Goal: Task Accomplishment & Management: Complete application form

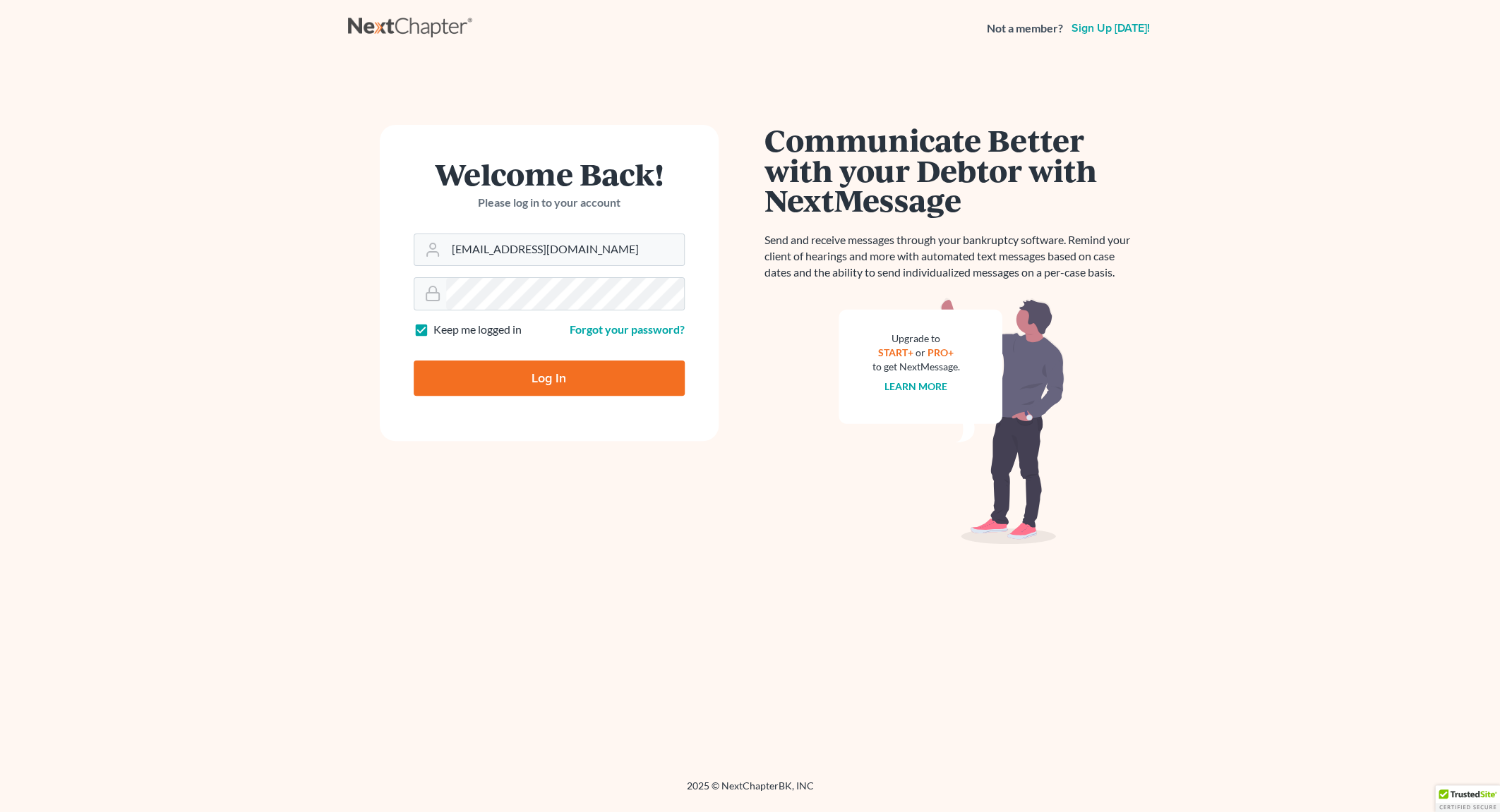
click at [586, 376] on input "Log In" at bounding box center [549, 378] width 271 height 35
type input "Thinking..."
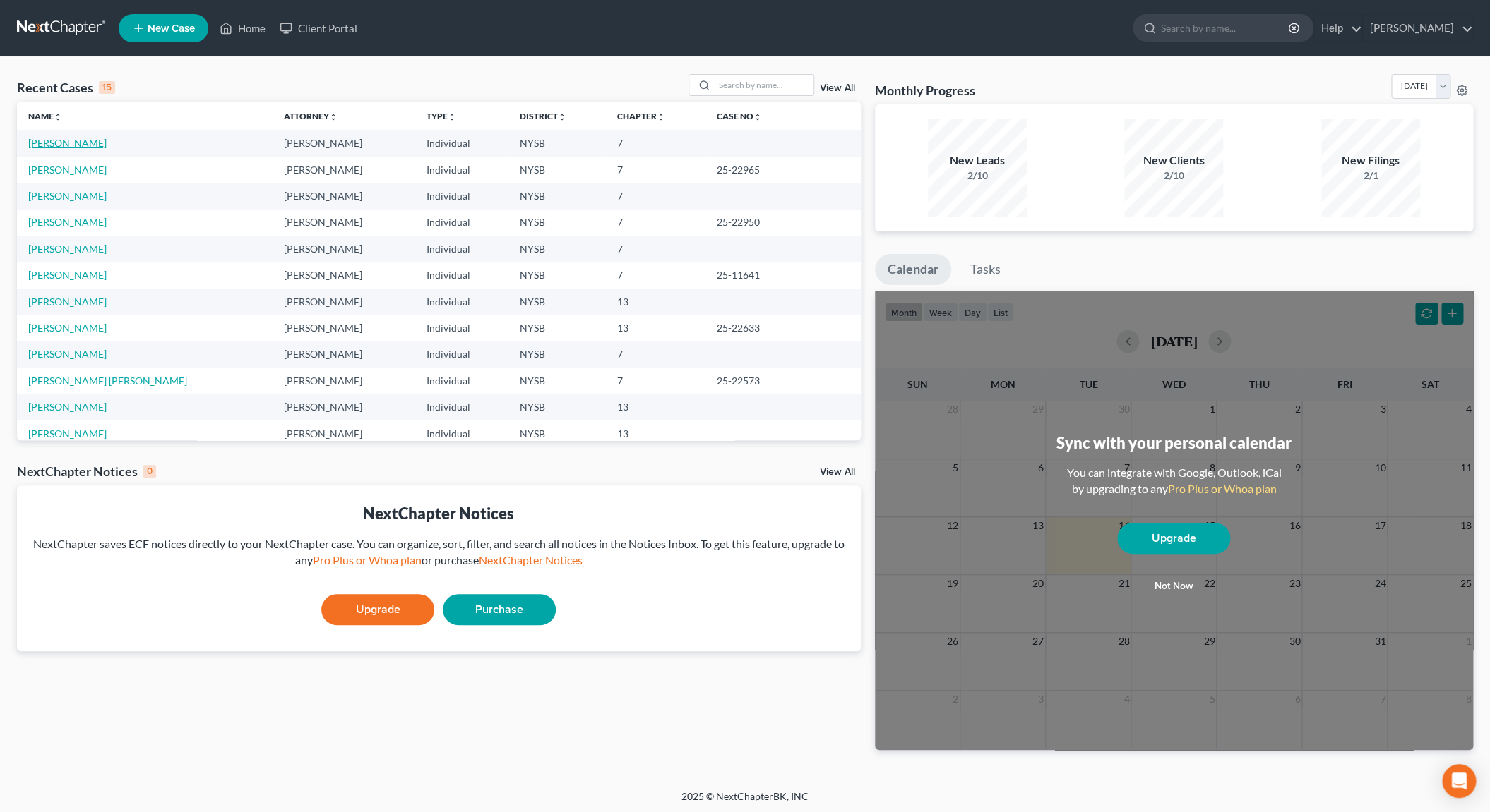
click at [83, 148] on link "Werner, Kimberly" at bounding box center [67, 143] width 78 height 12
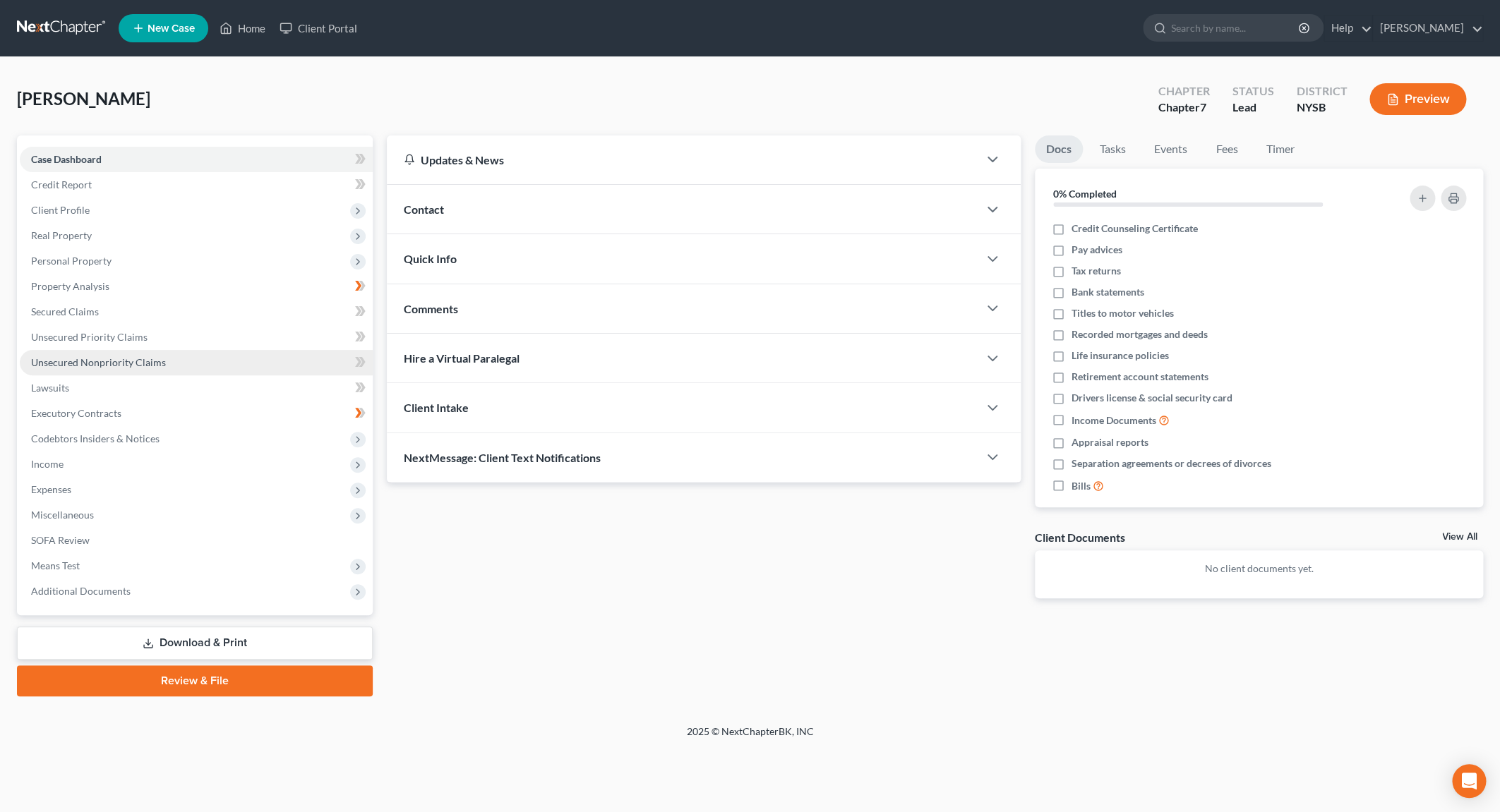
click at [73, 365] on span "Unsecured Nonpriority Claims" at bounding box center [98, 362] width 135 height 12
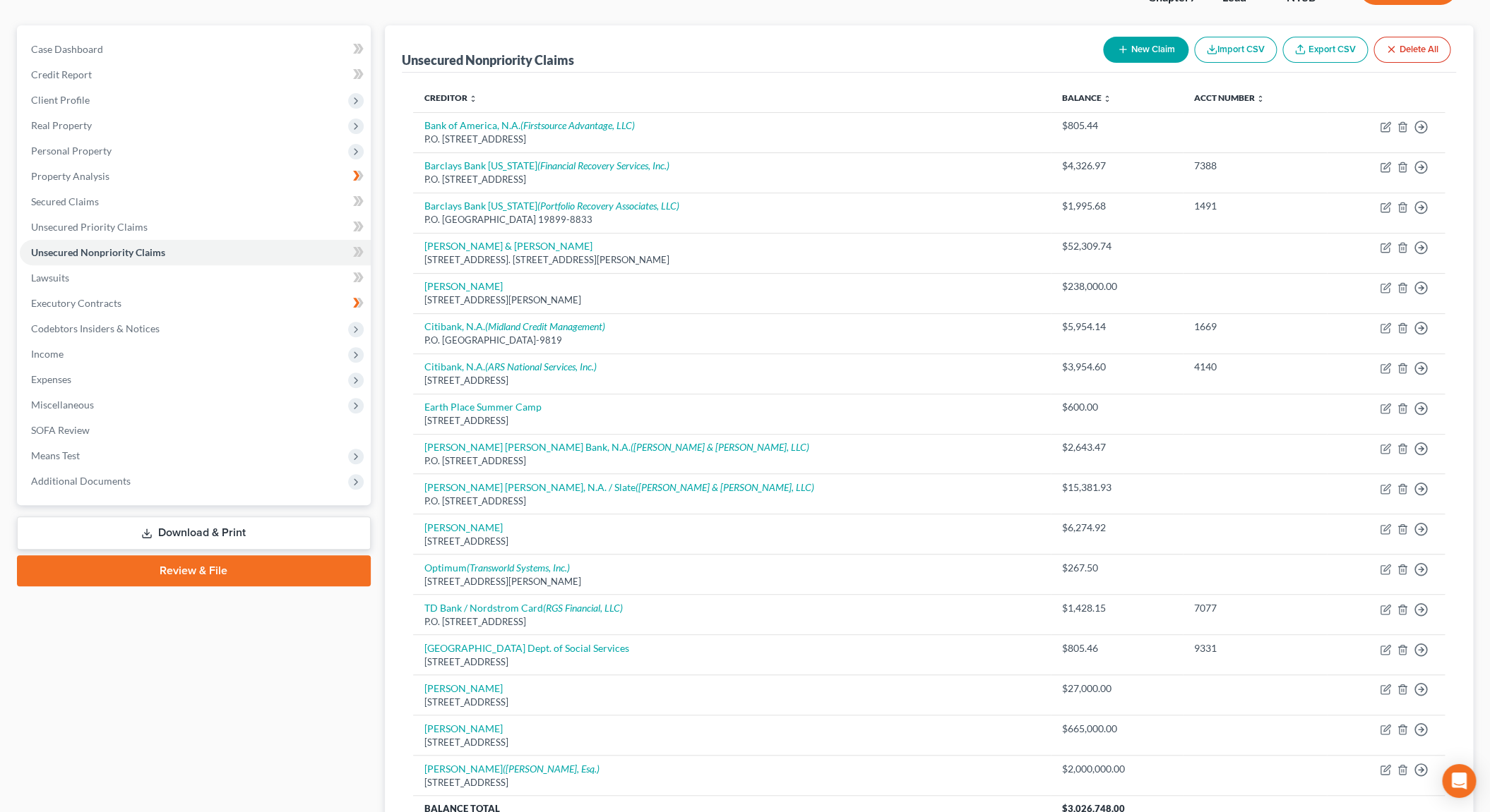
scroll to position [101, 0]
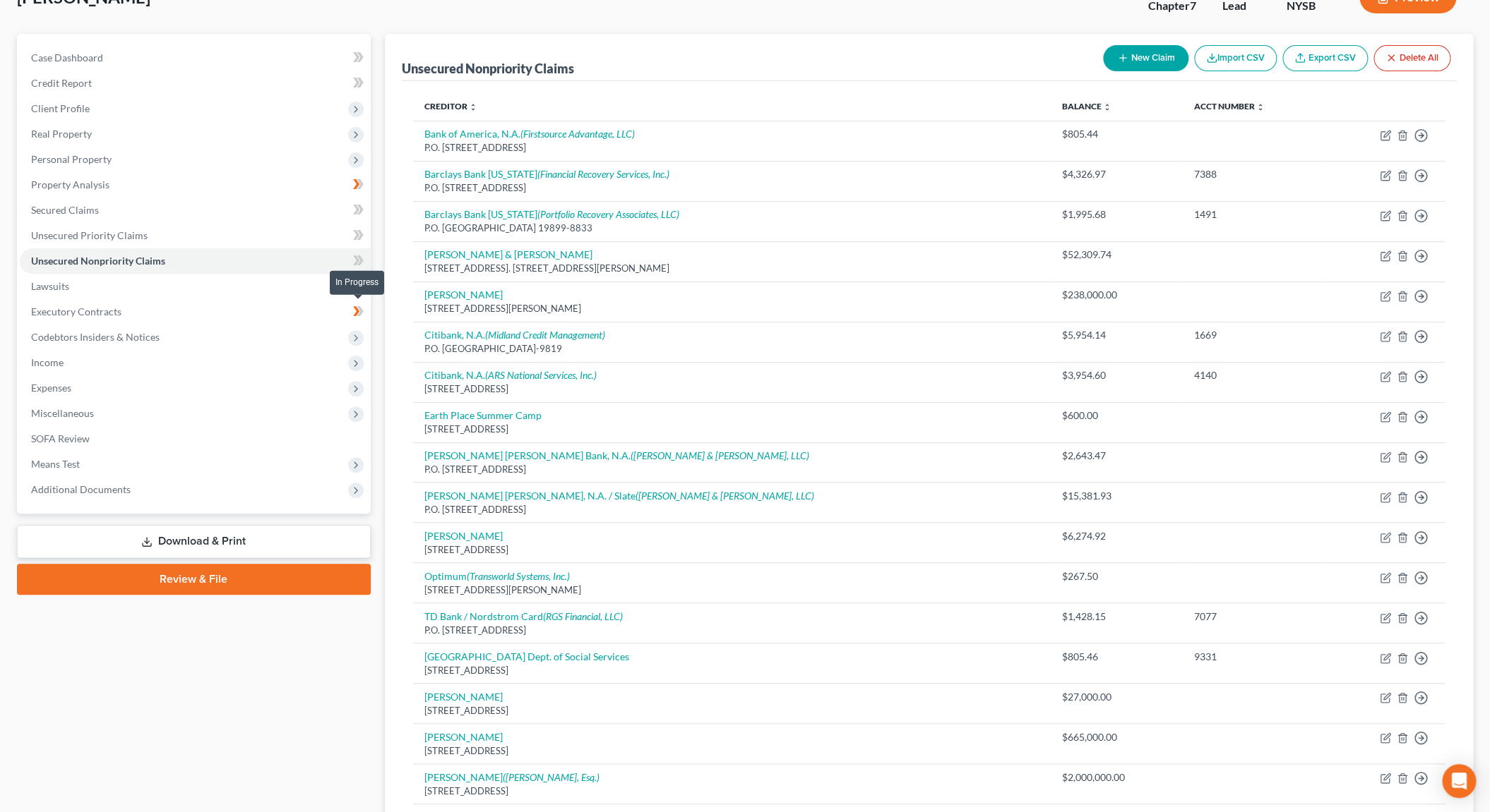
click at [349, 311] on span at bounding box center [358, 313] width 25 height 22
click at [355, 309] on icon at bounding box center [358, 312] width 10 height 18
click at [101, 304] on link "Executory Contracts" at bounding box center [196, 312] width 351 height 26
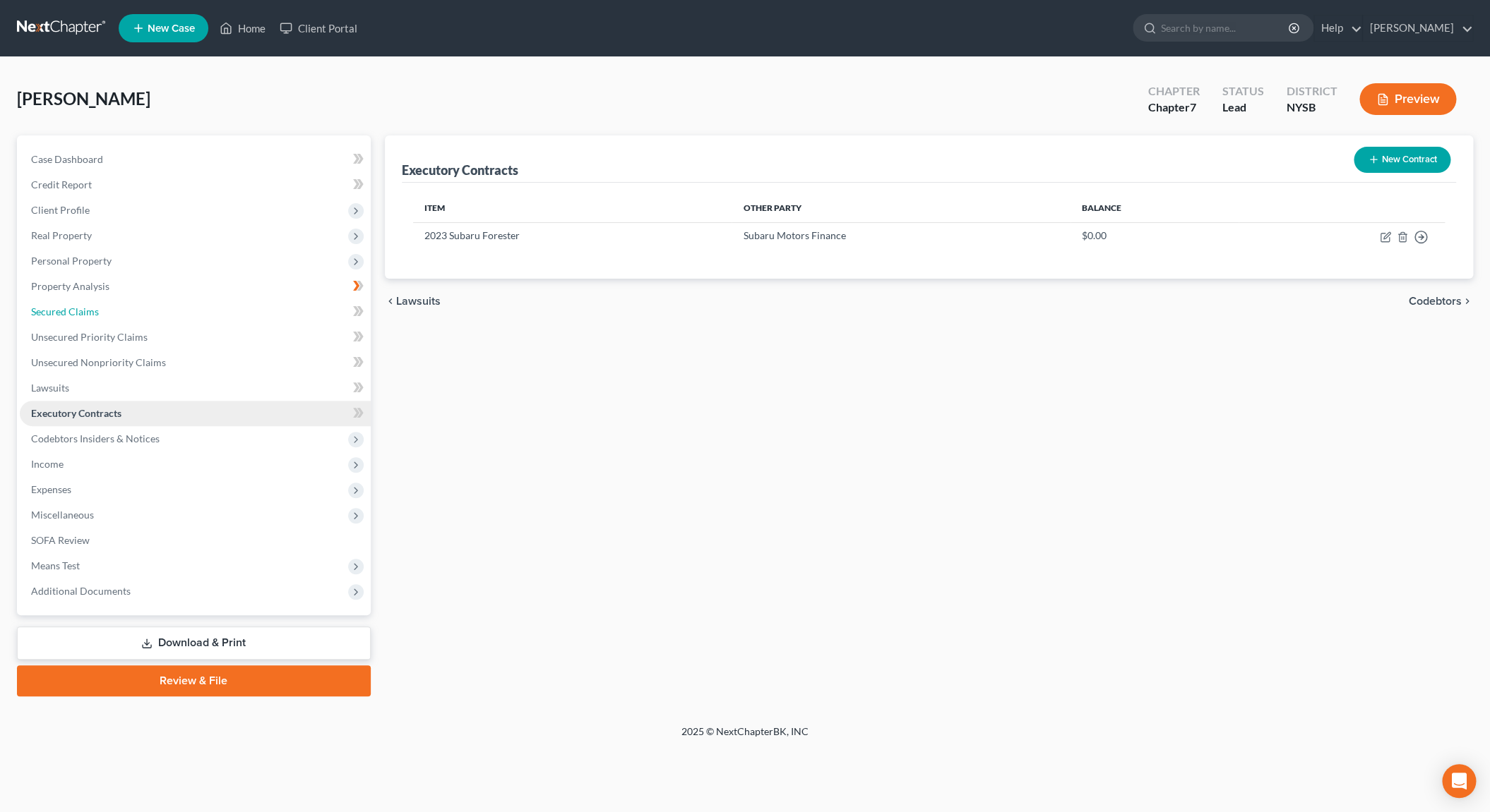
click at [101, 304] on link "Secured Claims" at bounding box center [196, 312] width 351 height 26
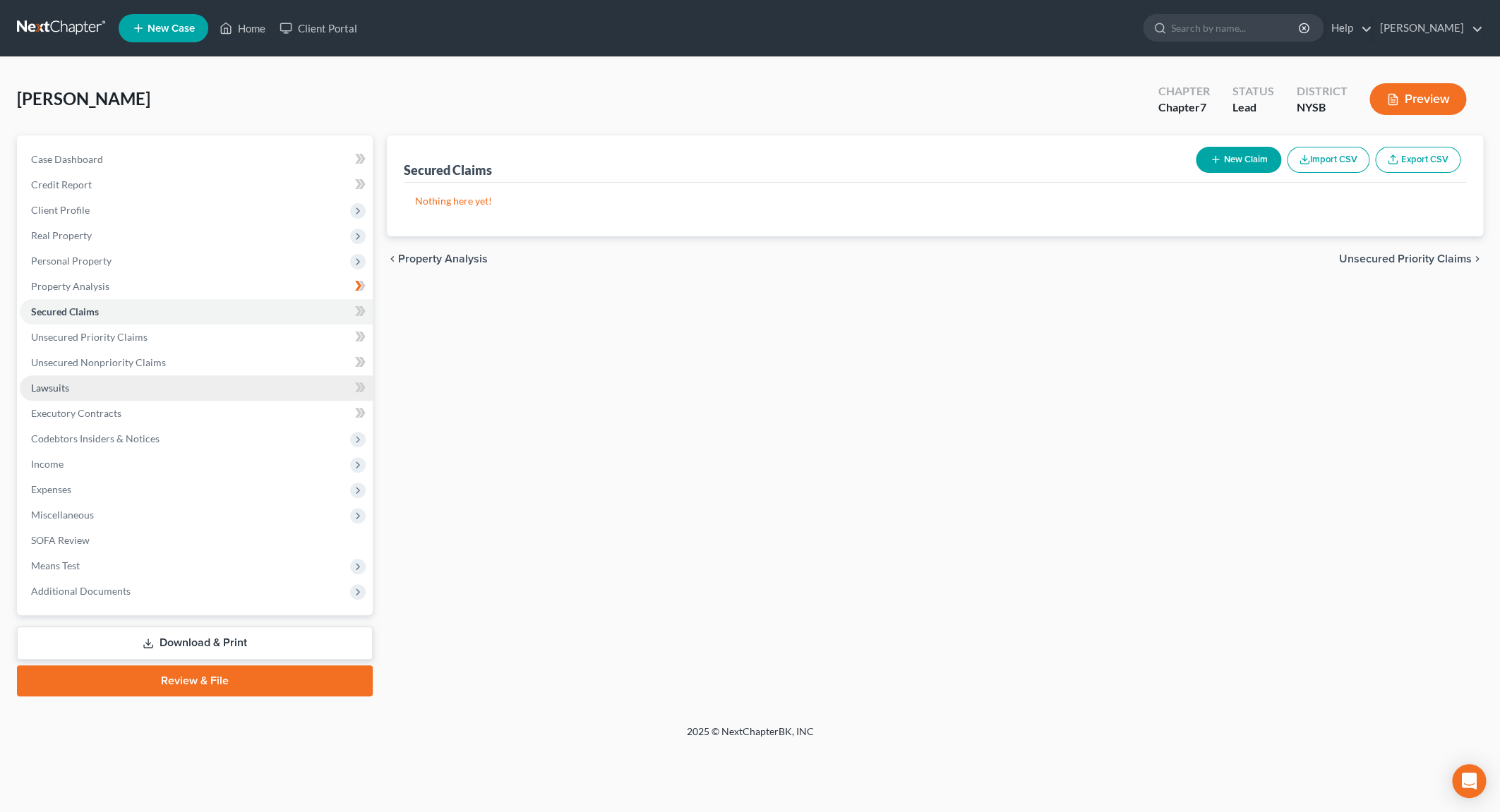
click at [69, 390] on span "Lawsuits" at bounding box center [50, 388] width 38 height 12
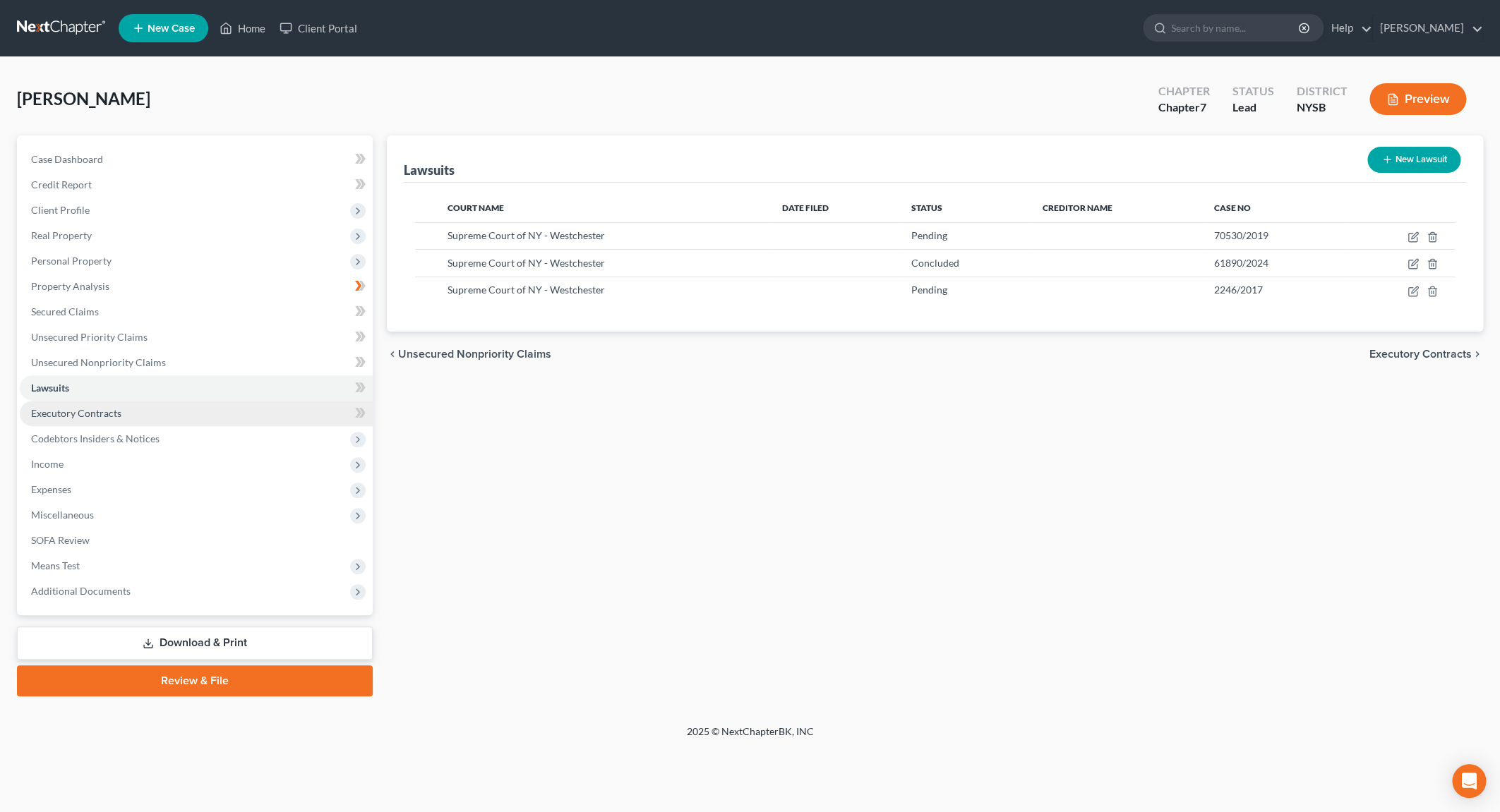
click at [77, 413] on span "Executory Contracts" at bounding box center [76, 412] width 90 height 12
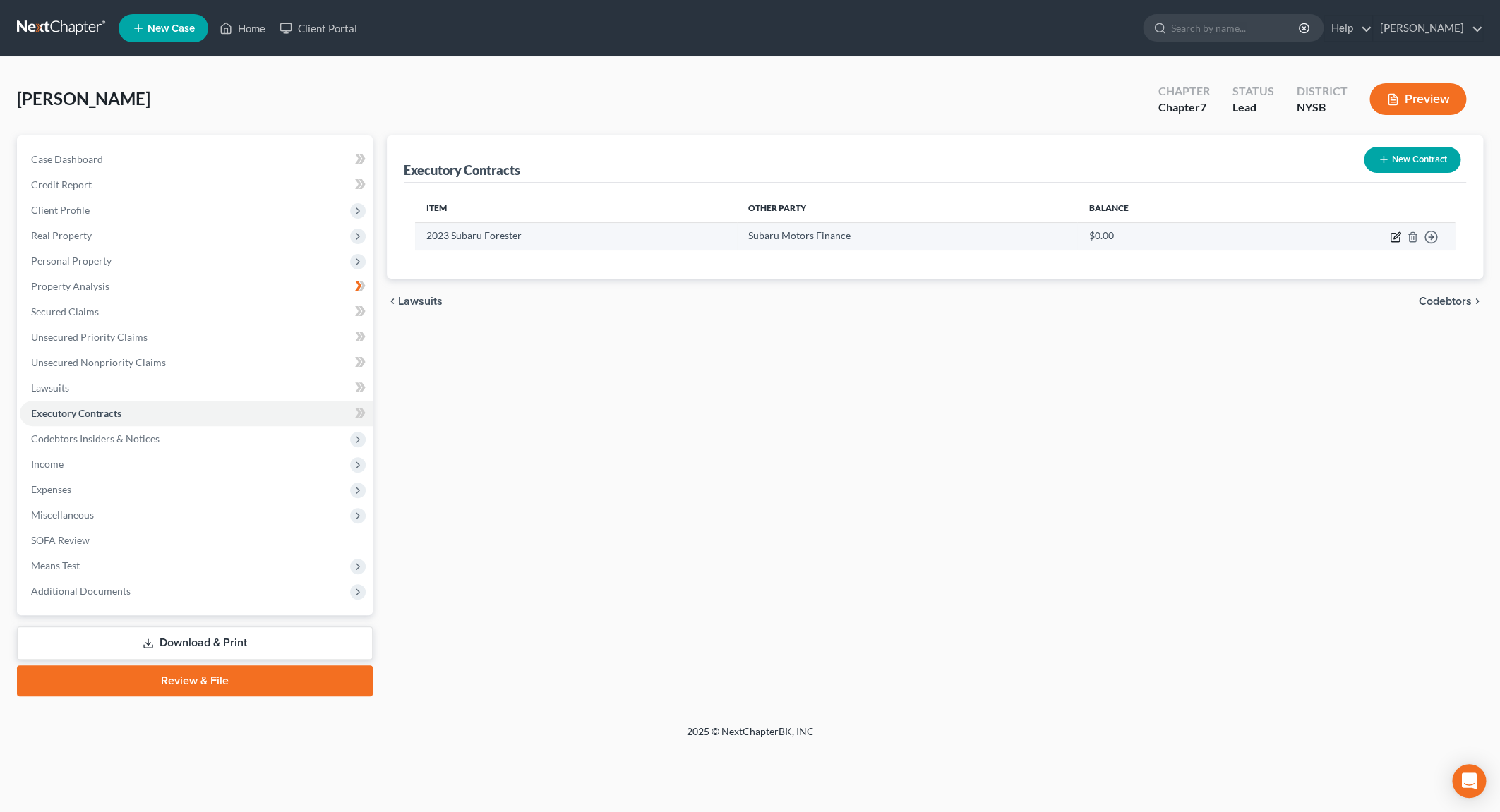
click at [1393, 241] on icon "button" at bounding box center [1395, 237] width 11 height 11
select select "45"
select select "0"
select select "1"
select select "0"
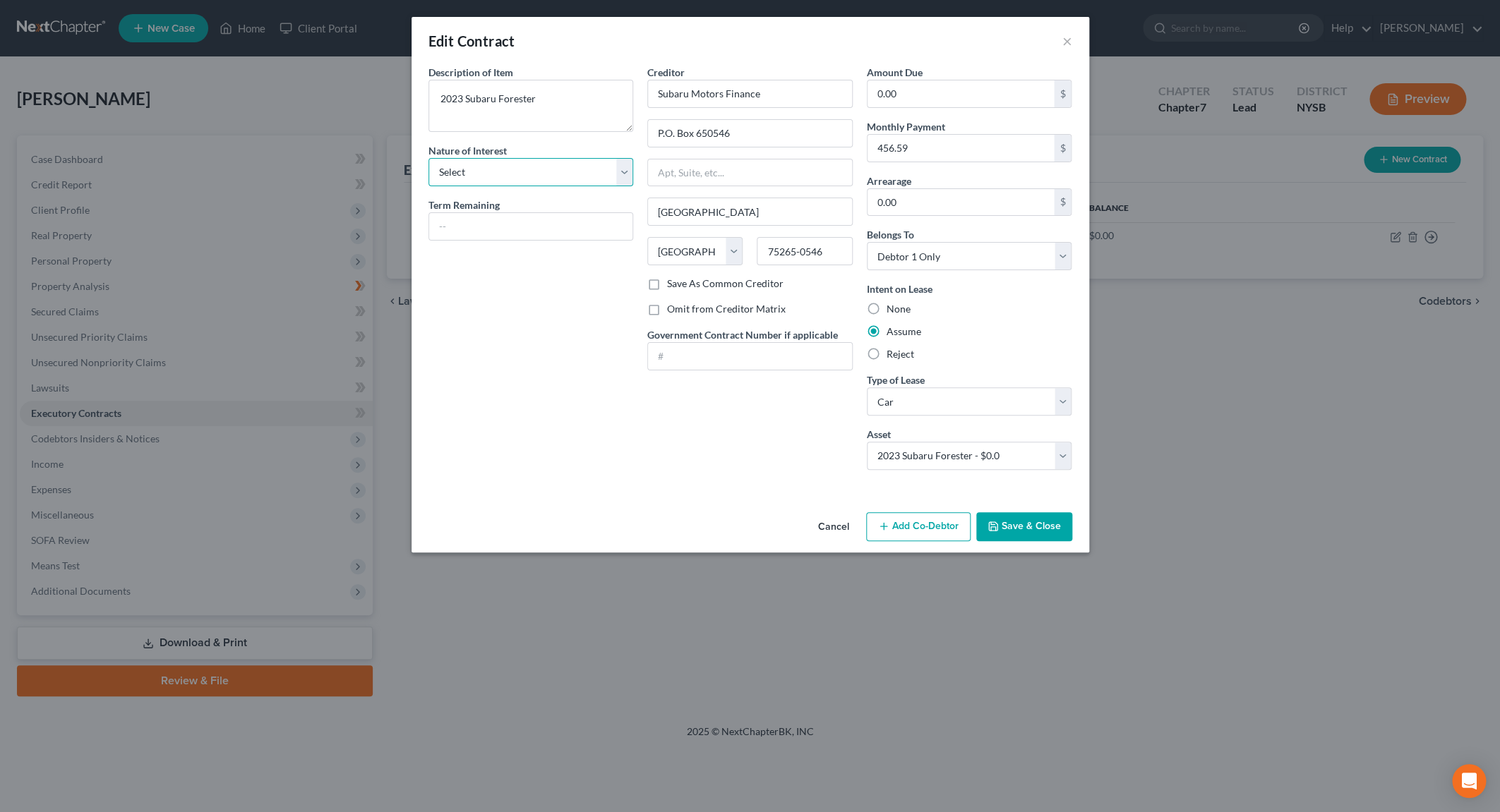
click option "Select" at bounding box center [0, 0] width 0 height 0
select select "3"
click option "Lessee" at bounding box center [0, 0] width 0 height 0
click at [995, 529] on icon "button" at bounding box center [993, 526] width 11 height 11
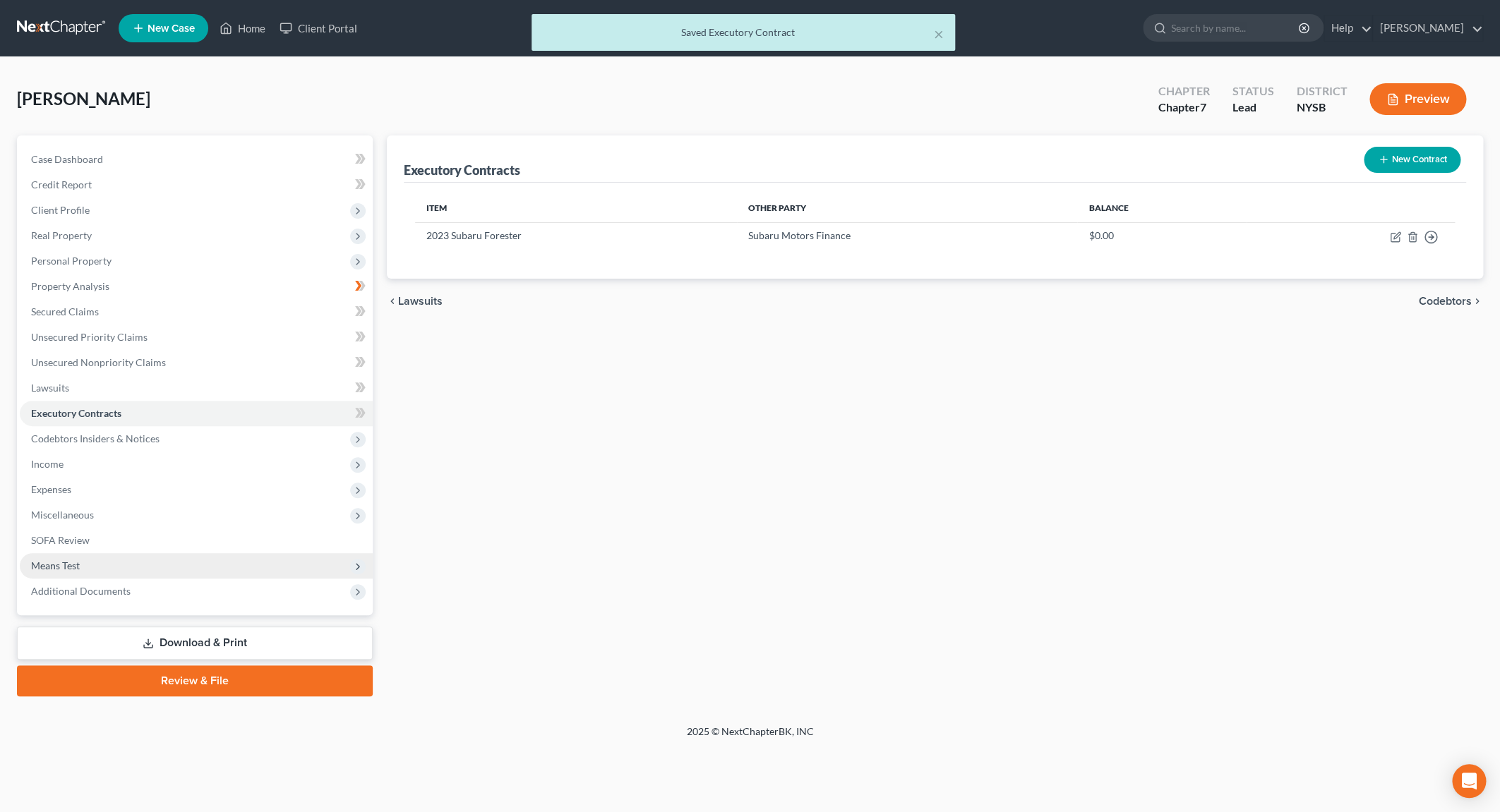
click at [83, 556] on span "Means Test" at bounding box center [196, 566] width 353 height 26
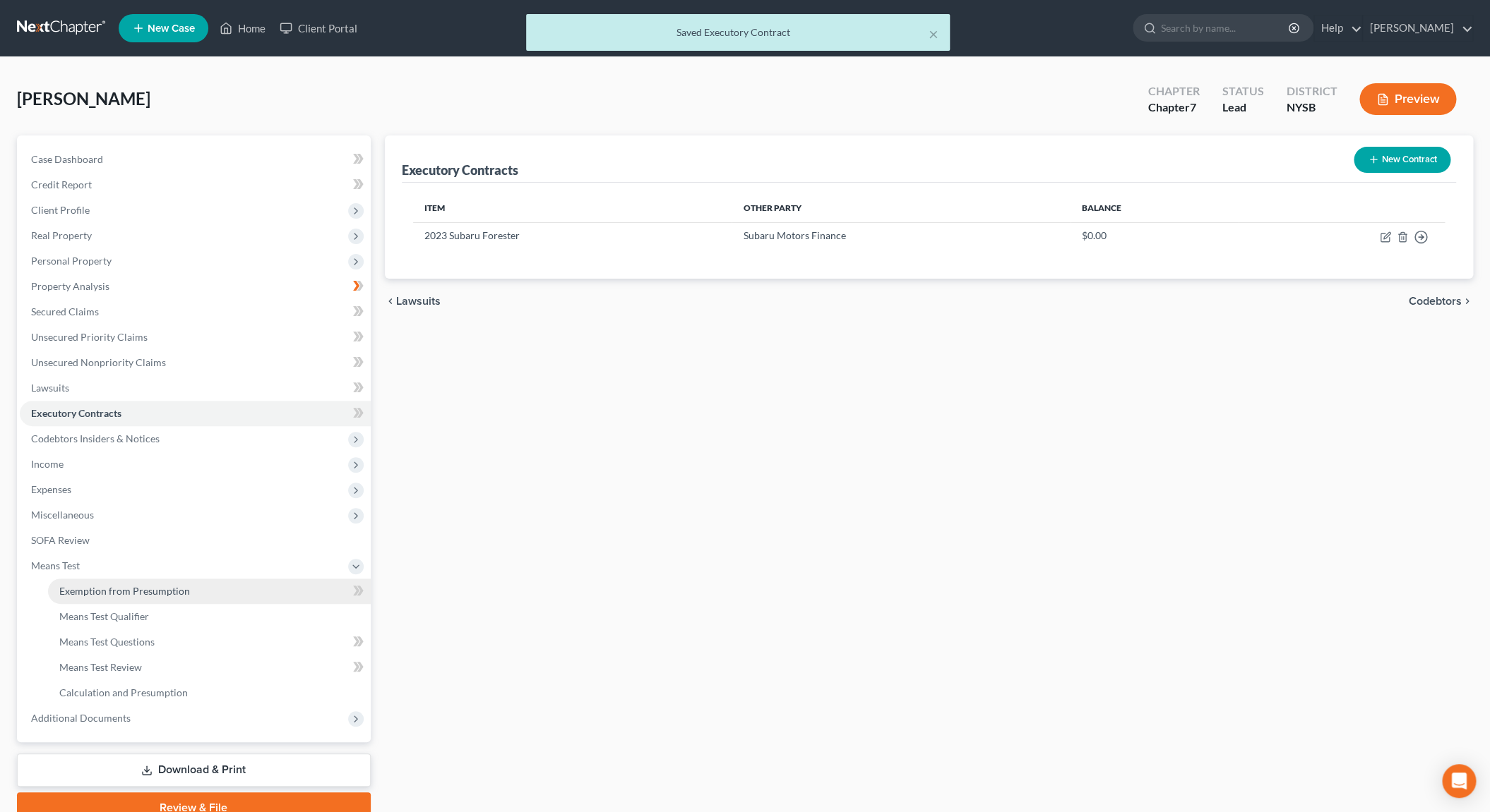
click at [138, 586] on span "Exemption from Presumption" at bounding box center [124, 590] width 131 height 12
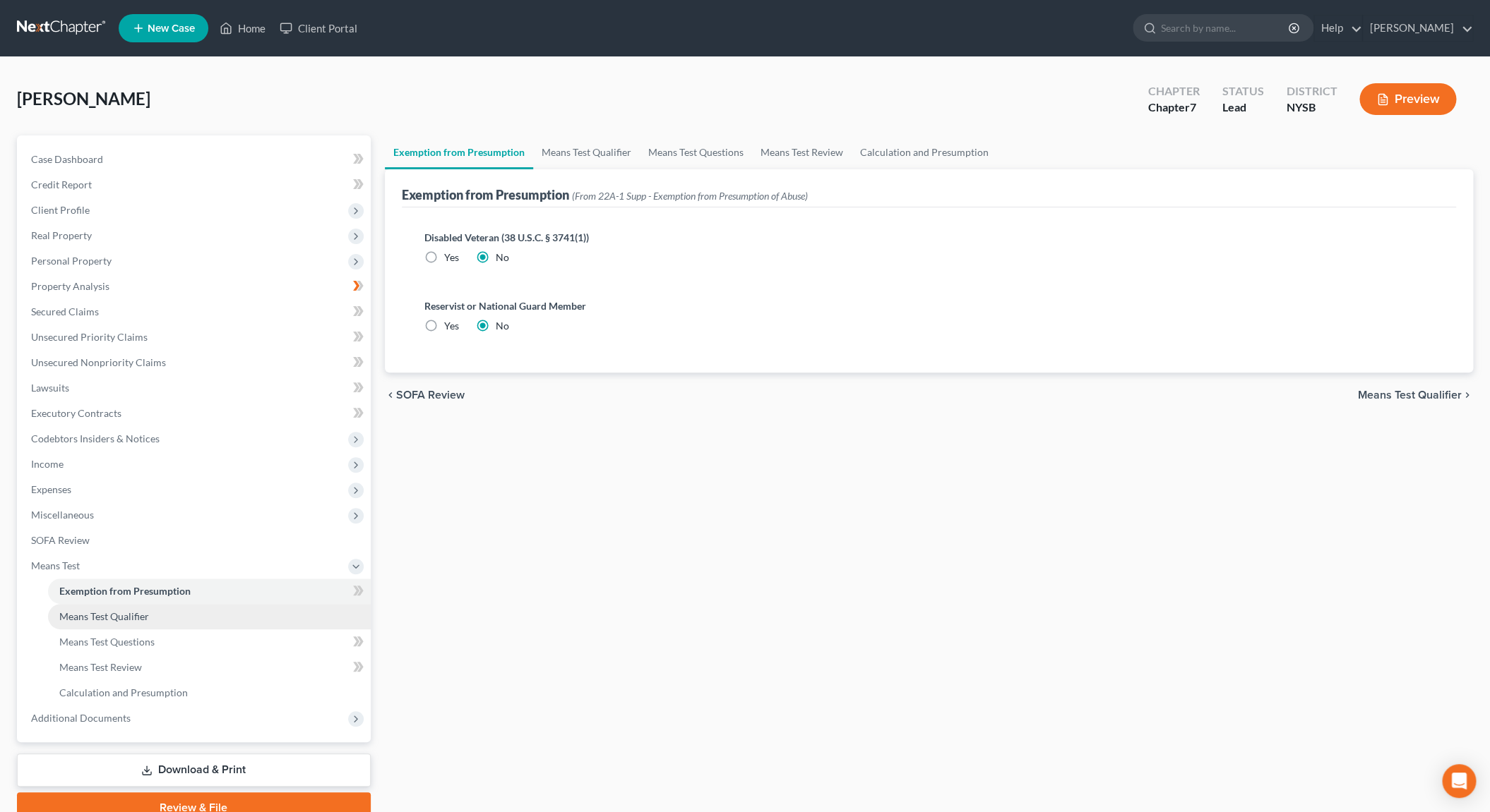
click at [137, 624] on link "Means Test Qualifier" at bounding box center [209, 617] width 322 height 26
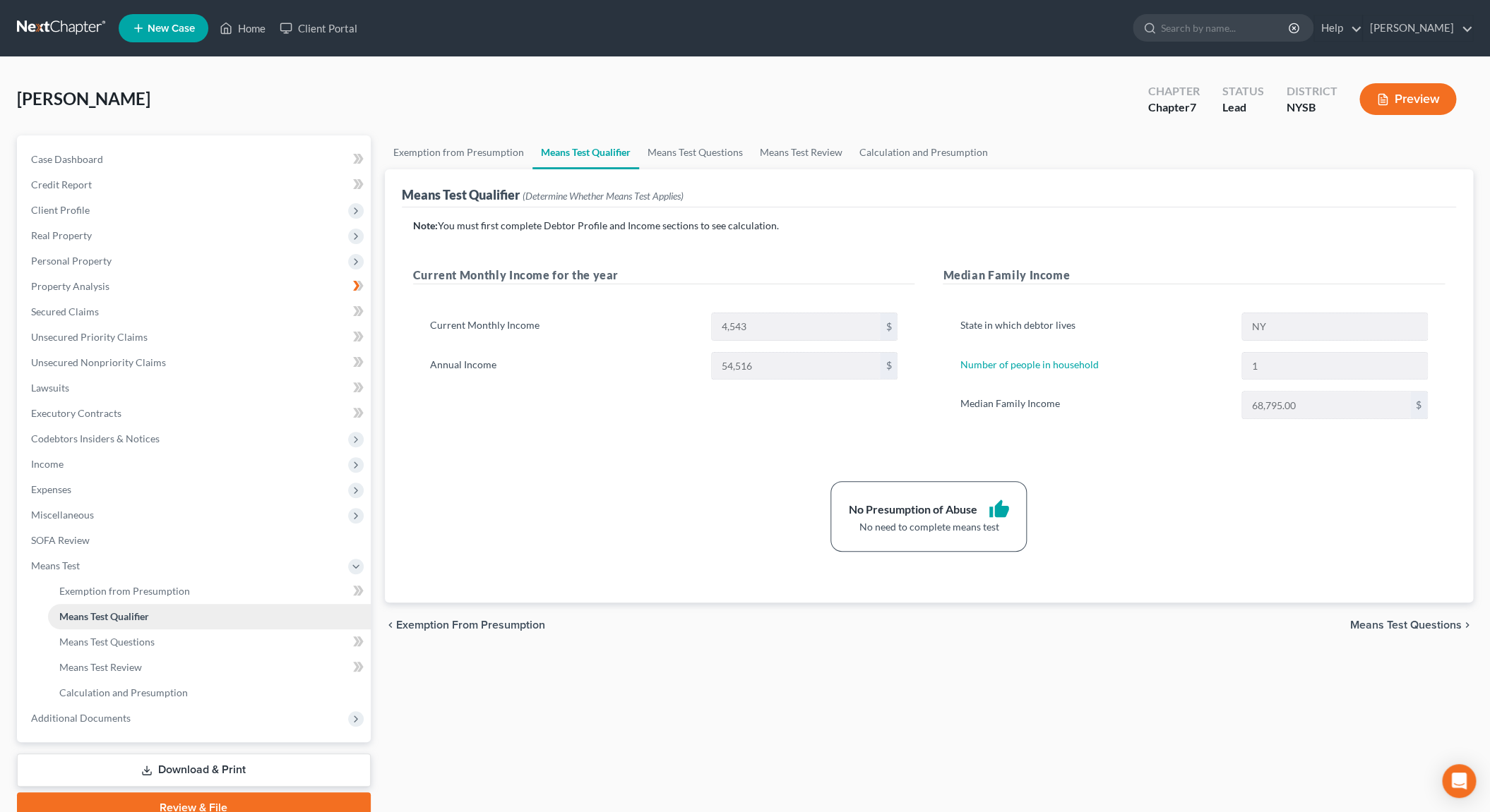
scroll to position [64, 0]
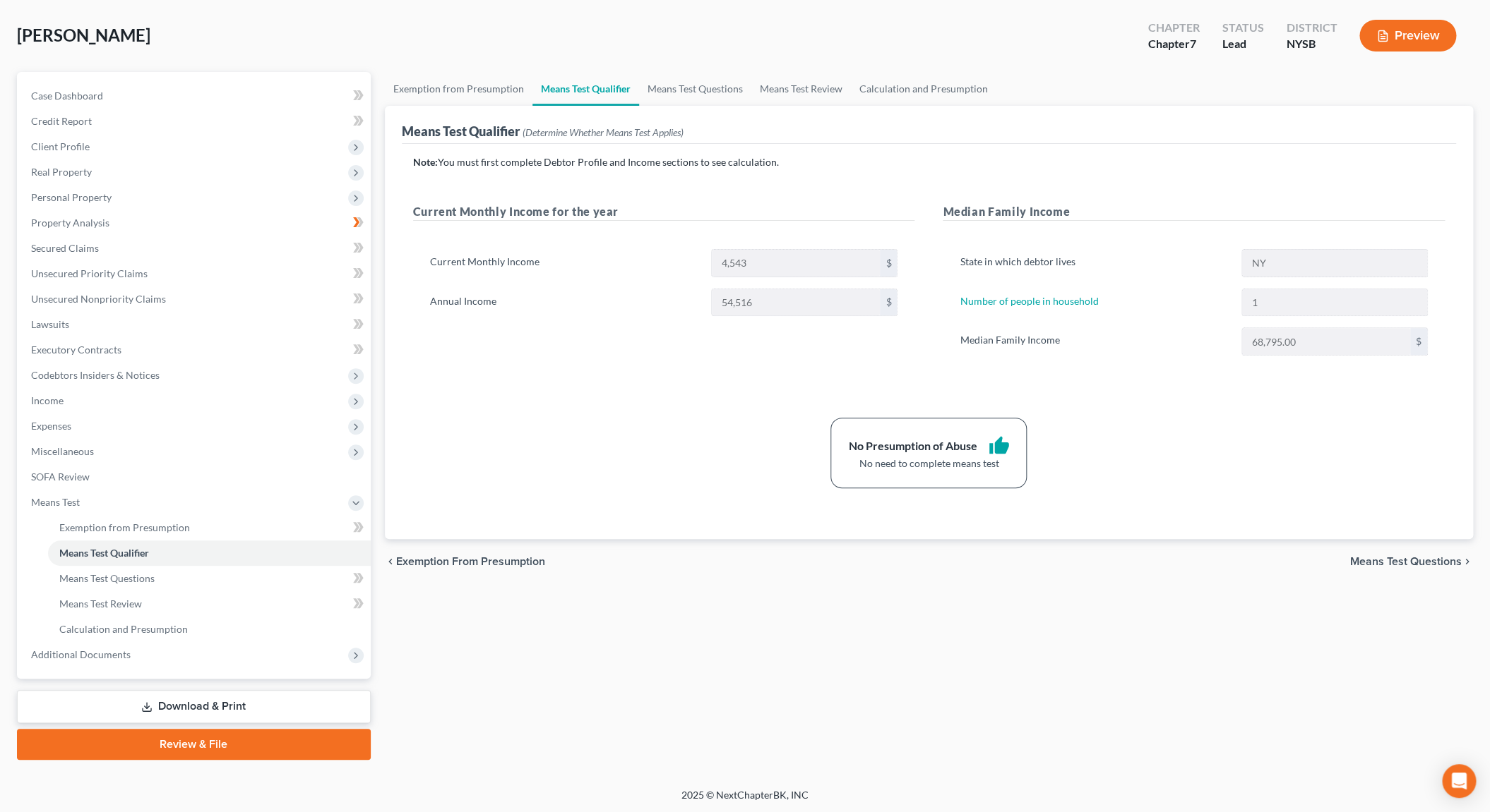
click at [231, 738] on link "Review & File" at bounding box center [193, 744] width 354 height 31
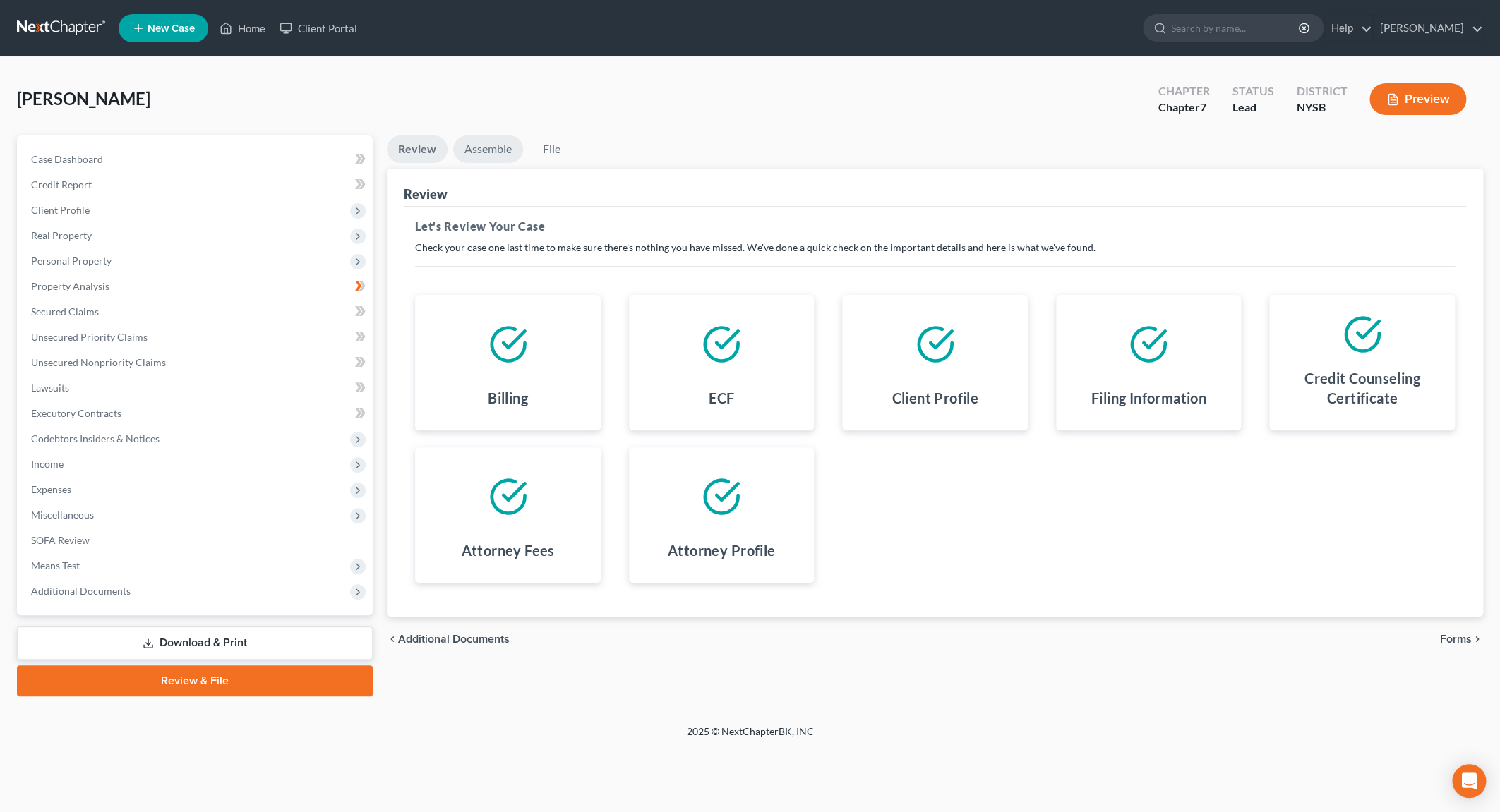
click at [498, 148] on link "Assemble" at bounding box center [488, 149] width 70 height 28
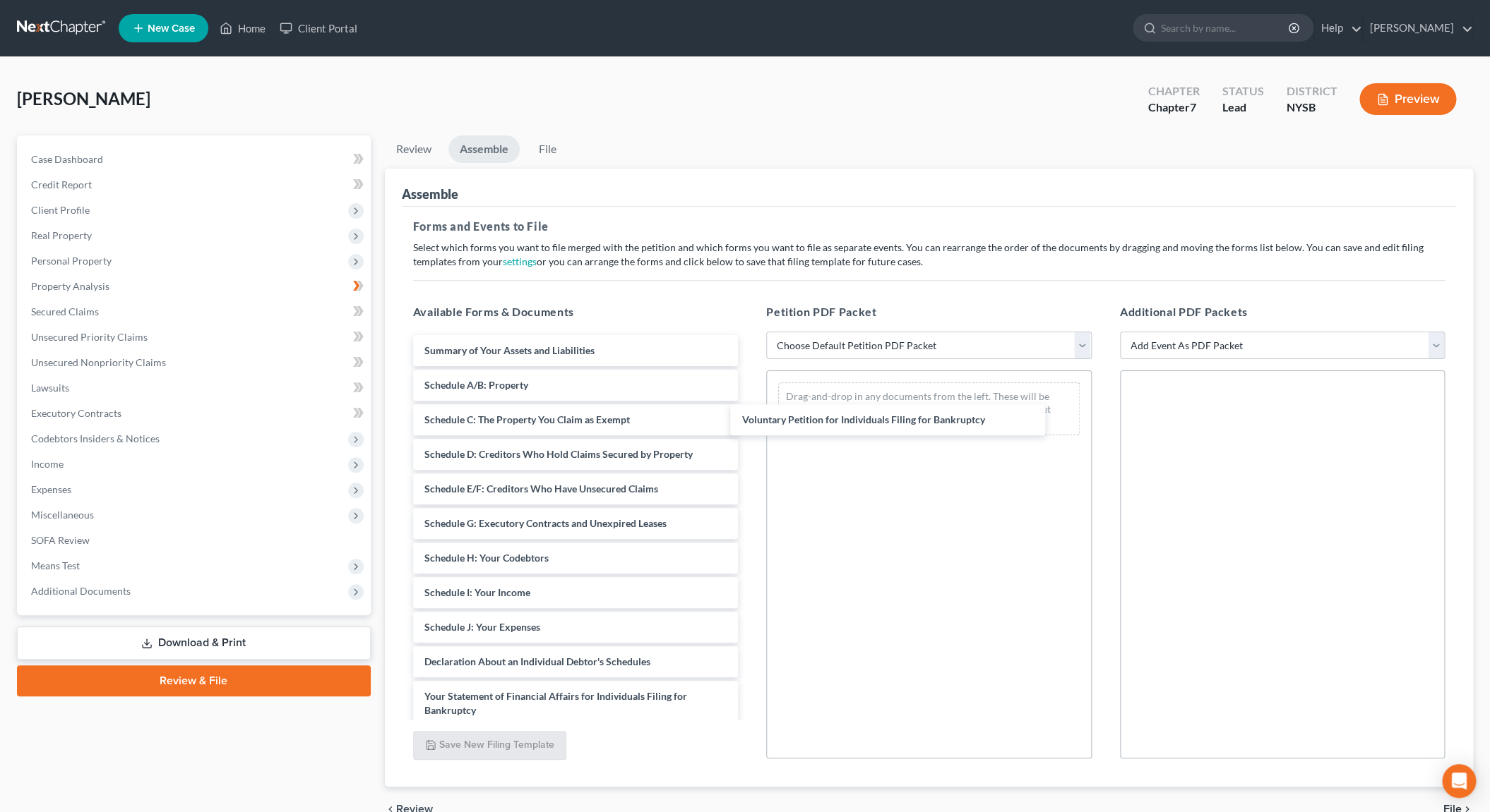
drag, startPoint x: 520, startPoint y: 342, endPoint x: 845, endPoint y: 409, distance: 331.8
click at [749, 409] on div "Voluntary Petition for Individuals Filing for Bankruptcy Voluntary Petition for…" at bounding box center [575, 648] width 348 height 627
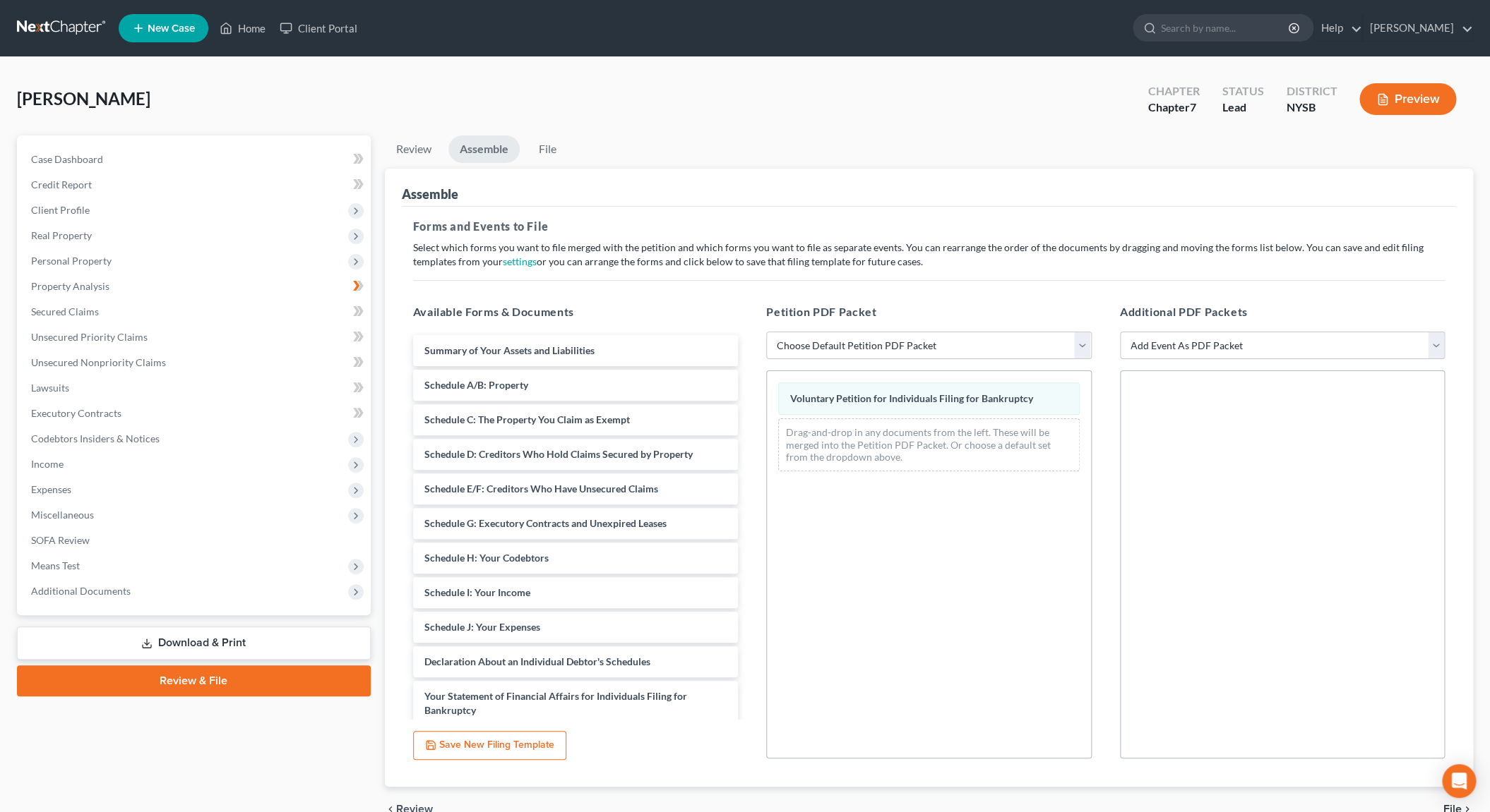
click at [857, 403] on span "Voluntary Petition for Individuals Filing for Bankruptcy" at bounding box center [911, 398] width 243 height 12
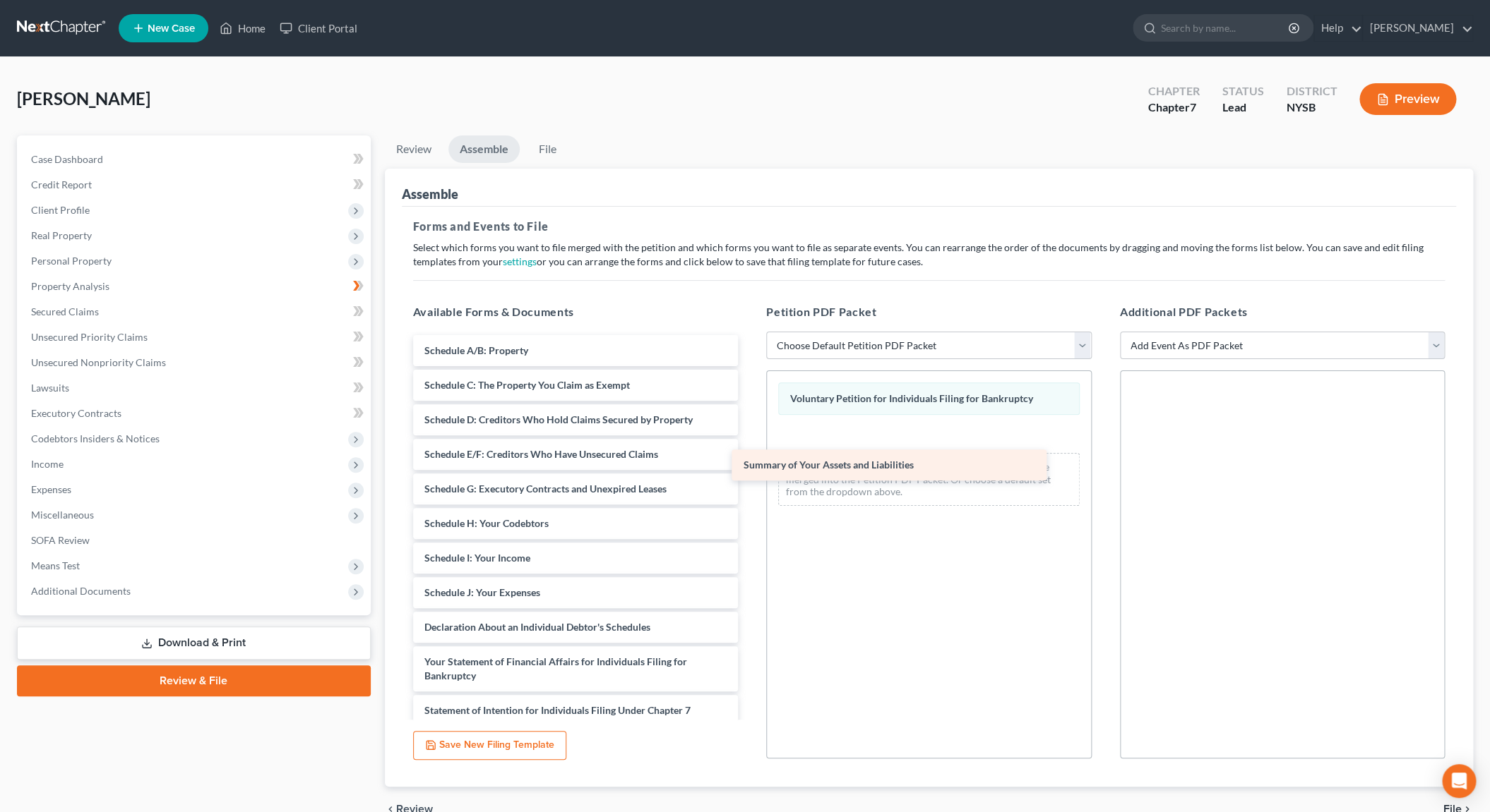
drag, startPoint x: 494, startPoint y: 342, endPoint x: 813, endPoint y: 458, distance: 339.4
click at [749, 458] on div "Summary of Your Assets and Liabilities Summary of Your Assets and Liabilities S…" at bounding box center [575, 631] width 348 height 592
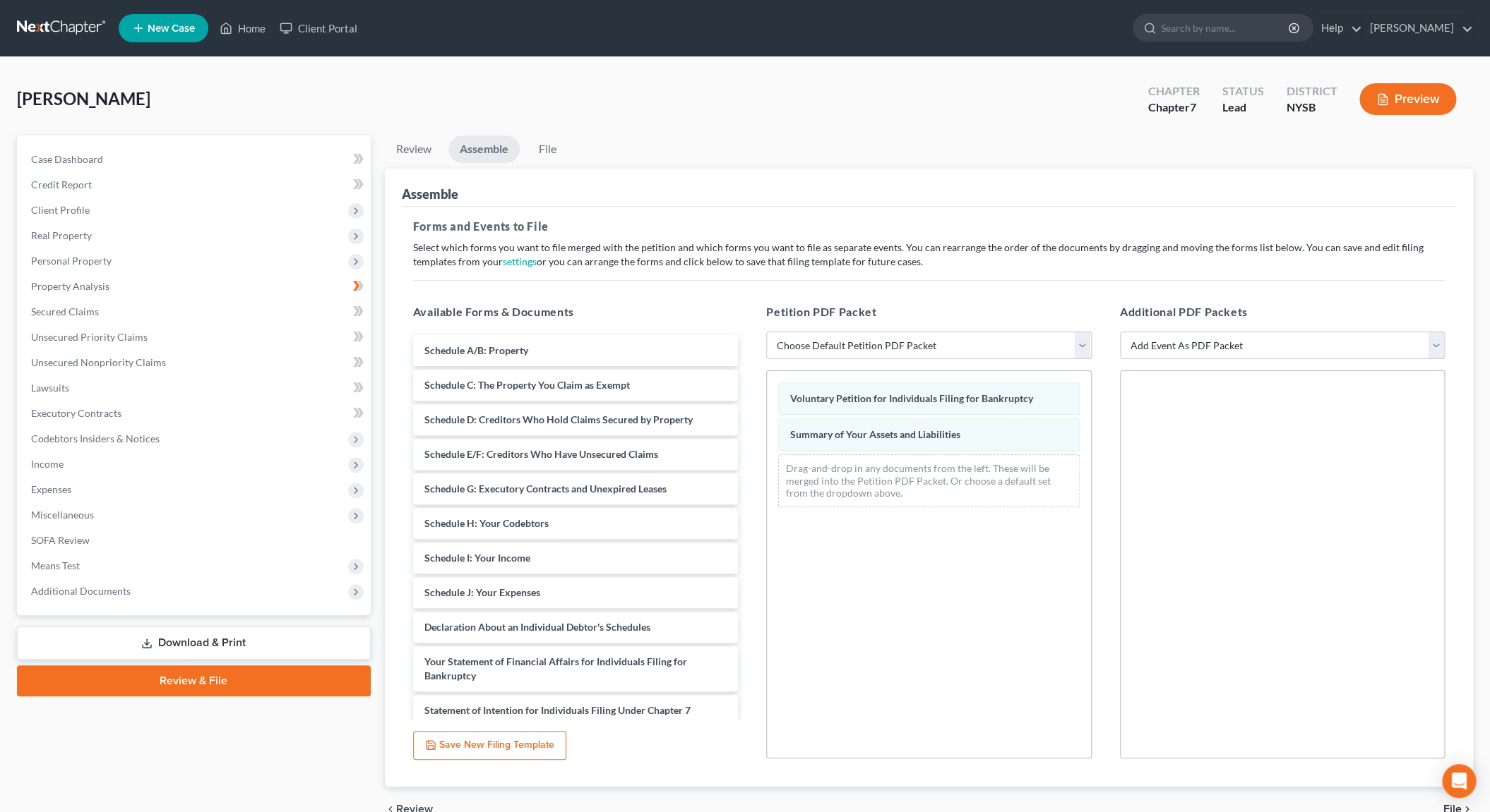
click at [854, 566] on div "Voluntary Petition for Individuals Filing for Bankruptcy Summary of Your Assets…" at bounding box center [929, 564] width 326 height 388
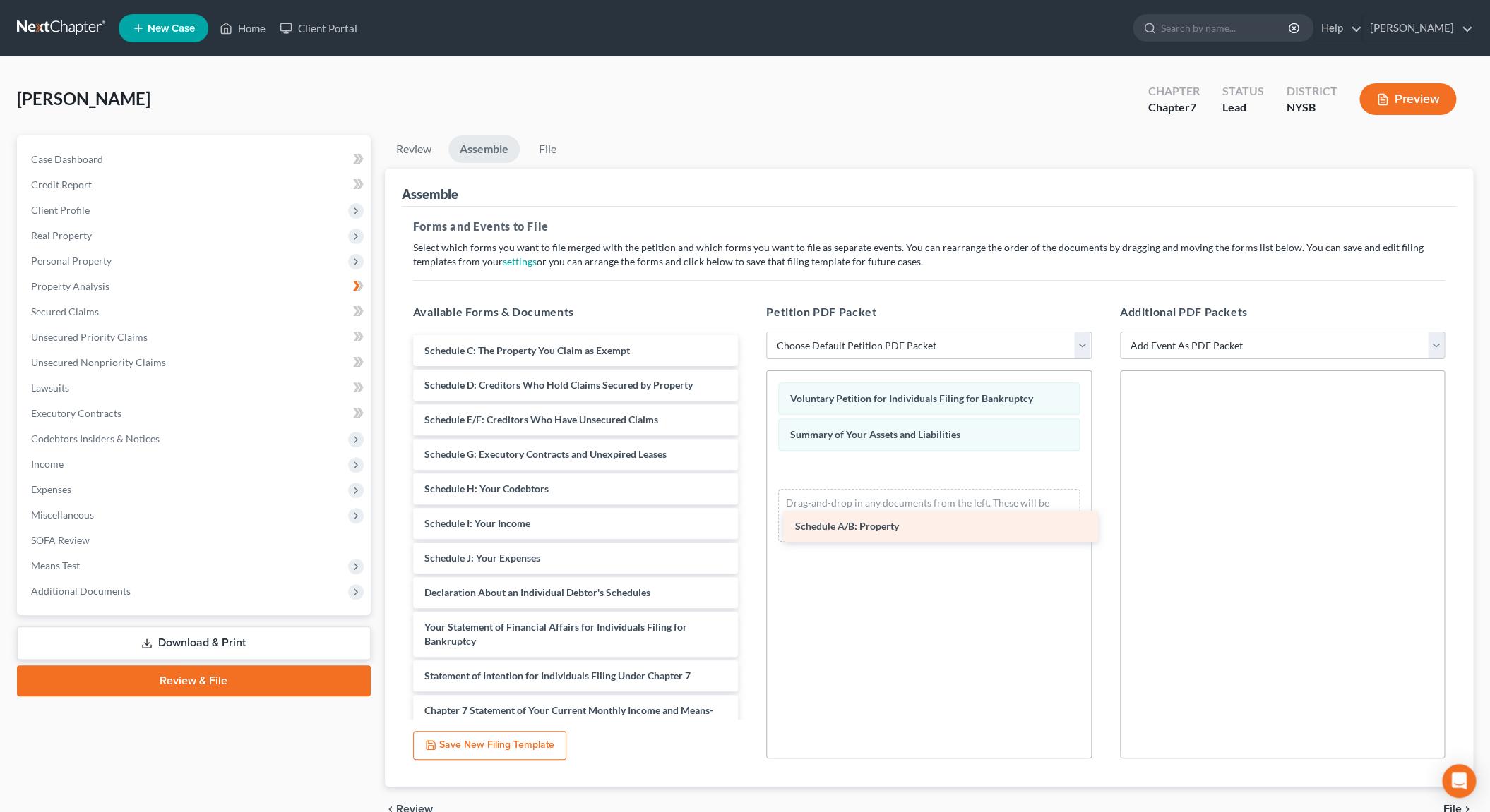
drag, startPoint x: 528, startPoint y: 355, endPoint x: 898, endPoint y: 532, distance: 410.2
click at [749, 532] on div "Schedule A/B: Property Schedule A/B: Property Schedule C: The Property You Clai…" at bounding box center [575, 613] width 348 height 558
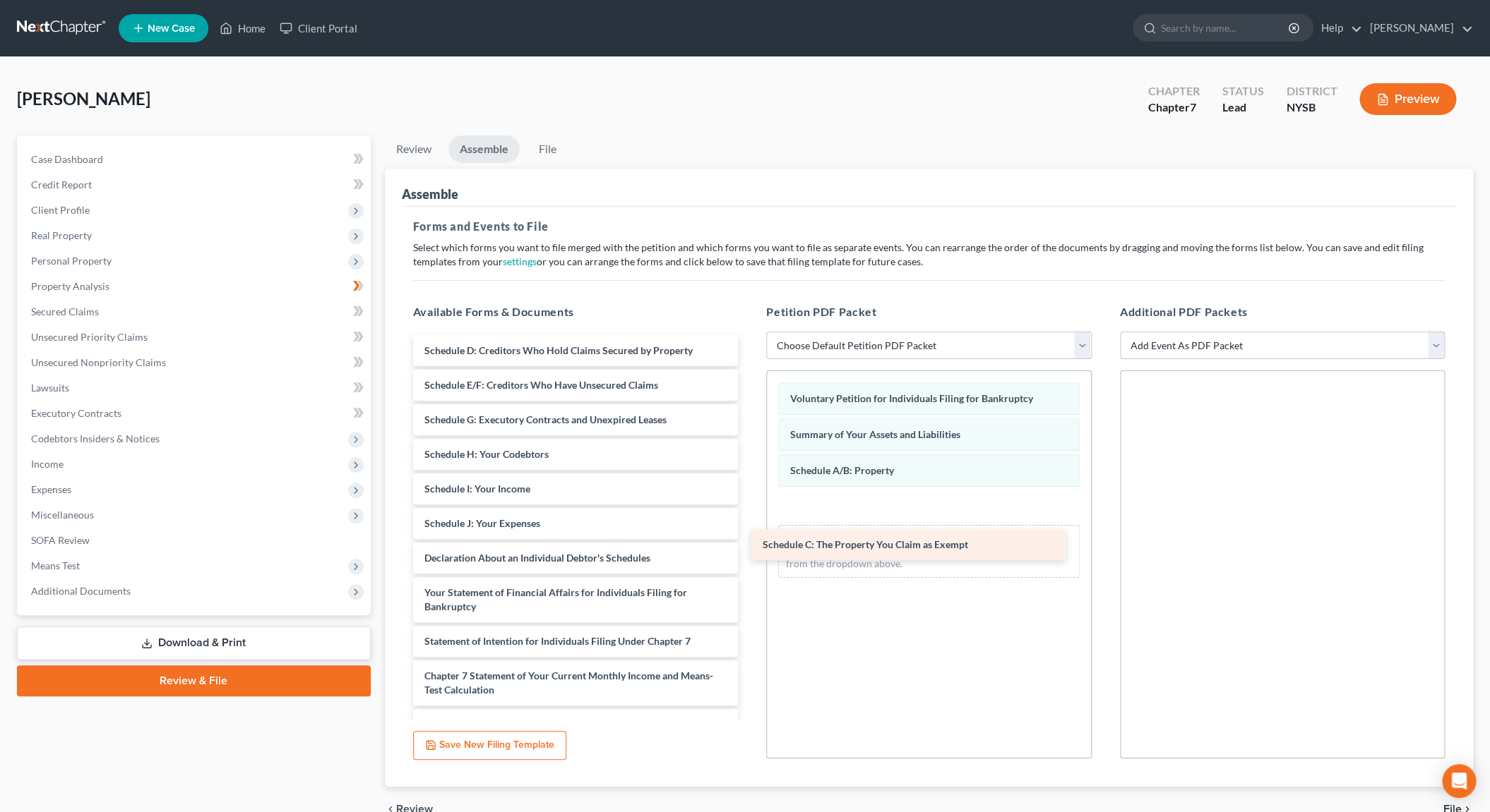
drag, startPoint x: 585, startPoint y: 353, endPoint x: 923, endPoint y: 548, distance: 390.2
click at [749, 548] on div "Schedule C: The Property You Claim as Exempt Schedule C: The Property You Claim…" at bounding box center [575, 597] width 348 height 523
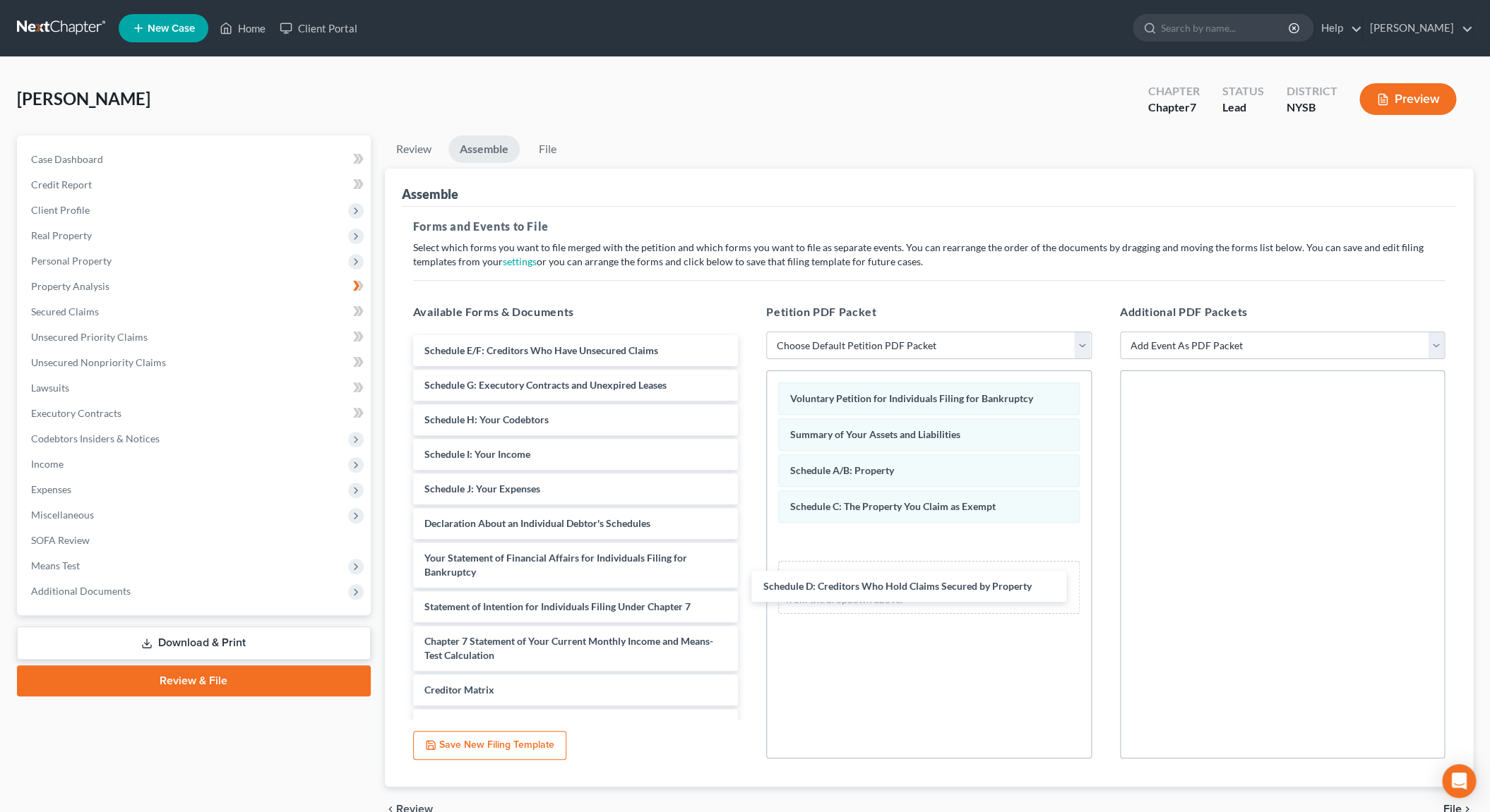
drag, startPoint x: 599, startPoint y: 345, endPoint x: 939, endPoint y: 577, distance: 411.6
click at [749, 582] on div "Schedule D: Creditors Who Hold Claims Secured by Property Schedule D: Creditors…" at bounding box center [575, 579] width 348 height 488
click at [939, 582] on span "Schedule D: Creditors Who Hold Claims Secured by Property" at bounding box center [896, 585] width 268 height 12
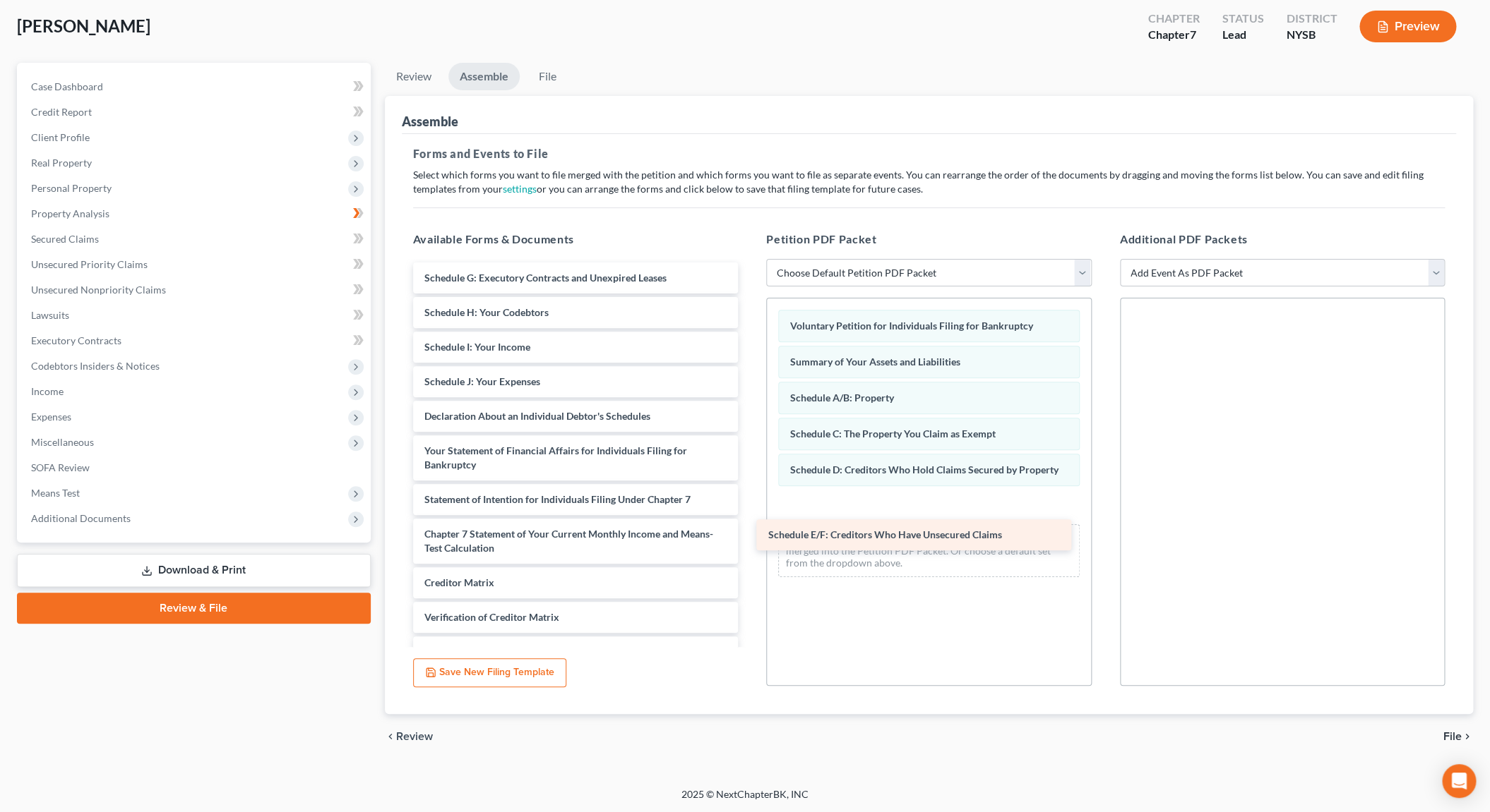
drag, startPoint x: 565, startPoint y: 276, endPoint x: 909, endPoint y: 534, distance: 430.0
click at [749, 534] on div "Schedule E/F: Creditors Who Have Unsecured Claims Schedule E/F: Creditors Who H…" at bounding box center [575, 489] width 348 height 454
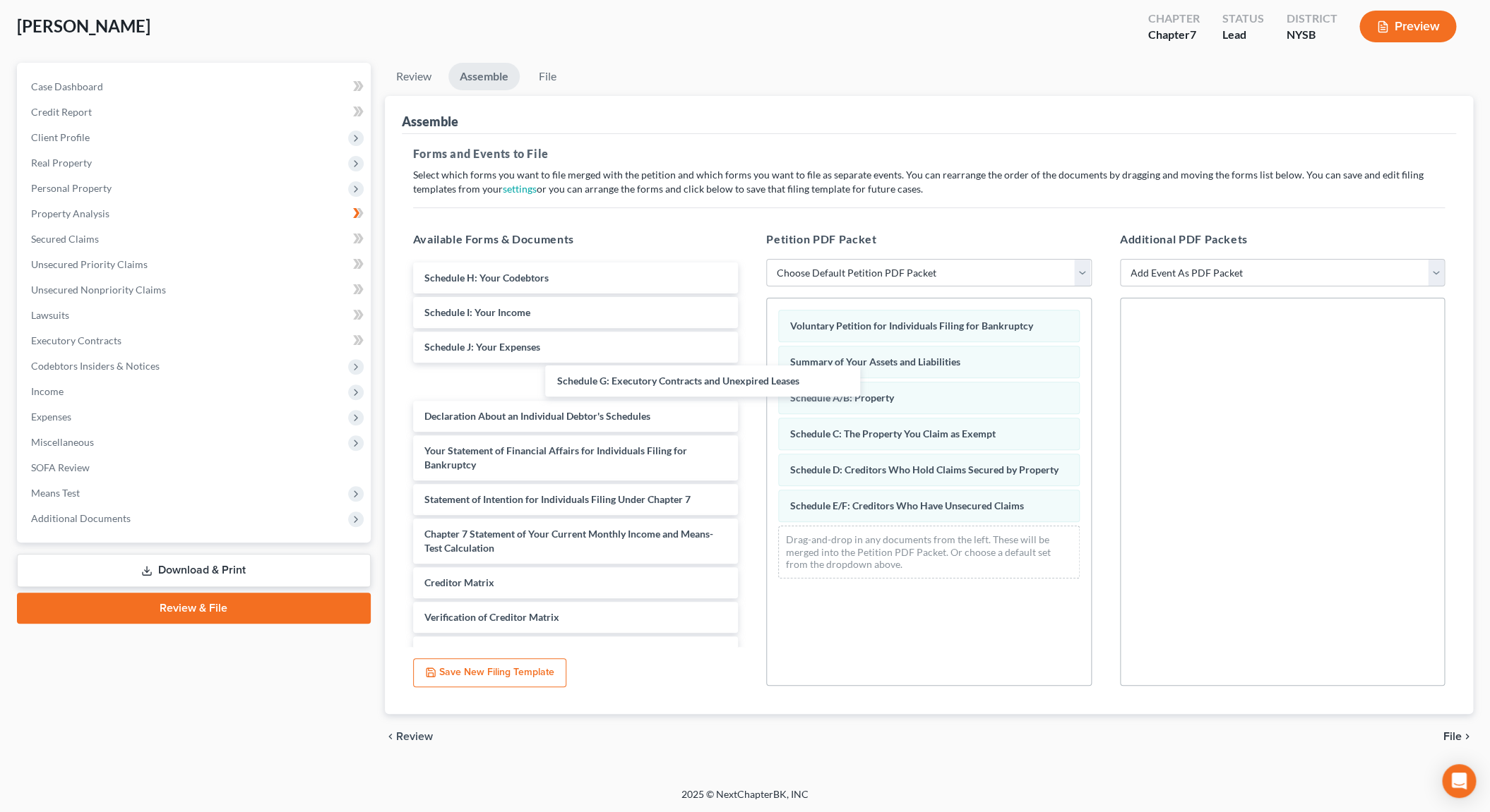
drag, startPoint x: 488, startPoint y: 276, endPoint x: 742, endPoint y: 511, distance: 346.0
click at [689, 446] on div "Schedule G: Executory Contracts and Unexpired Leases Schedule G: Executory Cont…" at bounding box center [575, 489] width 348 height 454
drag, startPoint x: 832, startPoint y: 579, endPoint x: 722, endPoint y: 512, distance: 128.8
click at [832, 578] on div "Voluntary Petition for Individuals Filing for Bankruptcy Summary of Your Assets…" at bounding box center [929, 443] width 324 height 291
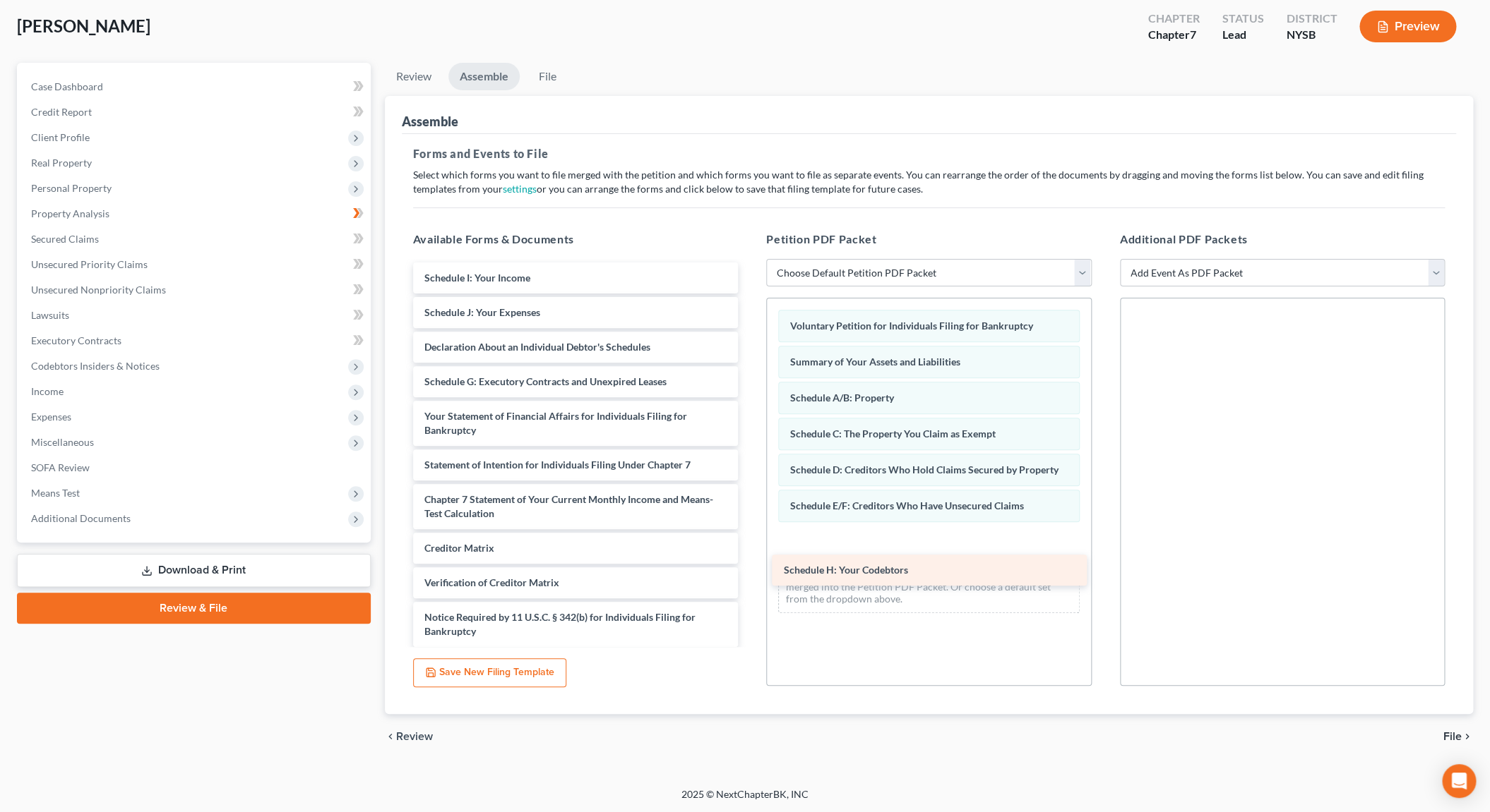
drag, startPoint x: 493, startPoint y: 272, endPoint x: 868, endPoint y: 577, distance: 483.4
click at [749, 577] on div "Schedule H: Your Codebtors Schedule H: Your Codebtors Schedule I: Your Income S…" at bounding box center [575, 471] width 348 height 419
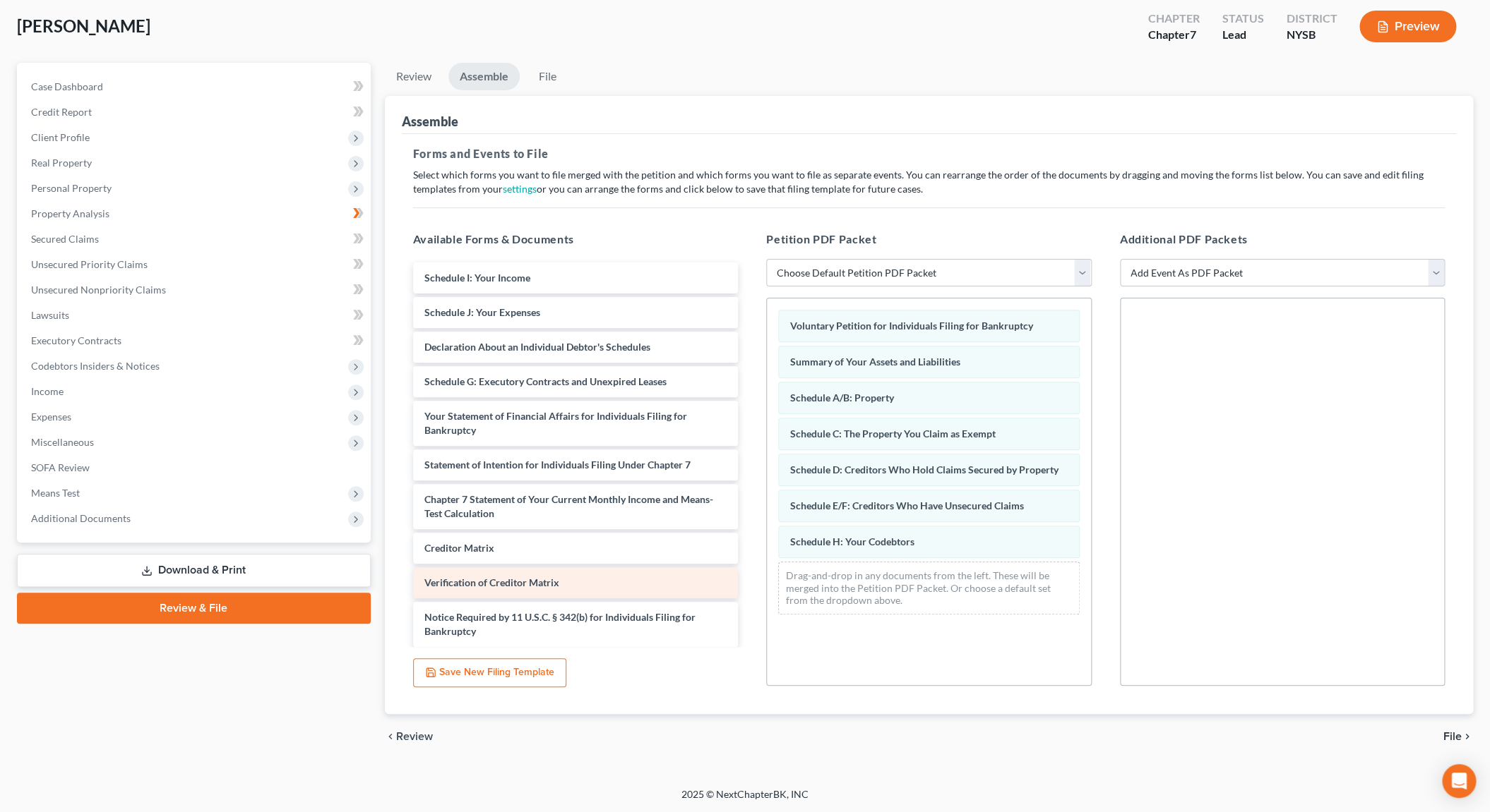
scroll to position [0, 0]
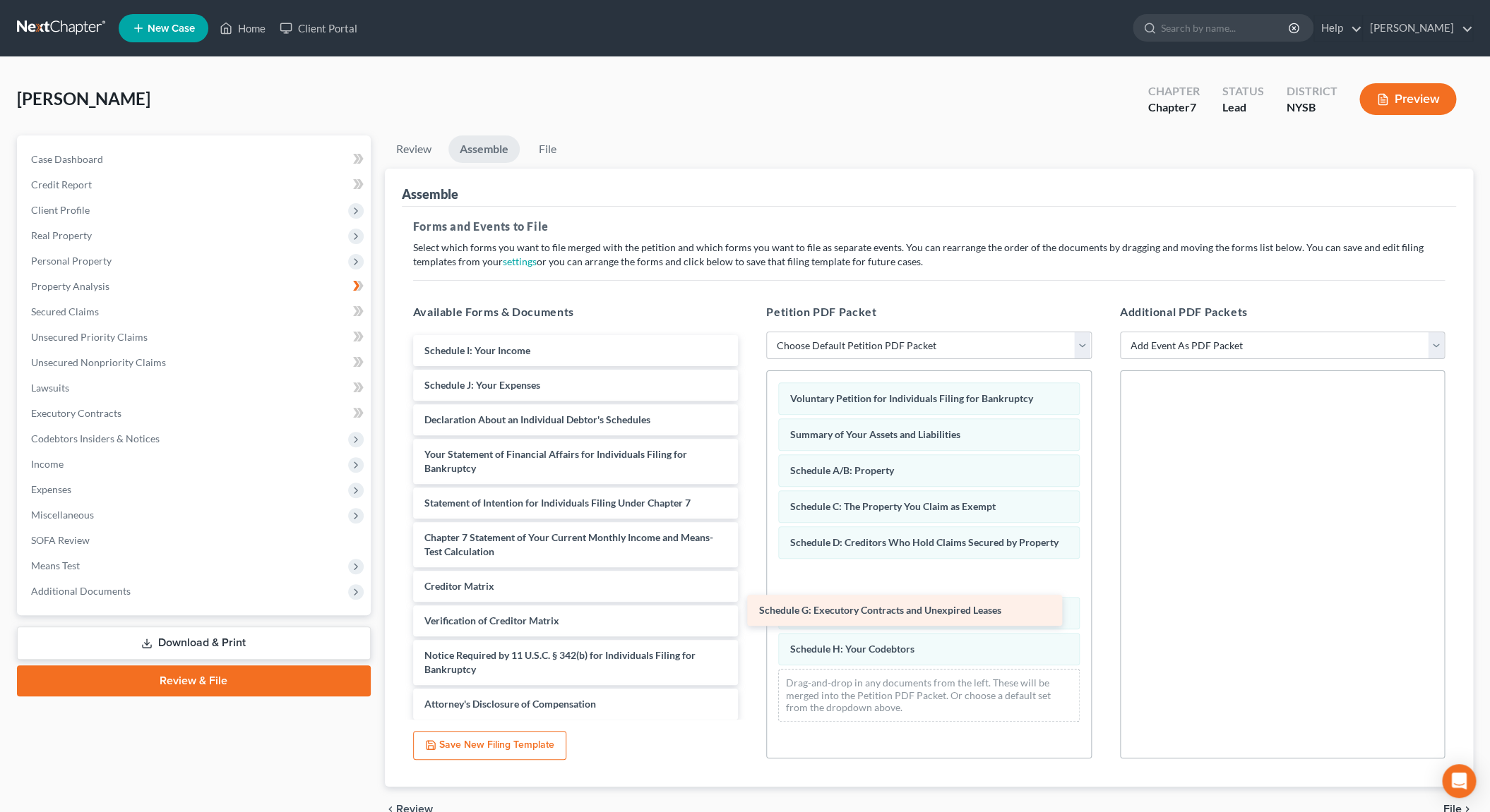
drag, startPoint x: 500, startPoint y: 447, endPoint x: 835, endPoint y: 604, distance: 370.0
click at [749, 604] on div "Schedule G: Executory Contracts and Unexpired Leases Schedule I: Your Income Sc…" at bounding box center [575, 527] width 348 height 384
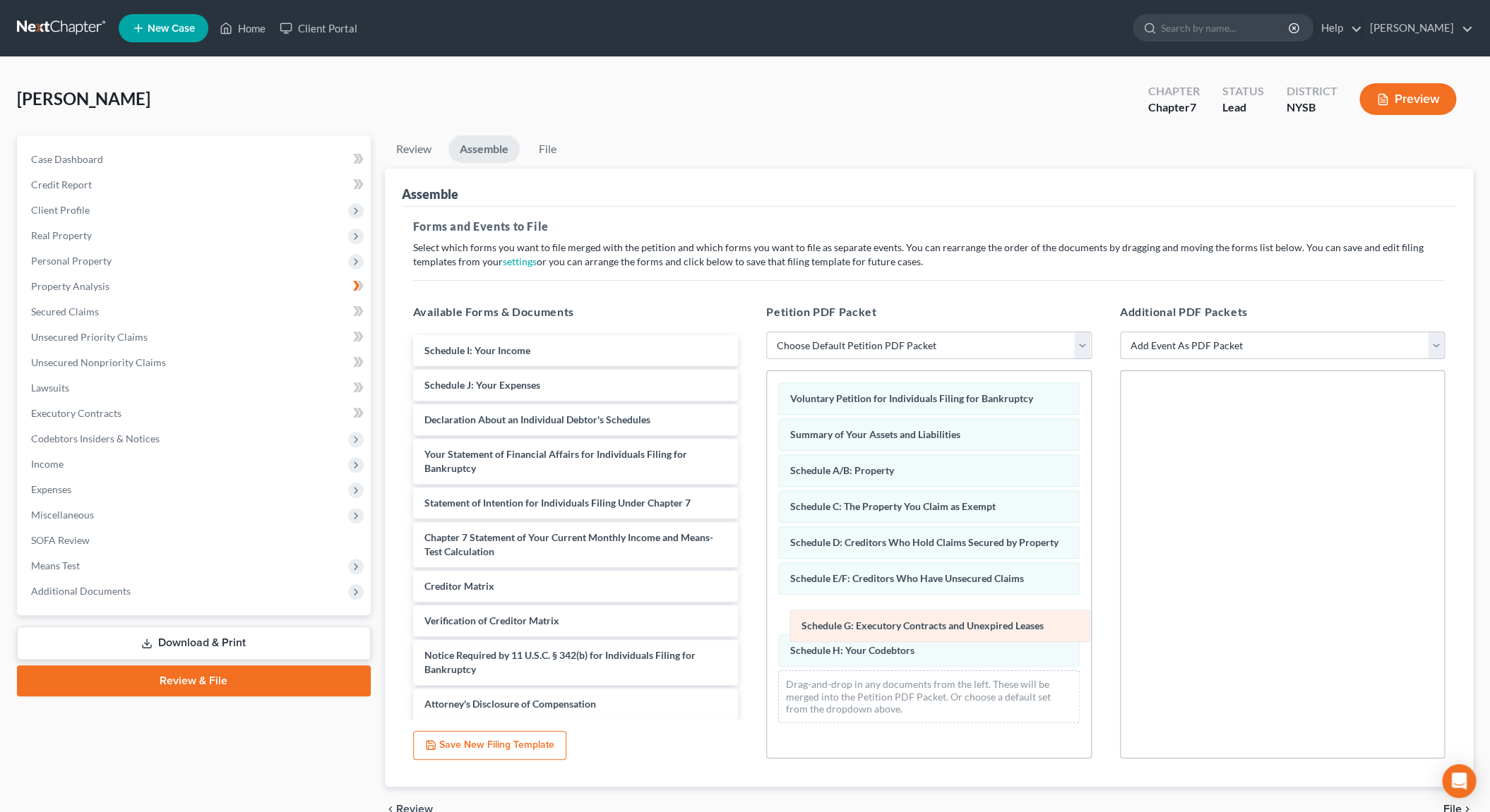
drag, startPoint x: 838, startPoint y: 579, endPoint x: 849, endPoint y: 627, distance: 49.2
click at [849, 627] on div "Schedule G: Executory Contracts and Unexpired Leases Voluntary Petition for Ind…" at bounding box center [929, 553] width 324 height 364
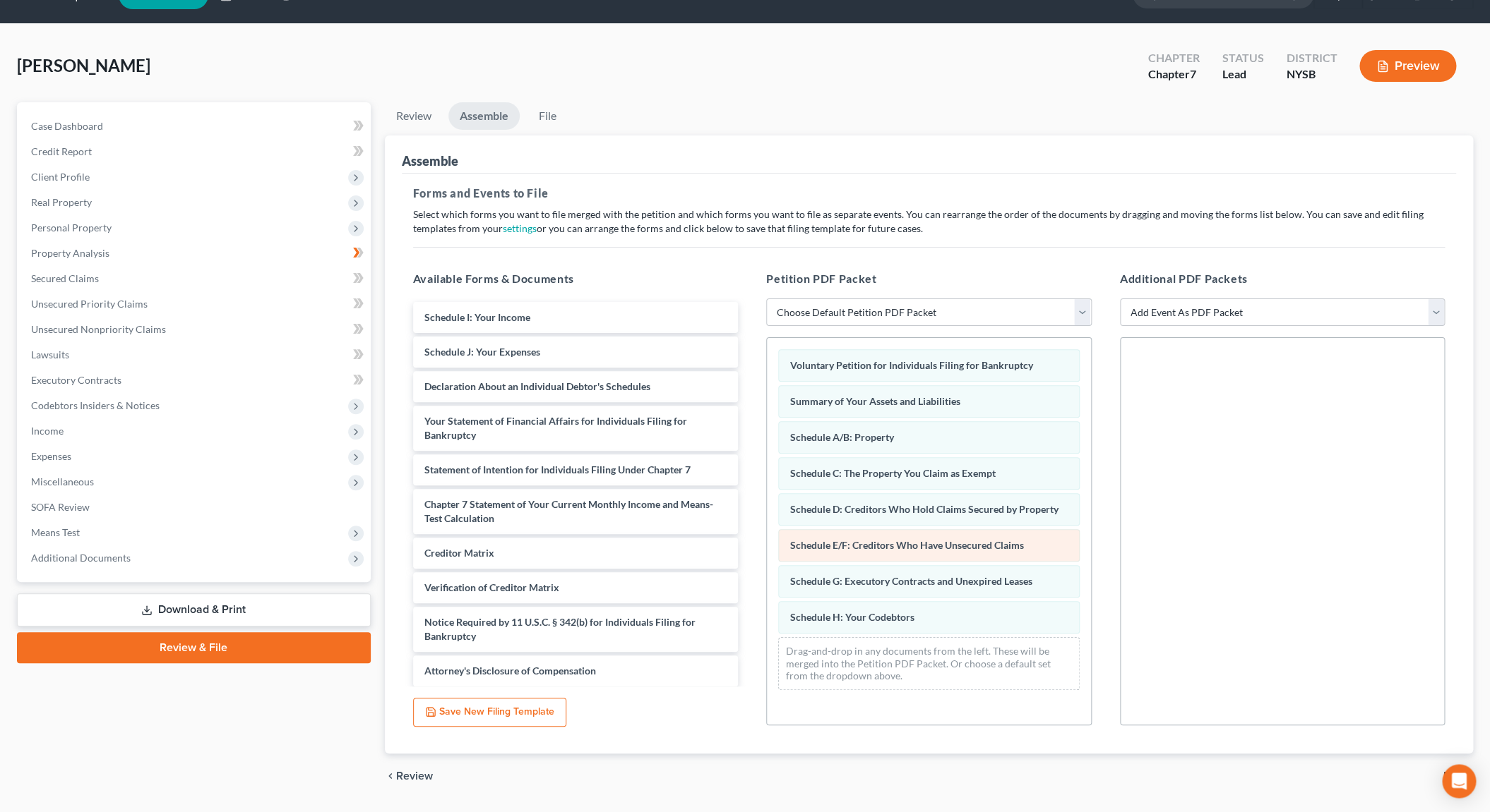
scroll to position [73, 0]
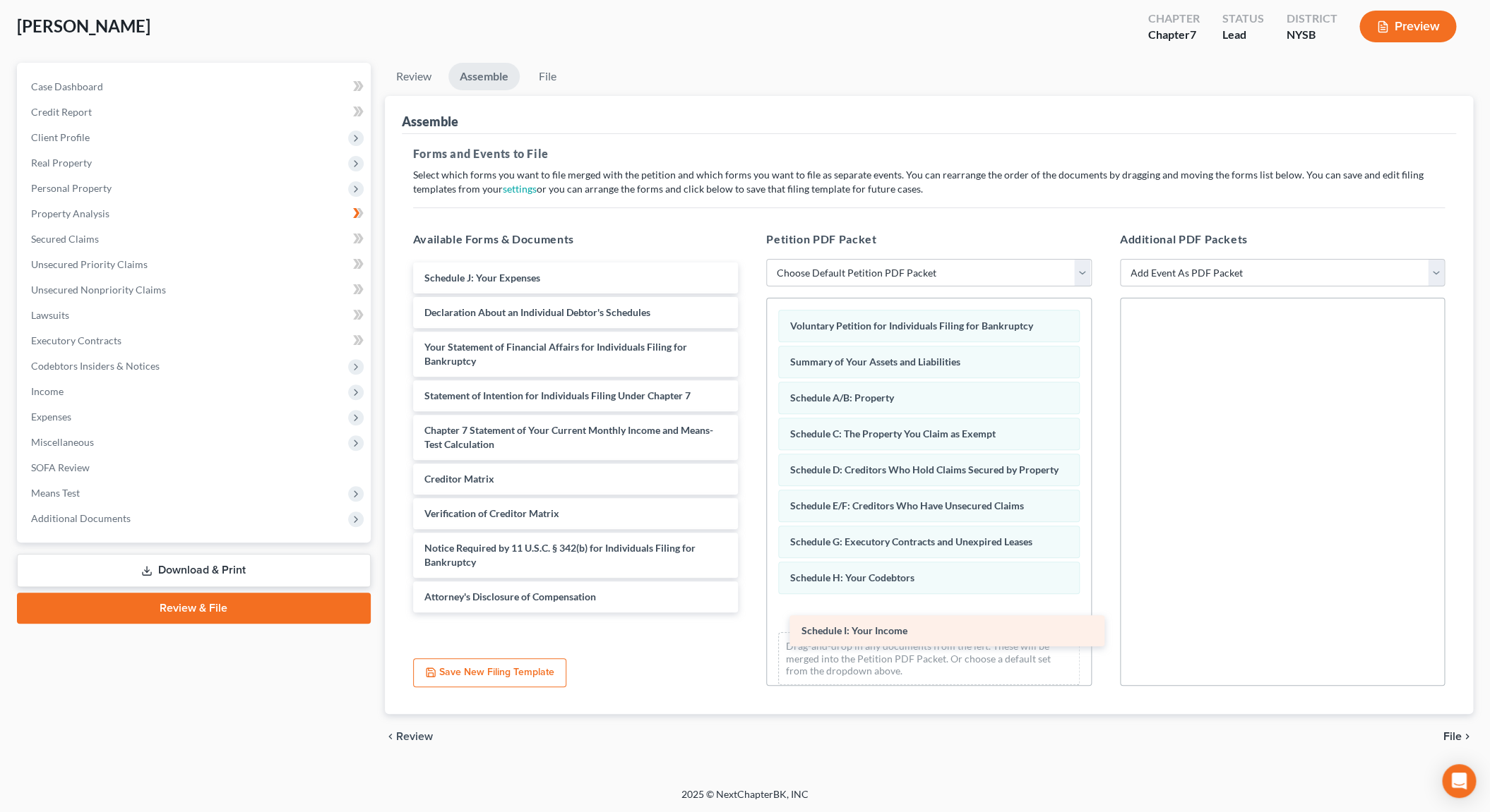
drag, startPoint x: 468, startPoint y: 276, endPoint x: 837, endPoint y: 629, distance: 510.7
click at [749, 613] on div "Schedule I: Your Income Schedule I: Your Income Schedule J: Your Expenses Decla…" at bounding box center [575, 437] width 348 height 350
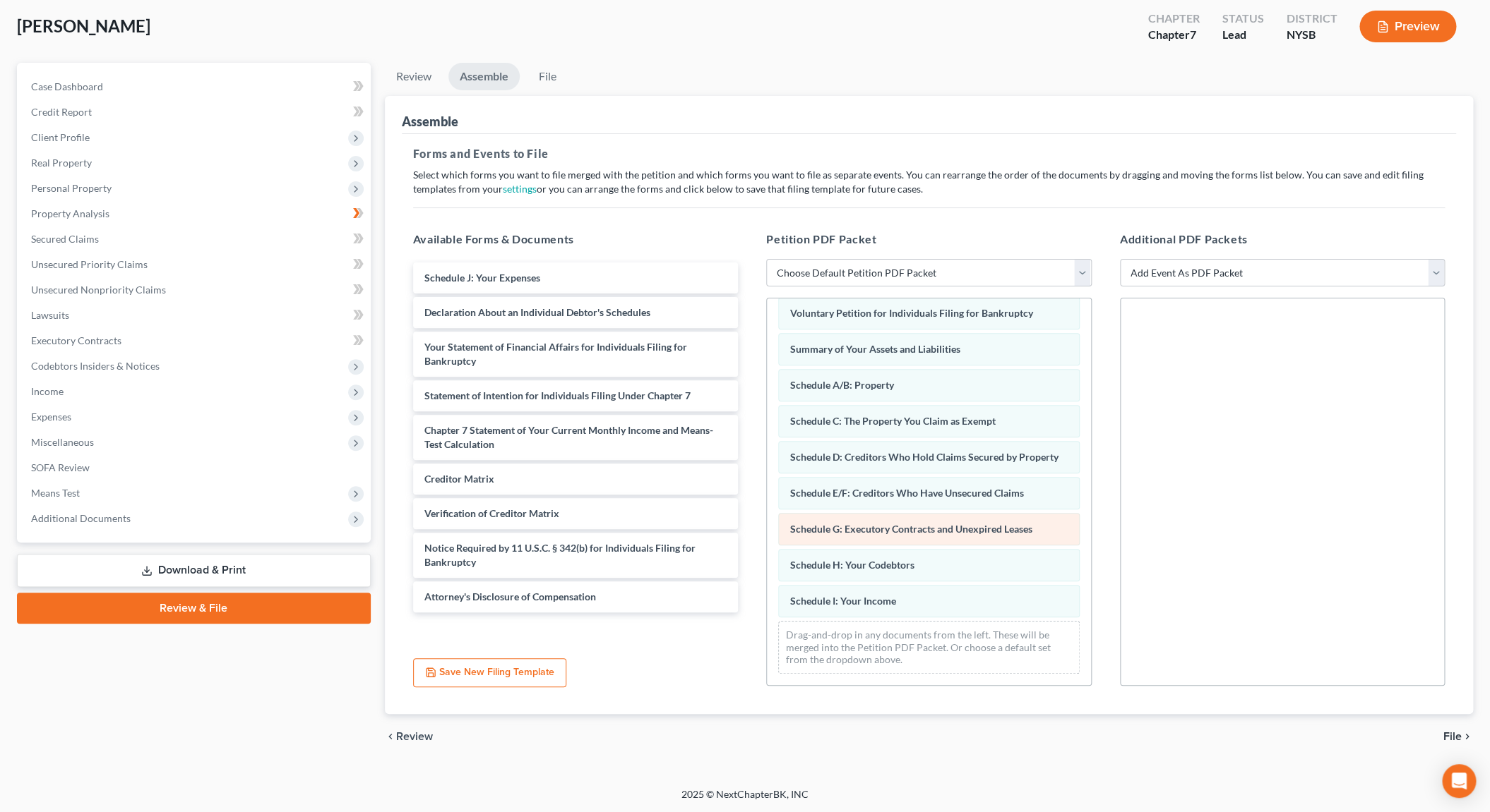
scroll to position [26, 0]
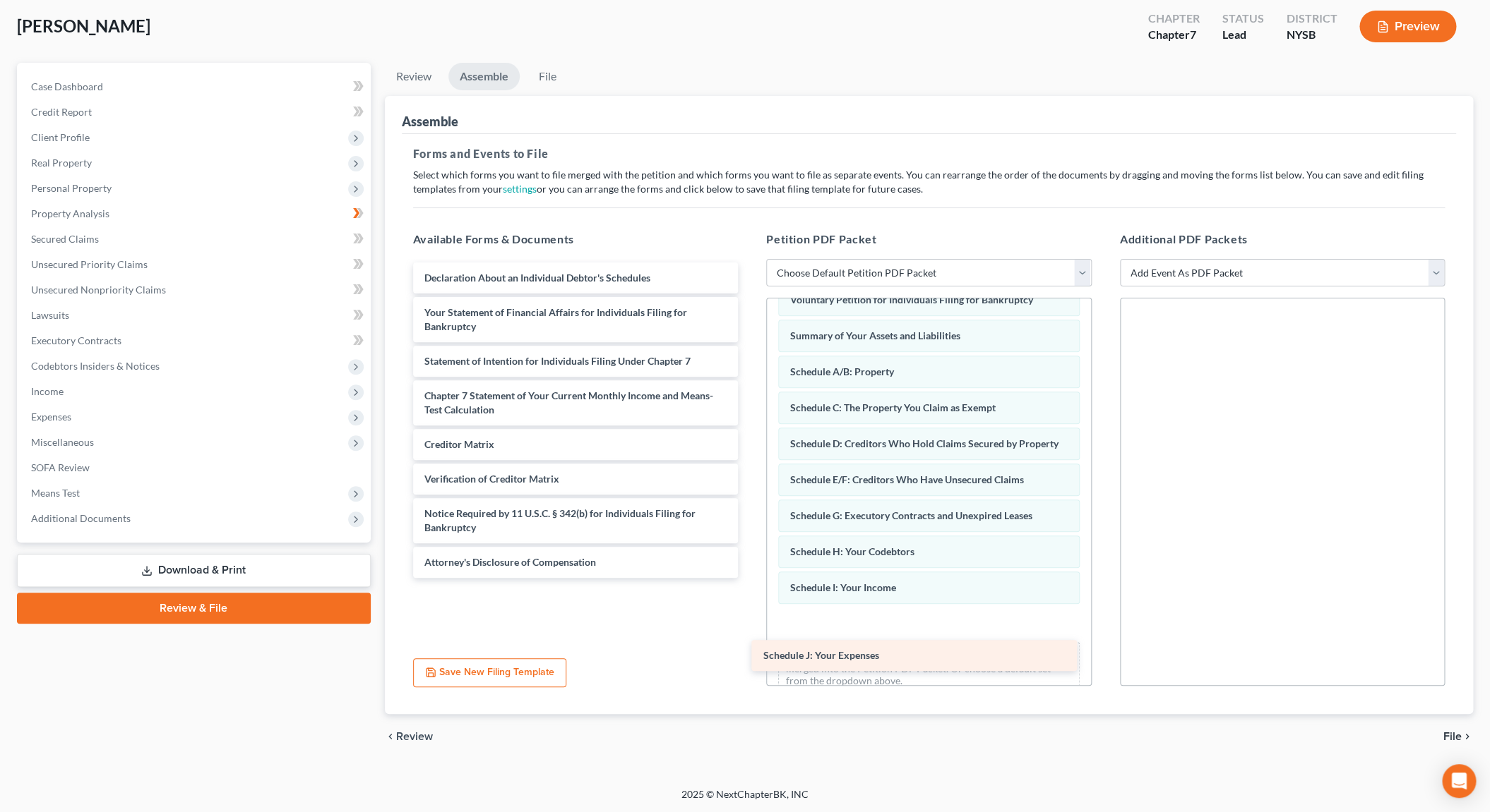
drag, startPoint x: 484, startPoint y: 277, endPoint x: 818, endPoint y: 652, distance: 502.2
click at [749, 578] on div "Schedule J: Your Expenses Schedule J: Your Expenses Declaration About an Indivi…" at bounding box center [575, 420] width 348 height 315
click at [818, 652] on div "Schedule J: Your Expenses" at bounding box center [913, 655] width 325 height 31
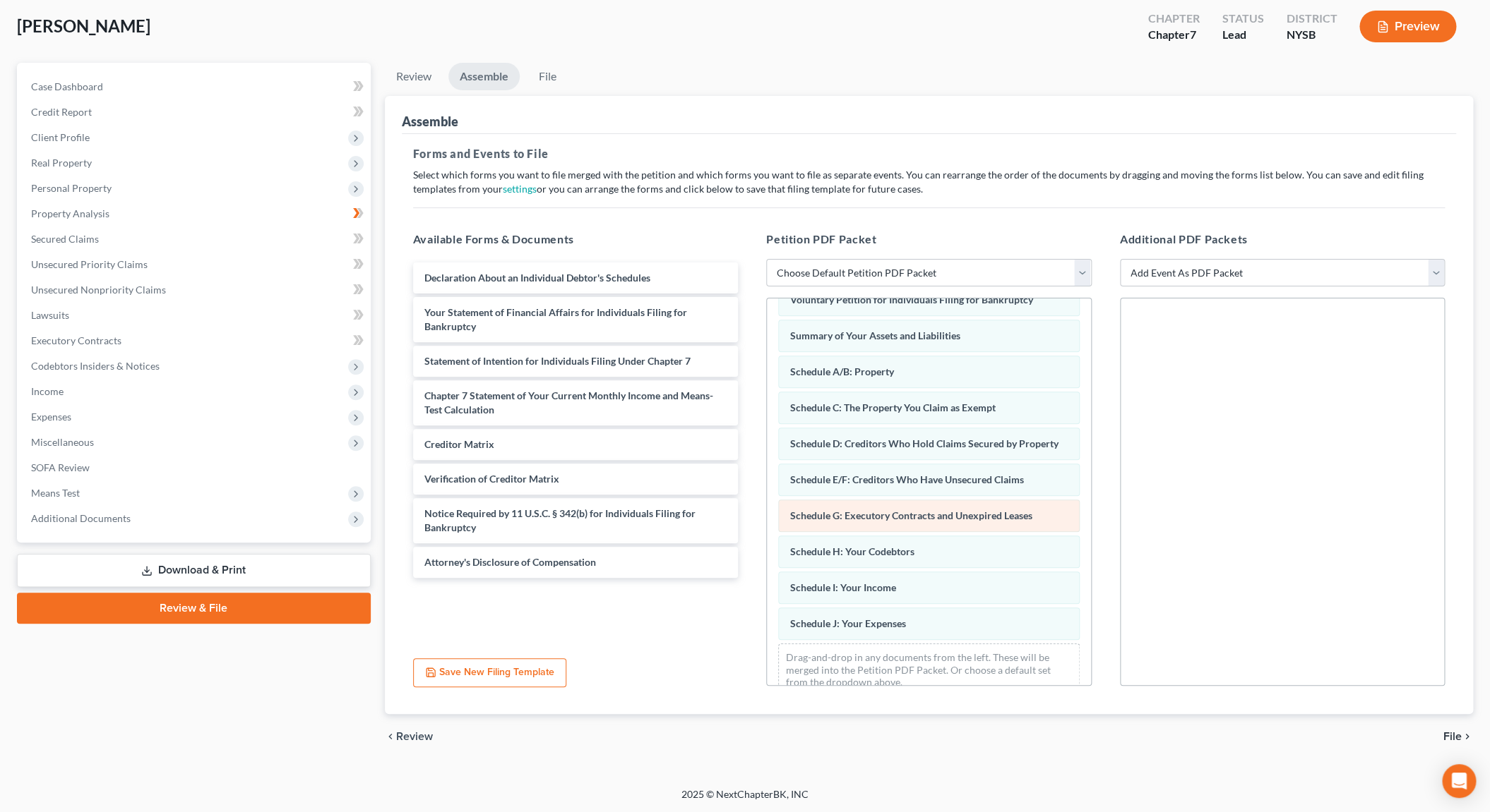
scroll to position [62, 0]
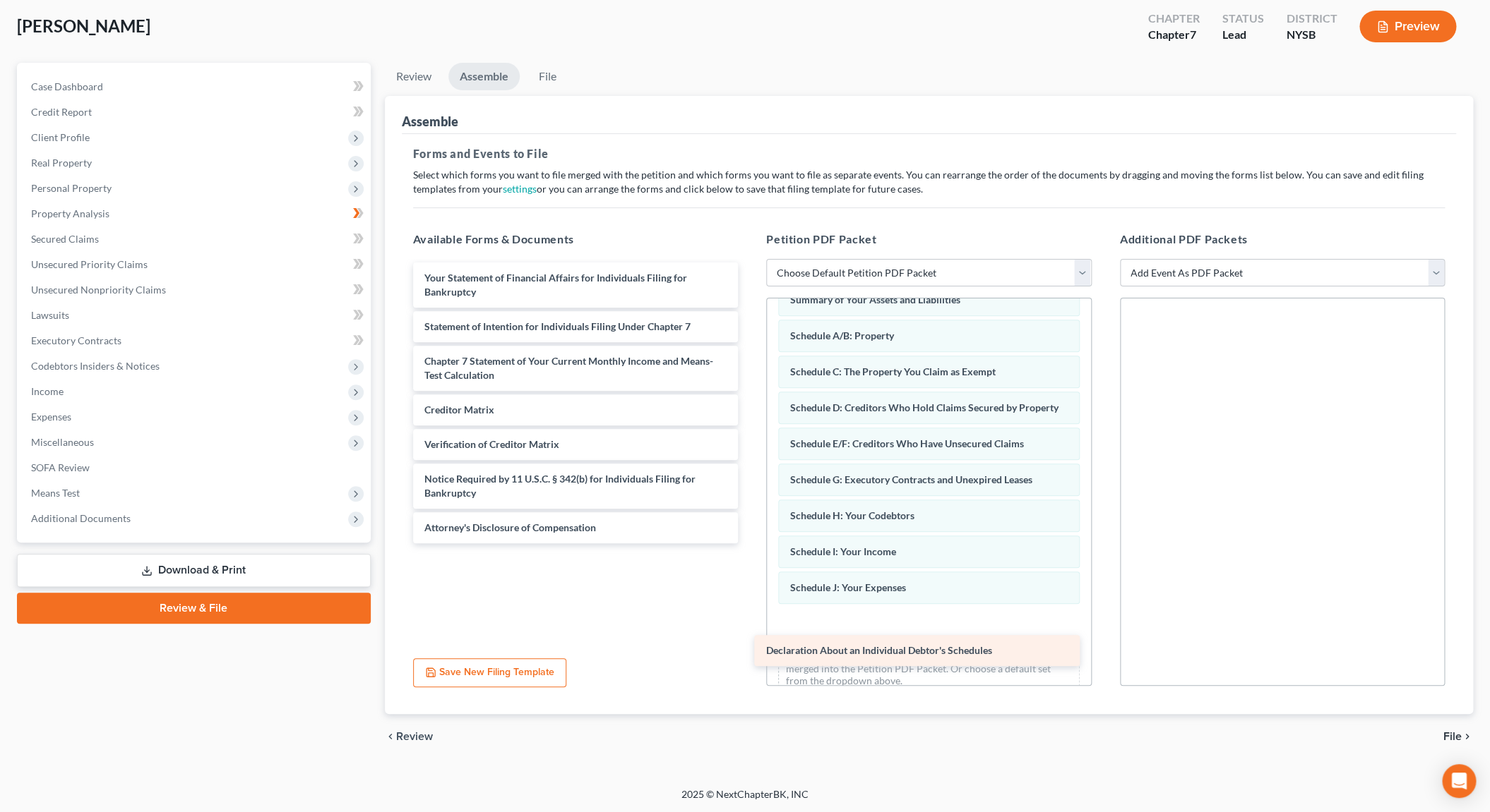
drag, startPoint x: 546, startPoint y: 278, endPoint x: 888, endPoint y: 652, distance: 506.8
click at [749, 543] on div "Declaration About an Individual Debtor's Schedules Declaration About an Individ…" at bounding box center [575, 403] width 348 height 281
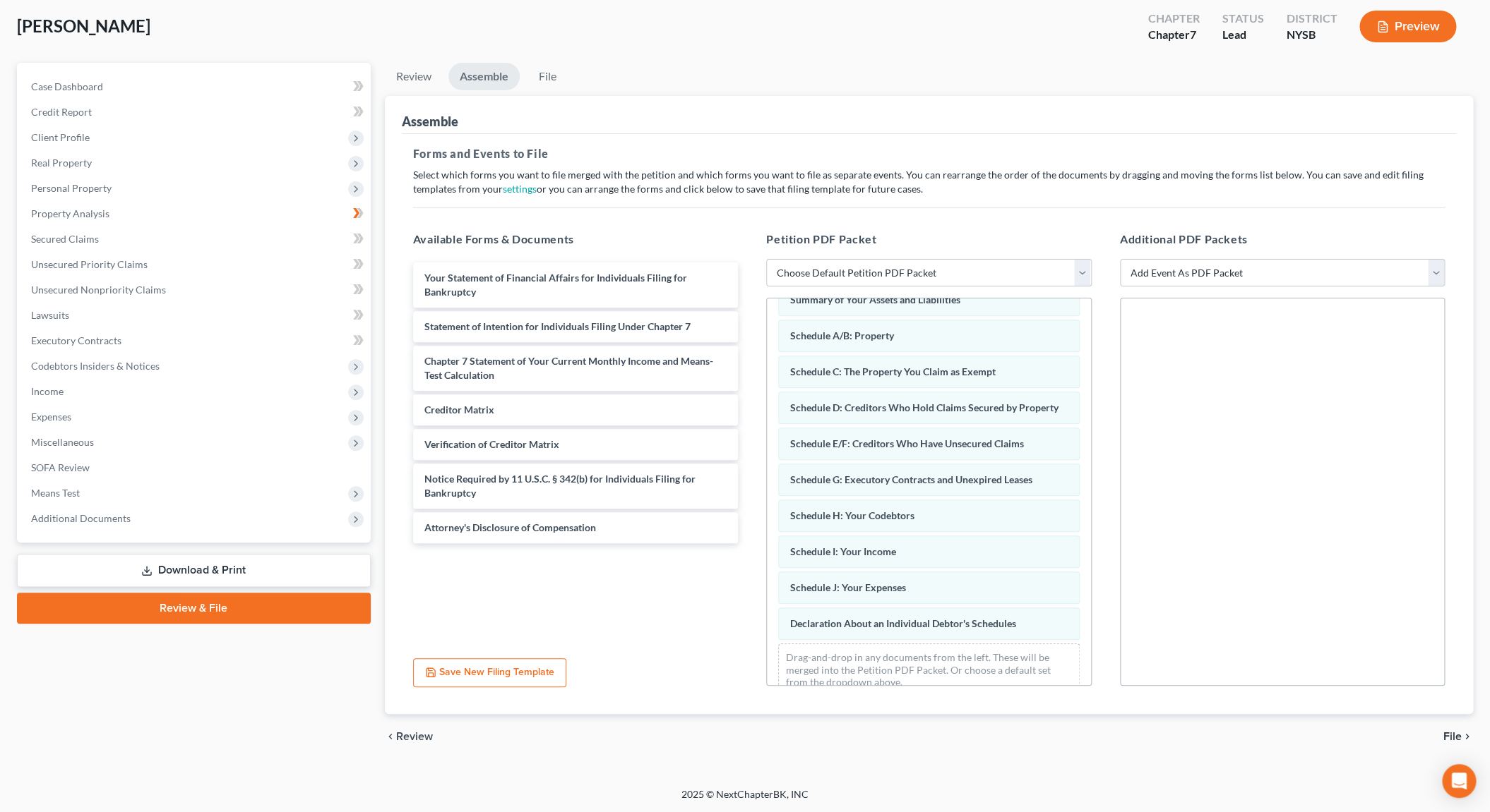
click at [888, 640] on div "Declaration About an Individual Debtor's Schedules" at bounding box center [929, 624] width 302 height 33
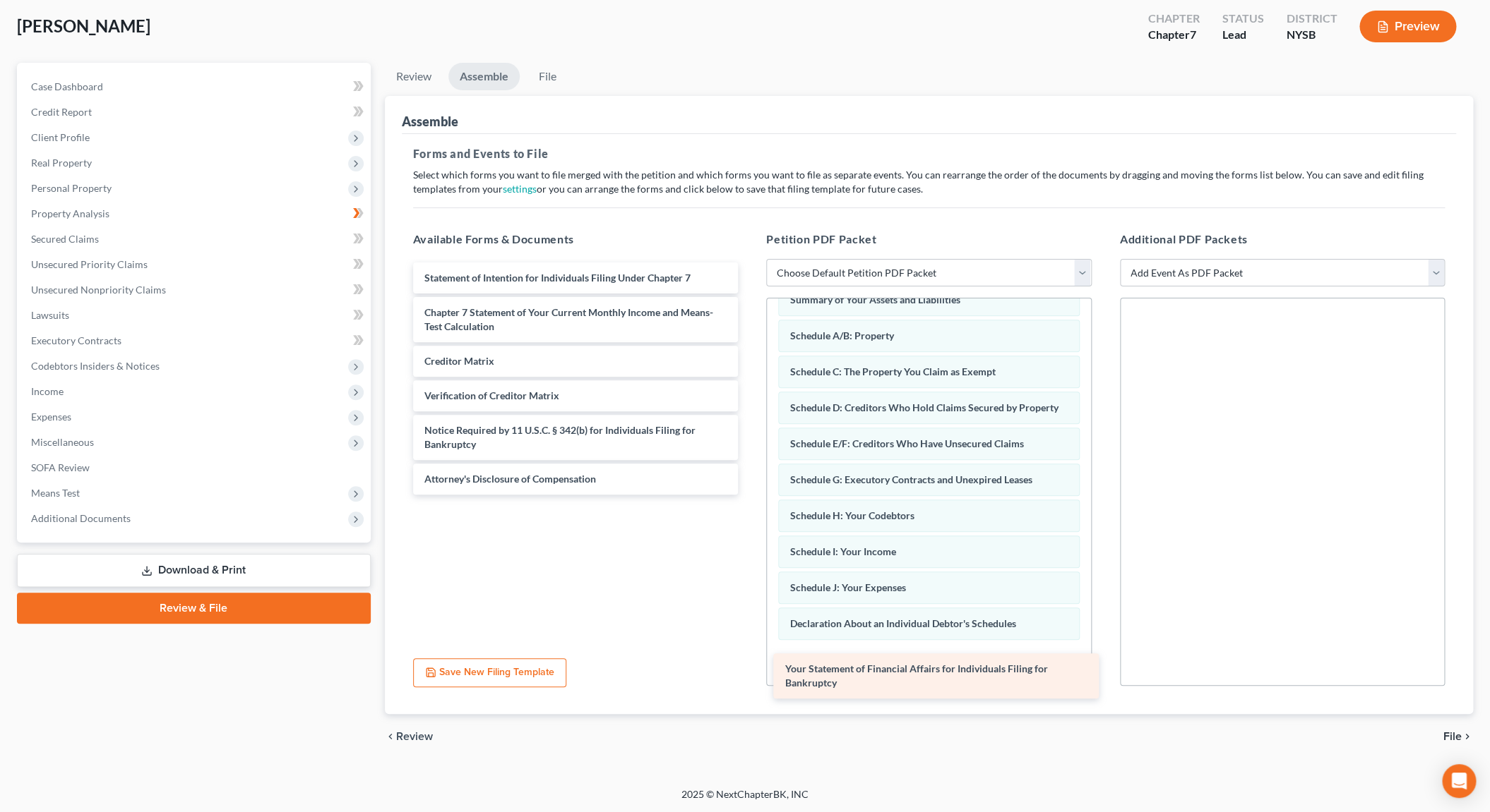
drag, startPoint x: 536, startPoint y: 278, endPoint x: 891, endPoint y: 657, distance: 519.3
click at [749, 495] on div "Your Statement of Financial Affairs for Individuals Filing for Bankruptcy Your …" at bounding box center [575, 378] width 348 height 232
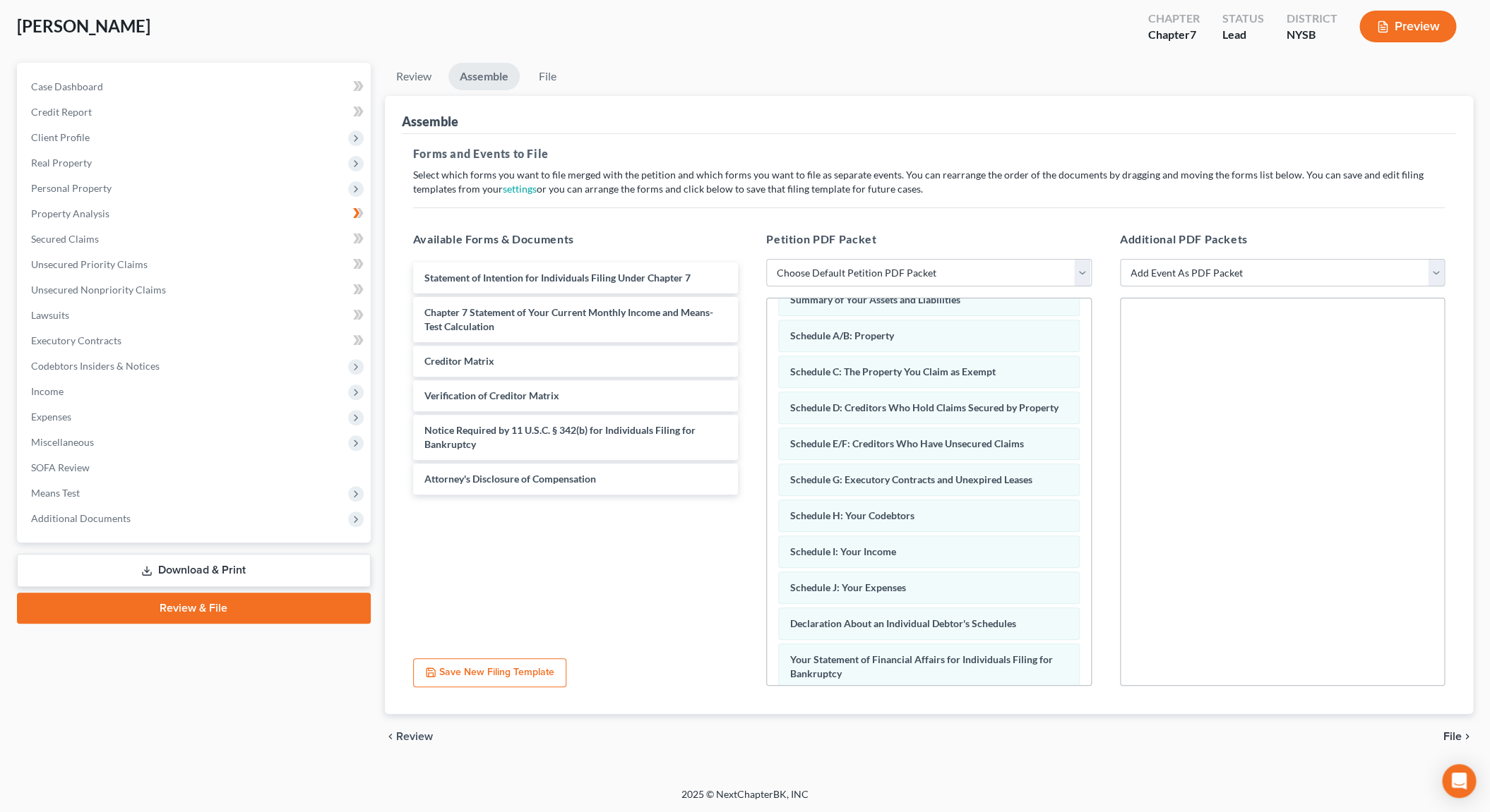
scroll to position [148, 0]
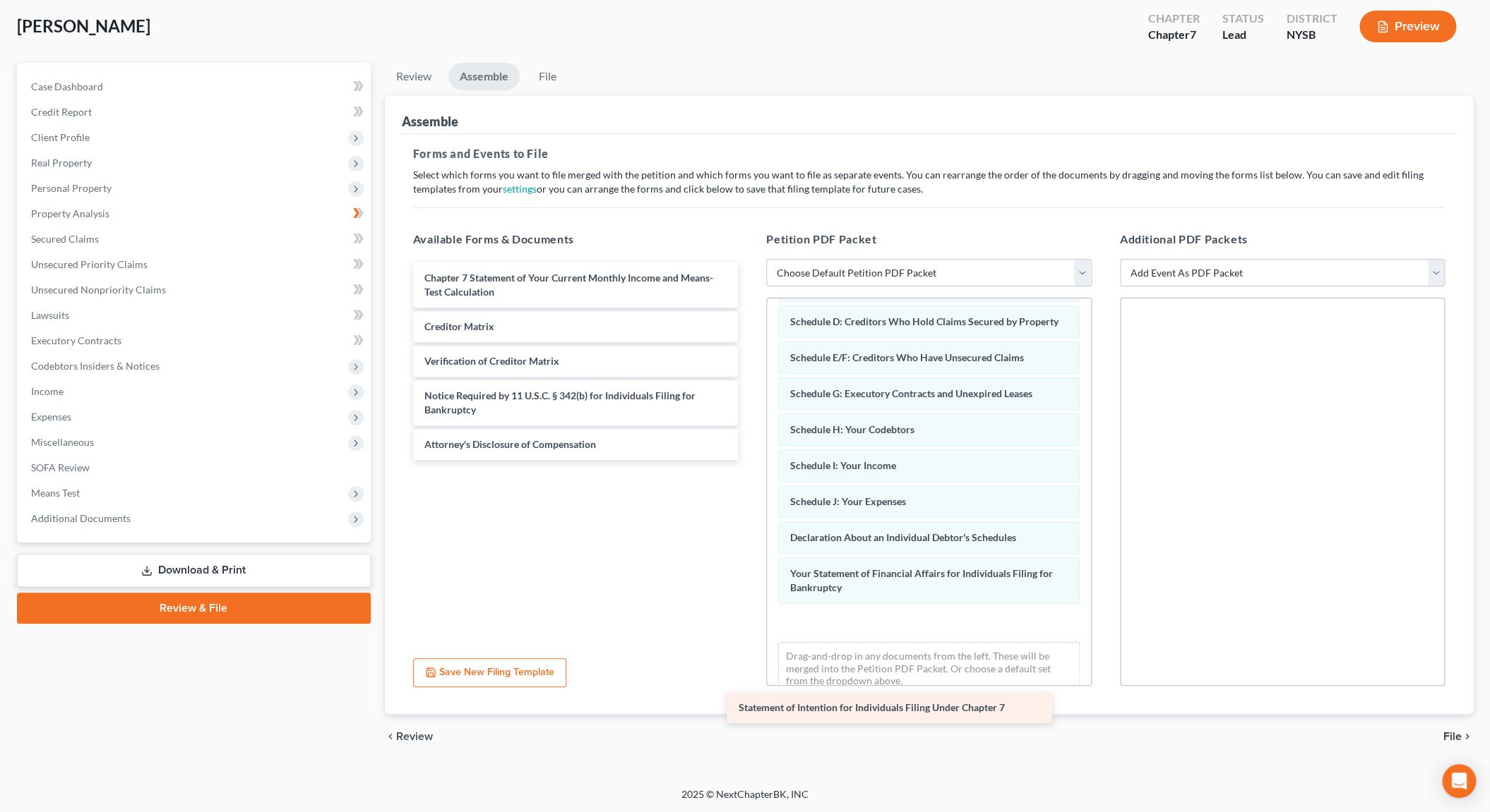
drag, startPoint x: 560, startPoint y: 278, endPoint x: 899, endPoint y: 653, distance: 505.5
click at [749, 460] on div "Statement of Intention for Individuals Filing Under Chapter 7 Statement of Inte…" at bounding box center [575, 361] width 348 height 198
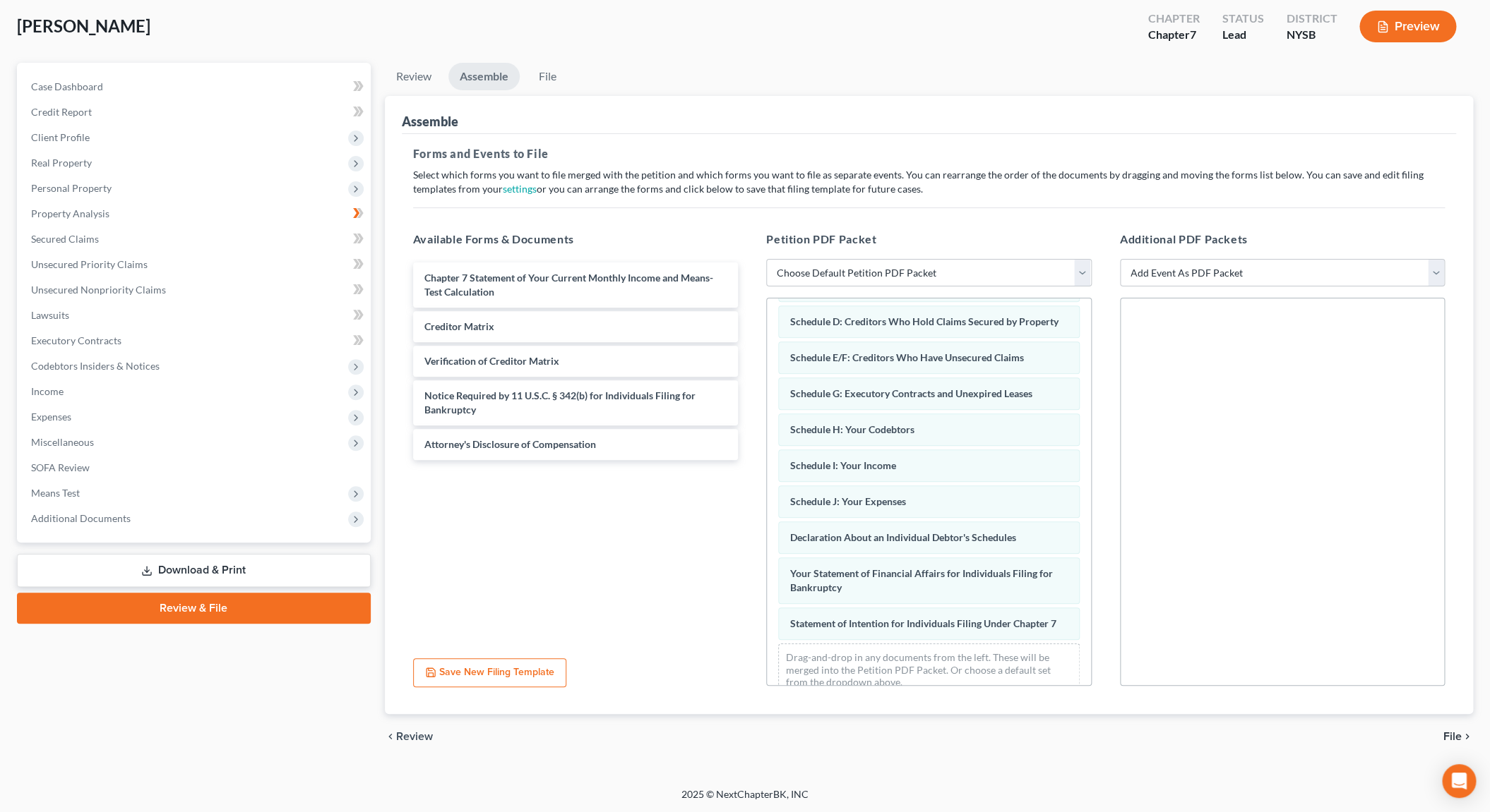
click at [938, 670] on div "Voluntary Petition for Individuals Filing for Bankruptcy Summary of Your Assets…" at bounding box center [929, 428] width 324 height 558
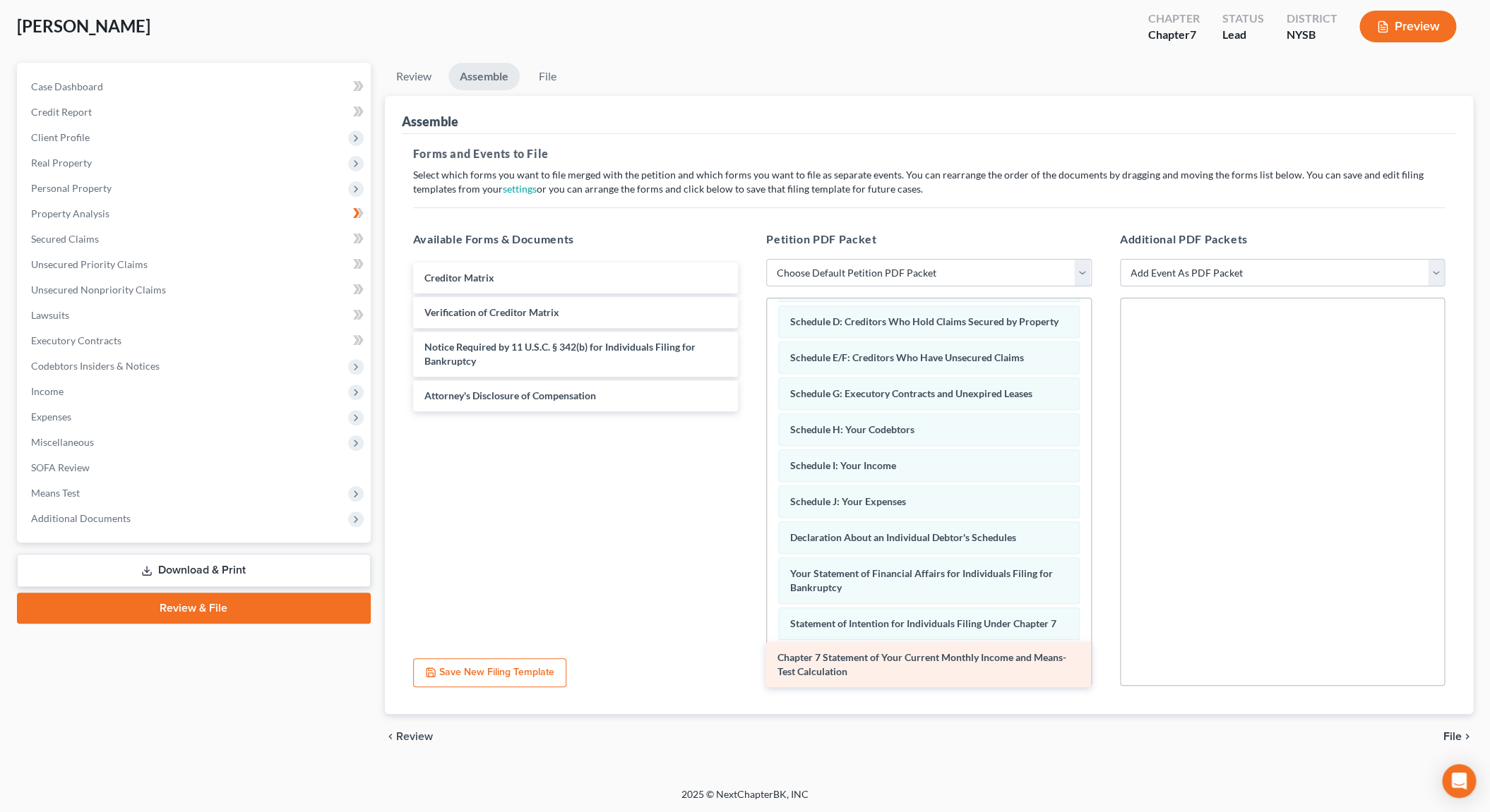
drag, startPoint x: 504, startPoint y: 282, endPoint x: 857, endPoint y: 664, distance: 520.1
click at [749, 412] on div "Chapter 7 Statement of Your Current Monthly Income and Means-Test Calculation C…" at bounding box center [575, 337] width 348 height 149
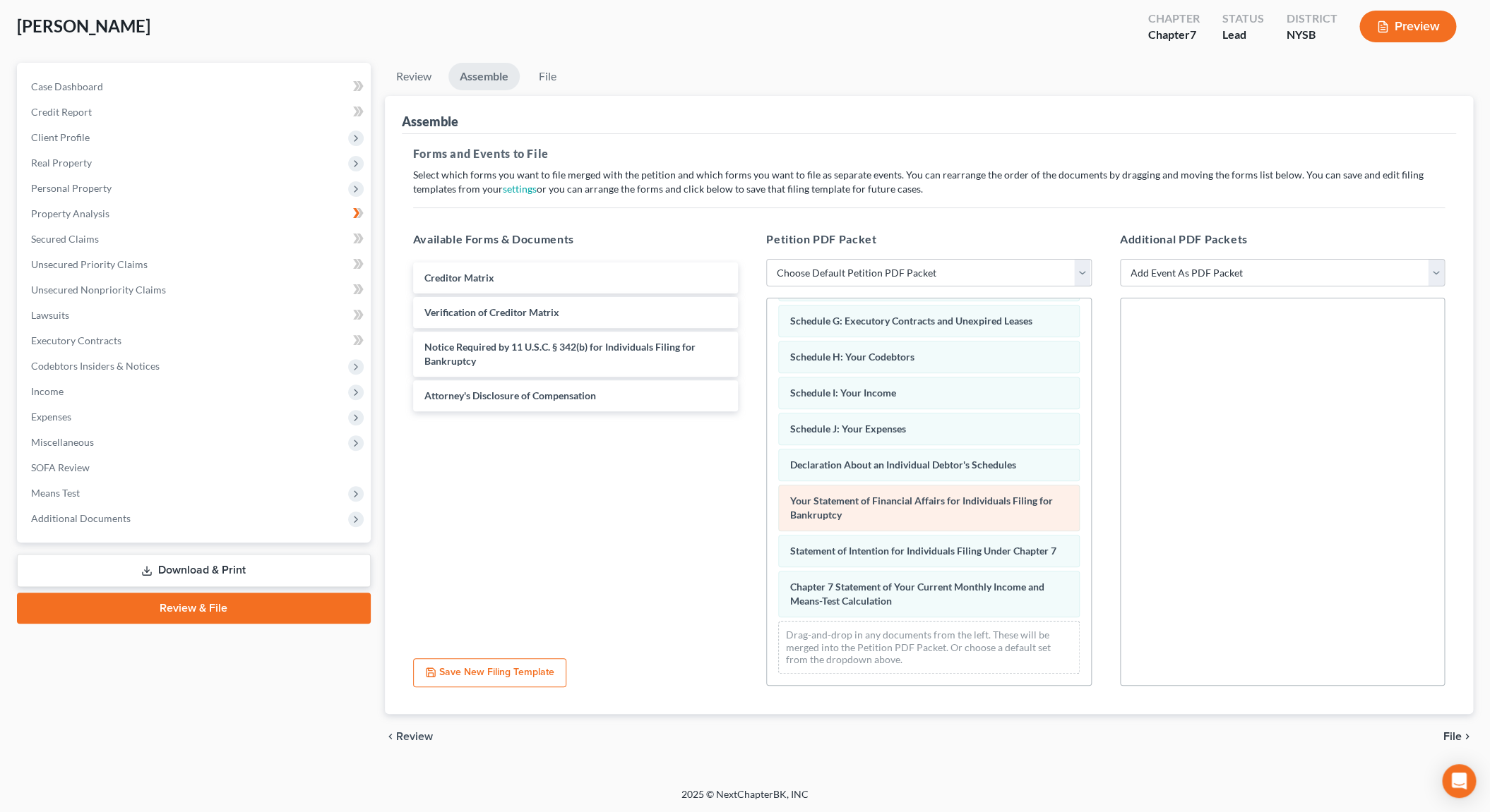
scroll to position [248, 0]
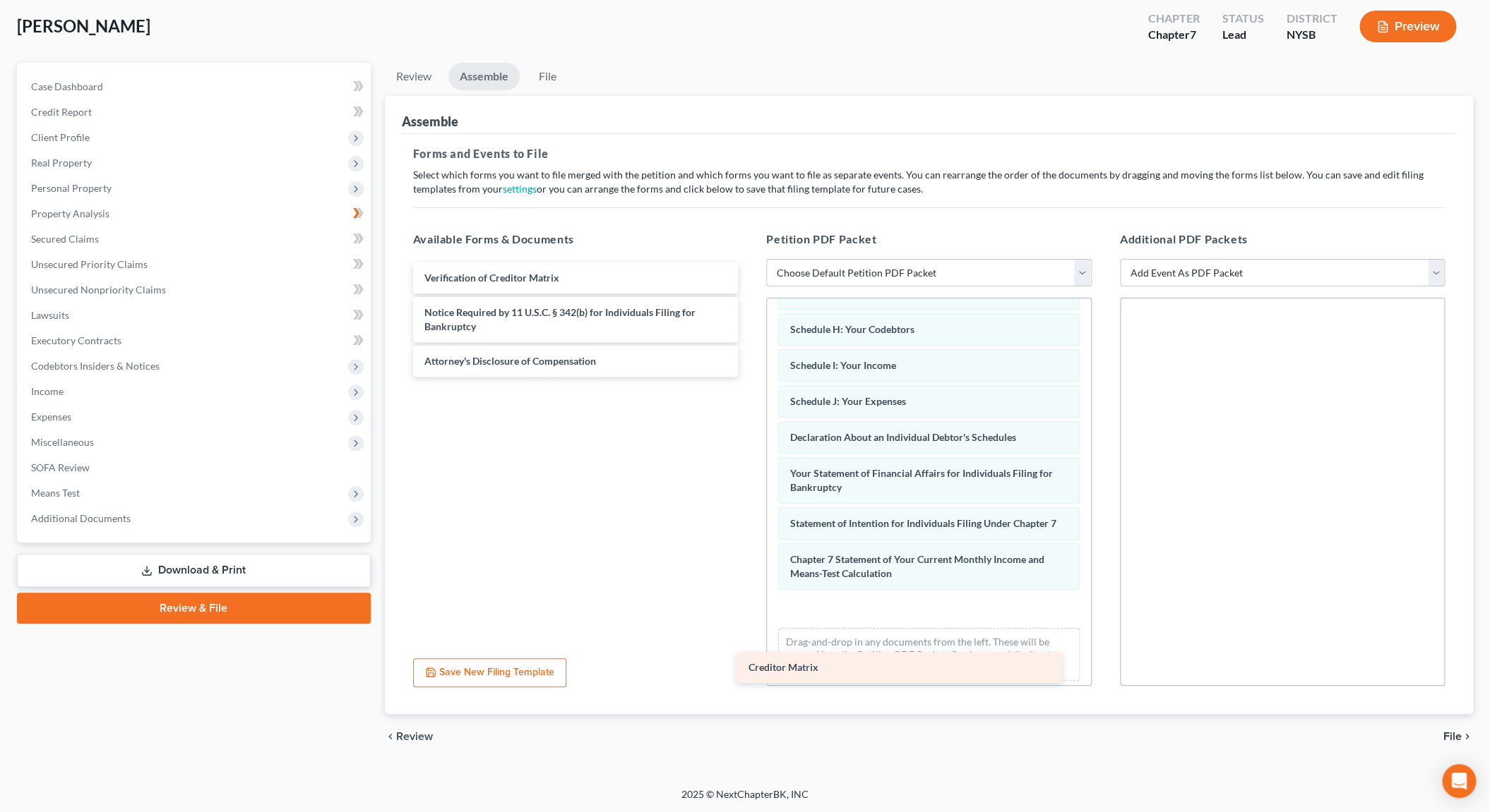
drag, startPoint x: 552, startPoint y: 280, endPoint x: 877, endPoint y: 672, distance: 509.2
click at [749, 376] on div "Creditor Matrix Creditor Matrix Verification of Creditor Matrix Notice Required…" at bounding box center [575, 319] width 348 height 114
click at [879, 661] on div "Drag-and-drop in any documents from the left. These will be merged into the Pet…" at bounding box center [929, 654] width 302 height 53
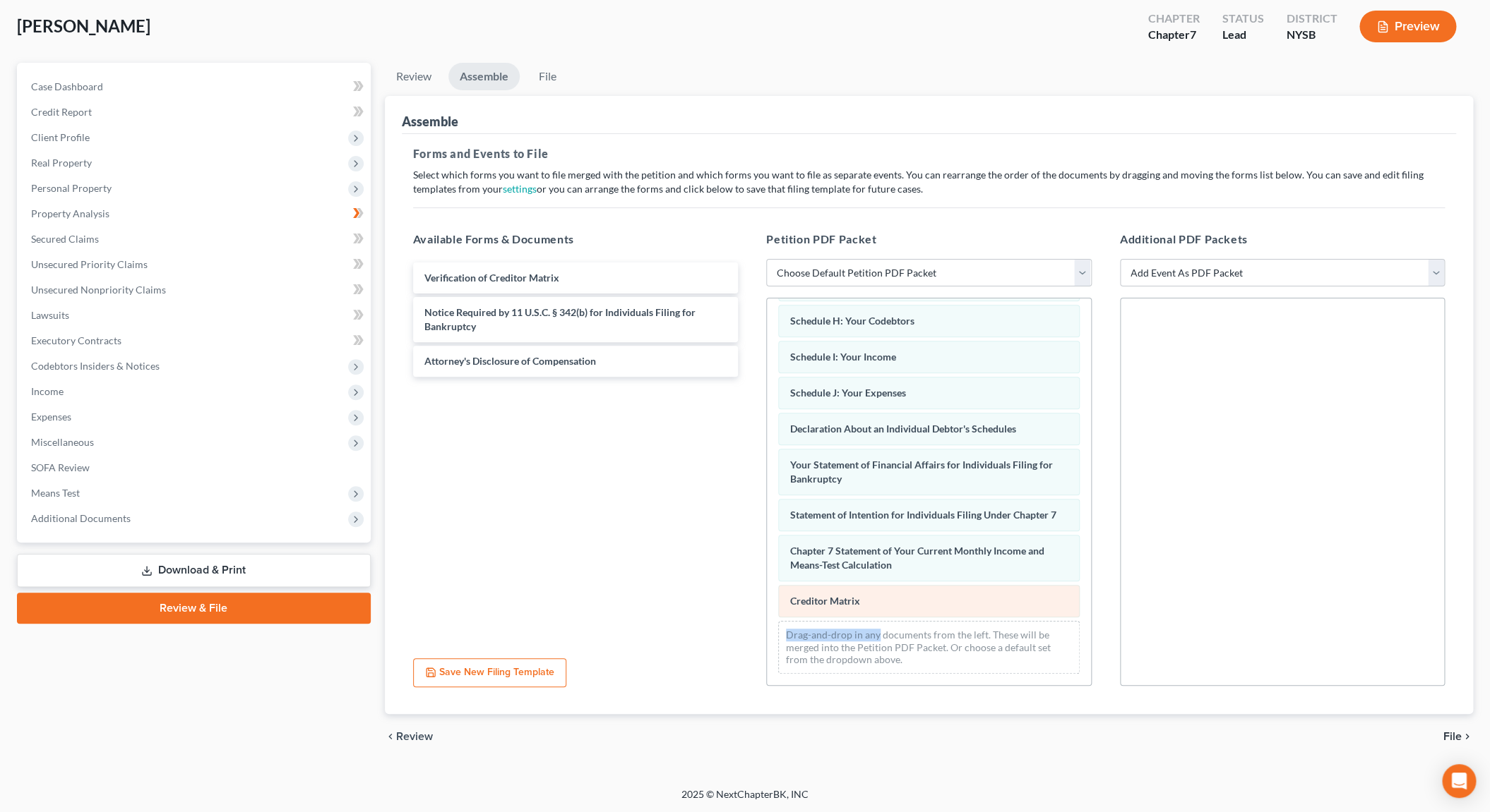
scroll to position [285, 0]
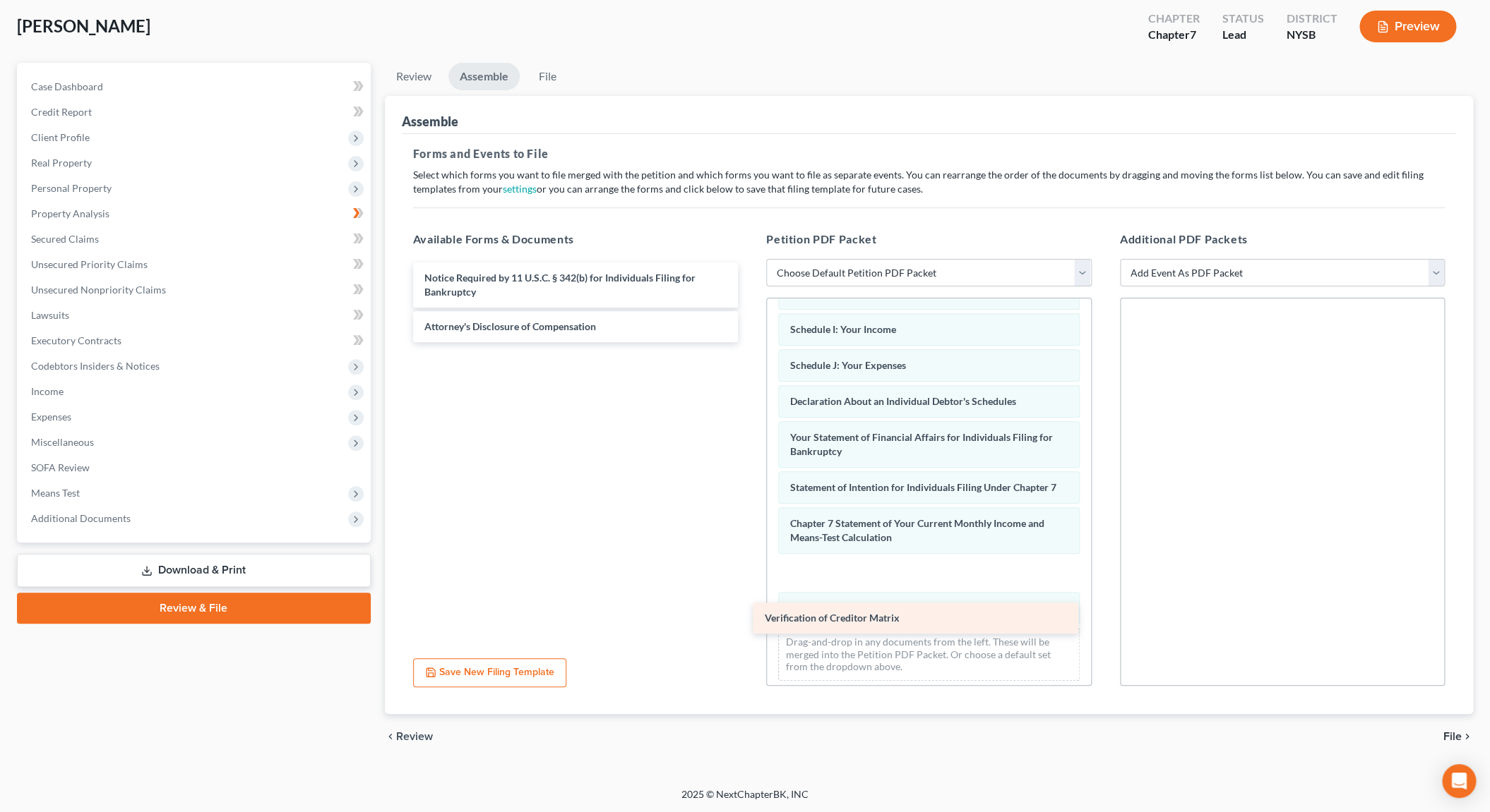
drag, startPoint x: 516, startPoint y: 274, endPoint x: 856, endPoint y: 616, distance: 482.2
click at [749, 342] on div "Verification of Creditor Matrix Verification of Creditor Matrix Notice Required…" at bounding box center [575, 302] width 348 height 80
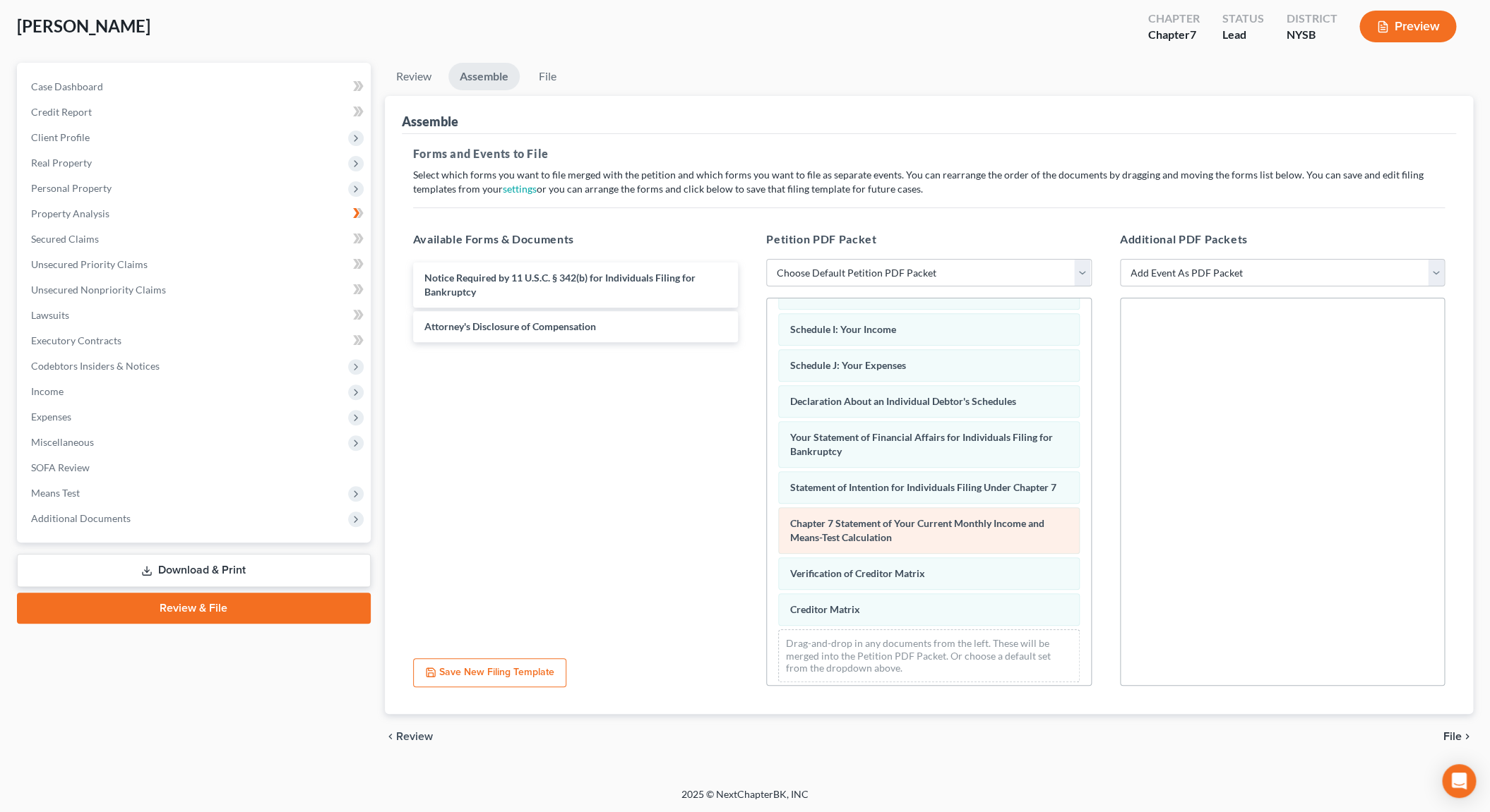
scroll to position [321, 0]
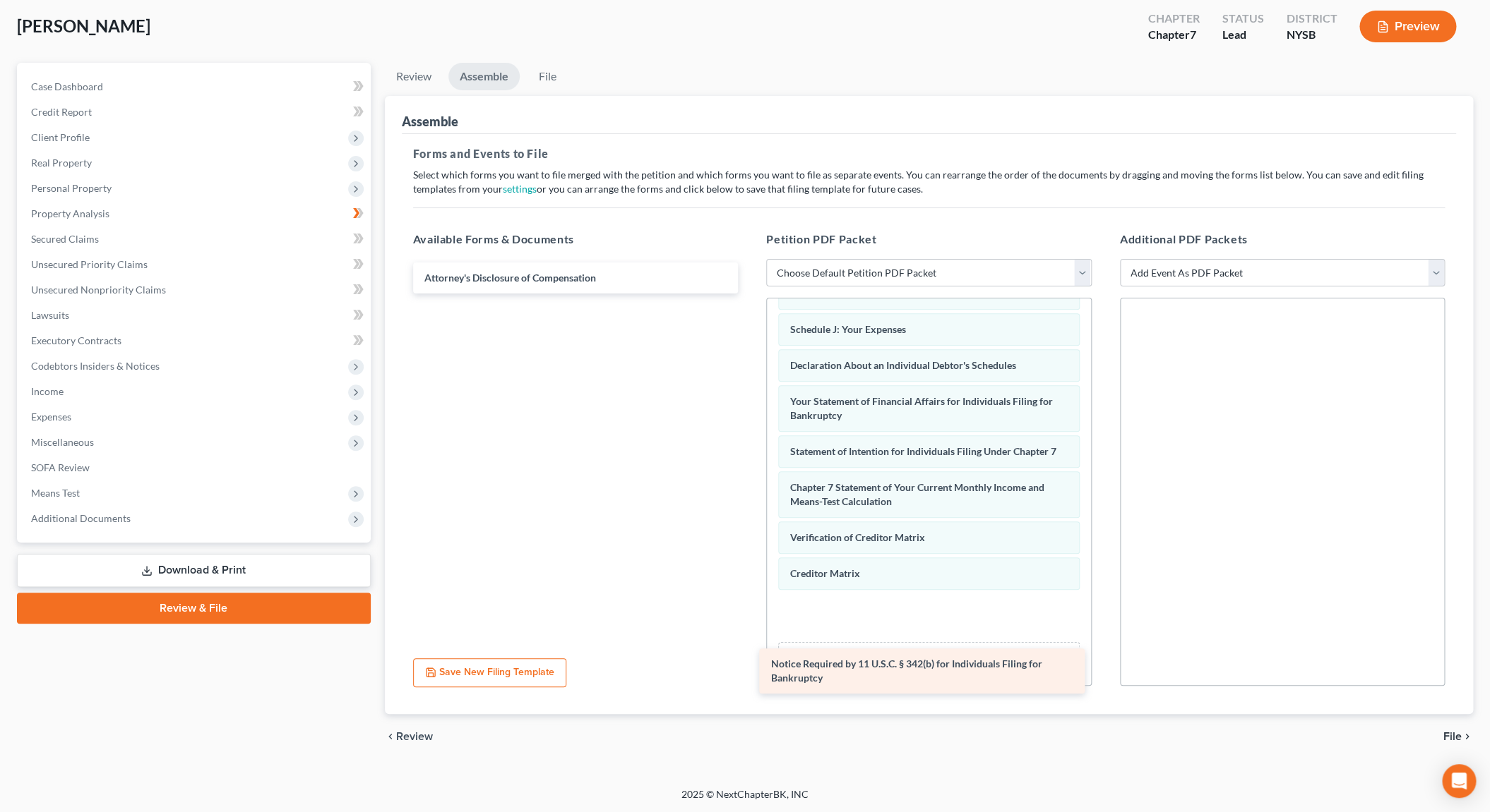
drag, startPoint x: 599, startPoint y: 285, endPoint x: 946, endPoint y: 664, distance: 513.9
click at [749, 294] on div "Notice Required by 11 U.S.C. § 342(b) for Individuals Filing for Bankruptcy Not…" at bounding box center [575, 278] width 348 height 31
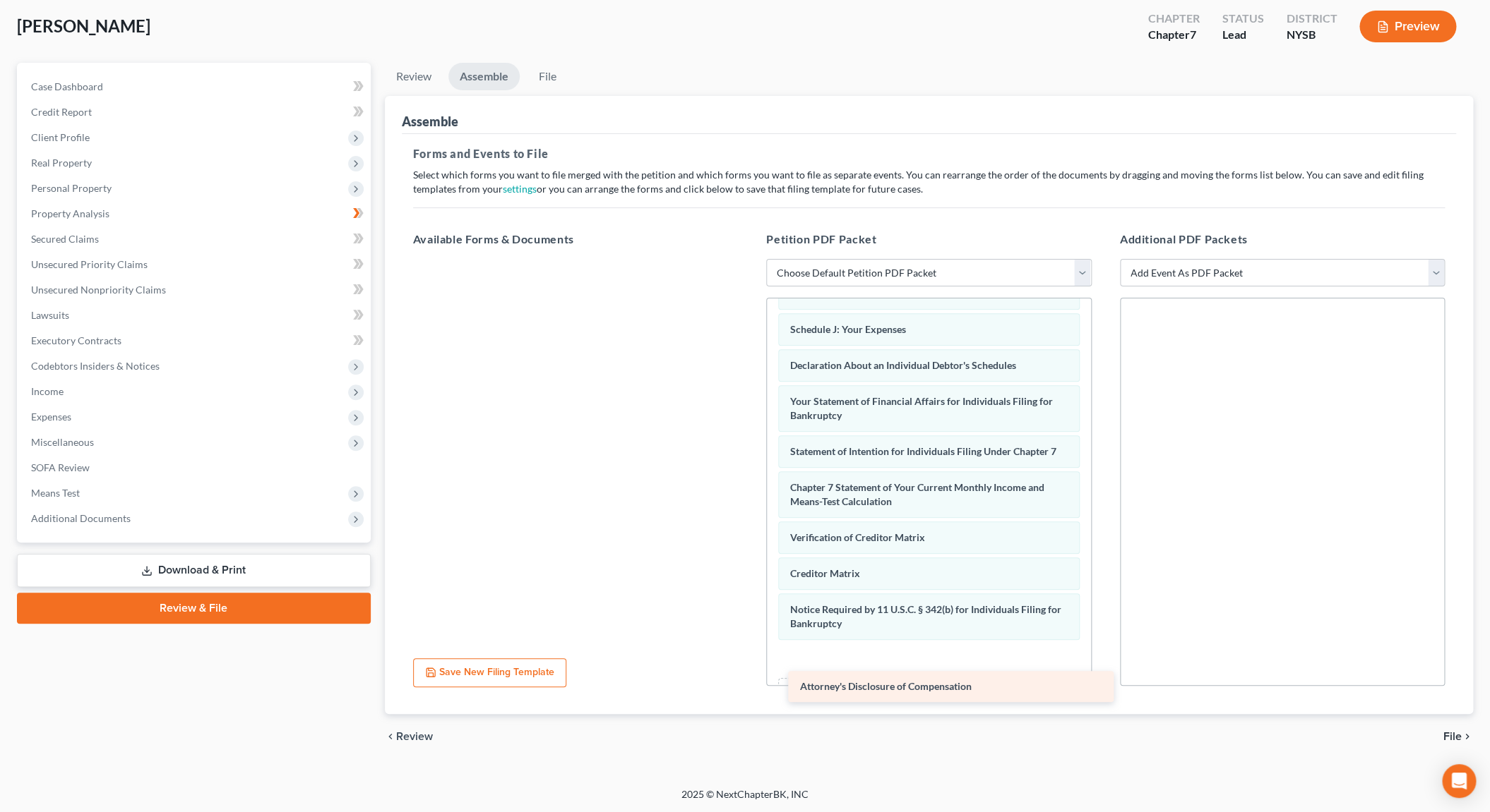
drag, startPoint x: 479, startPoint y: 270, endPoint x: 854, endPoint y: 679, distance: 554.9
click at [749, 259] on div "Attorney's Disclosure of Compensation Attorney's Disclosure of Compensation" at bounding box center [575, 259] width 348 height 0
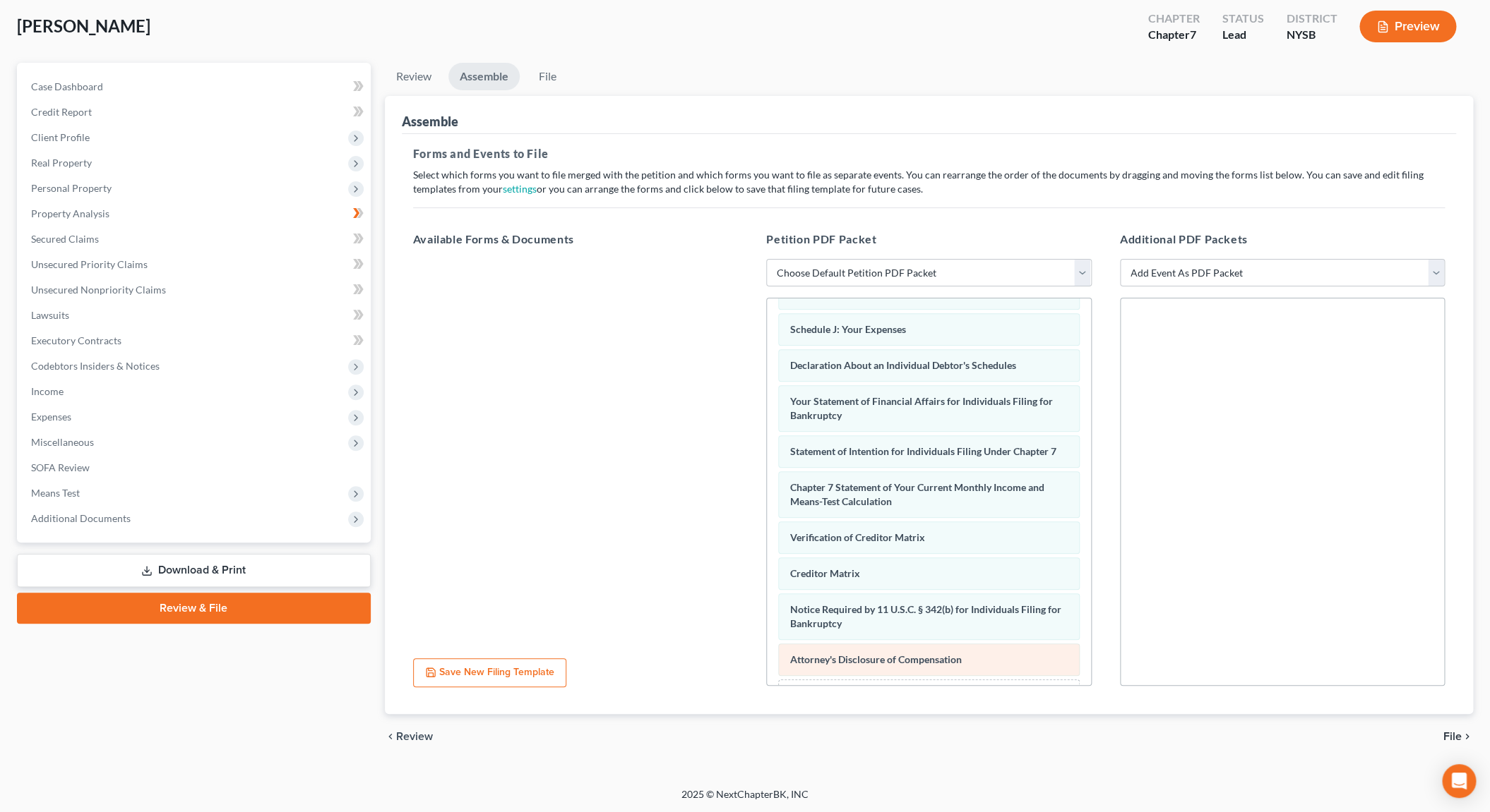
scroll to position [407, 0]
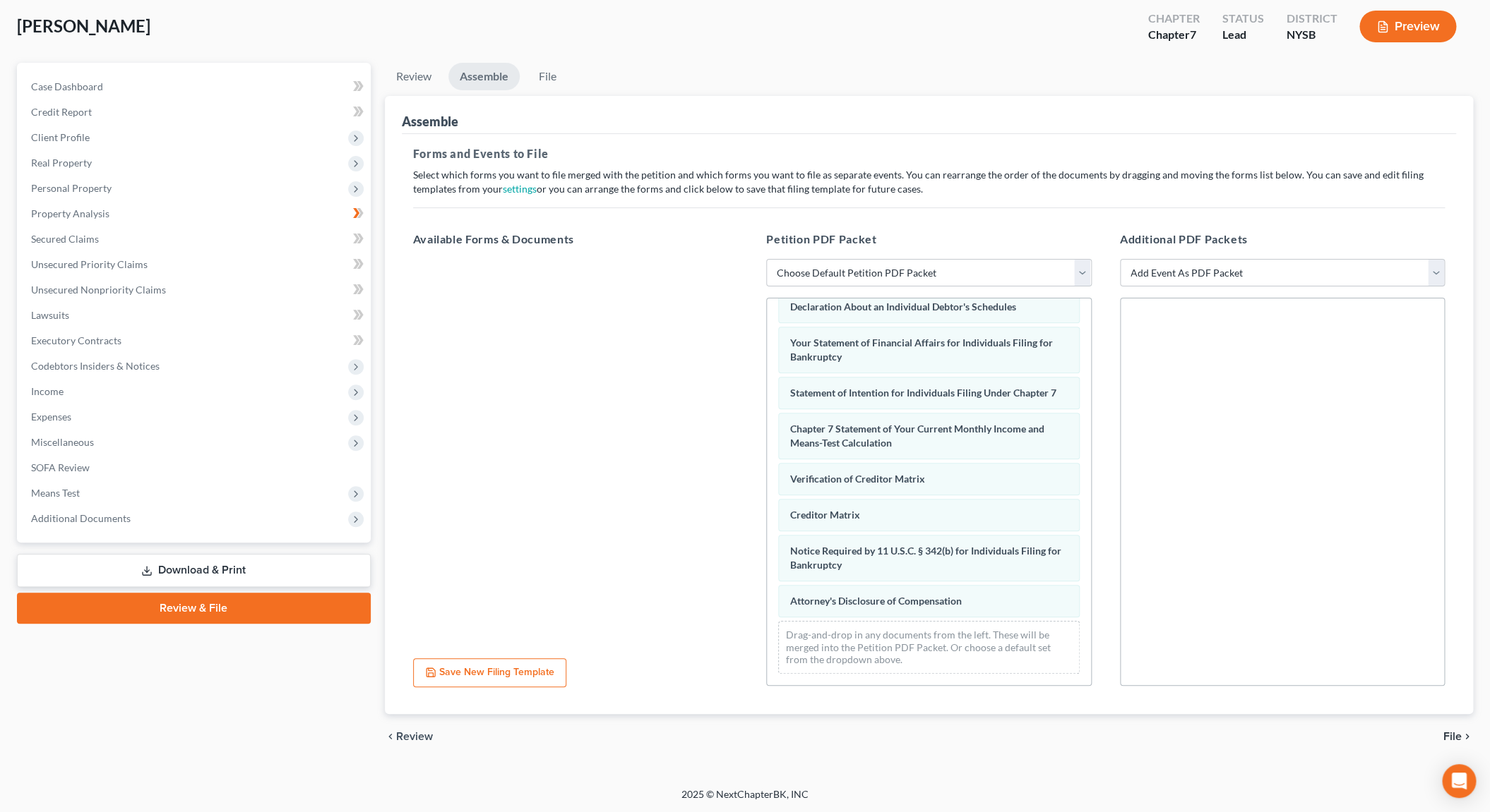
click at [1445, 731] on span "File" at bounding box center [1452, 736] width 18 height 11
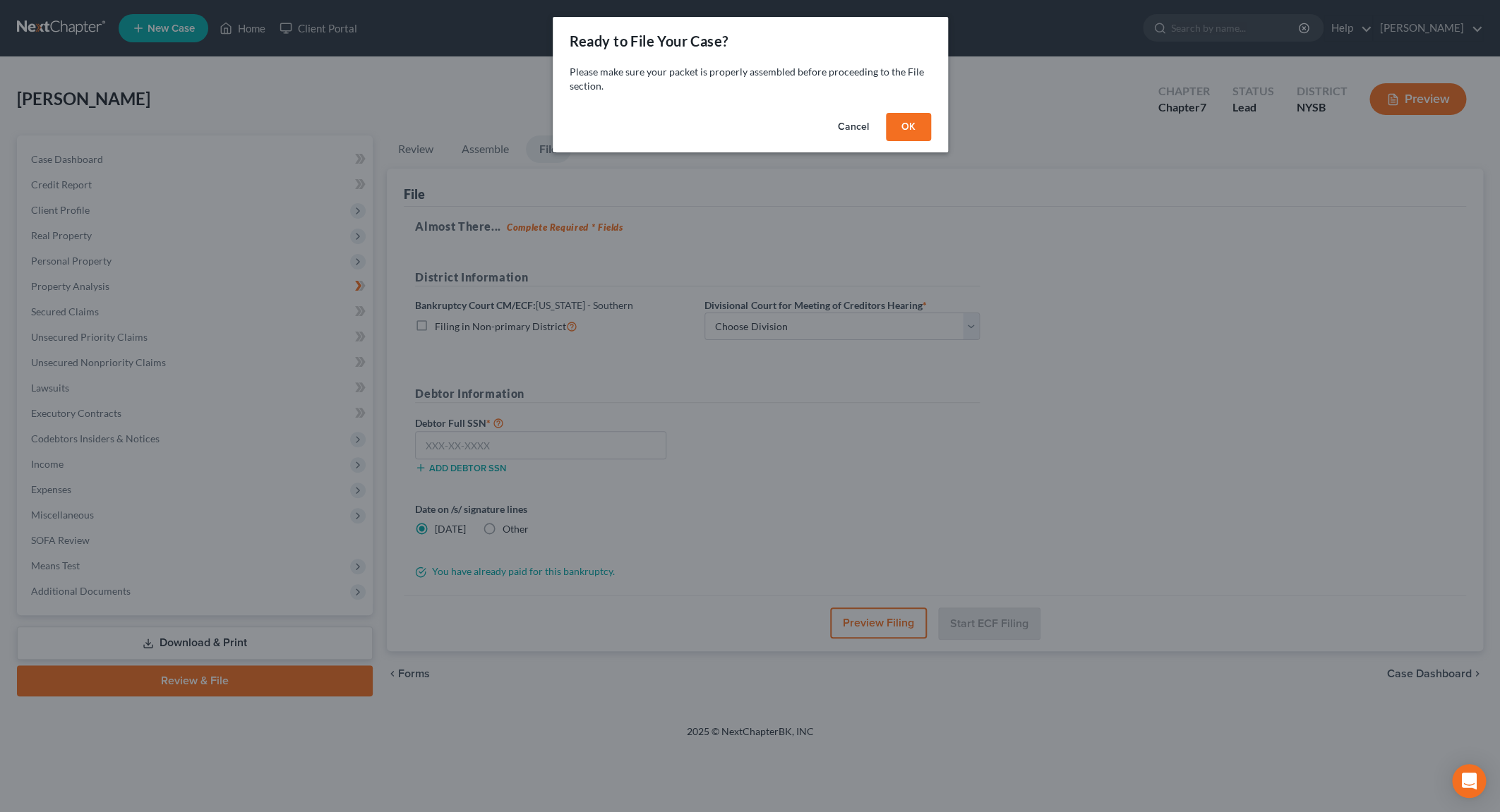
click at [896, 130] on button "OK" at bounding box center [908, 127] width 45 height 28
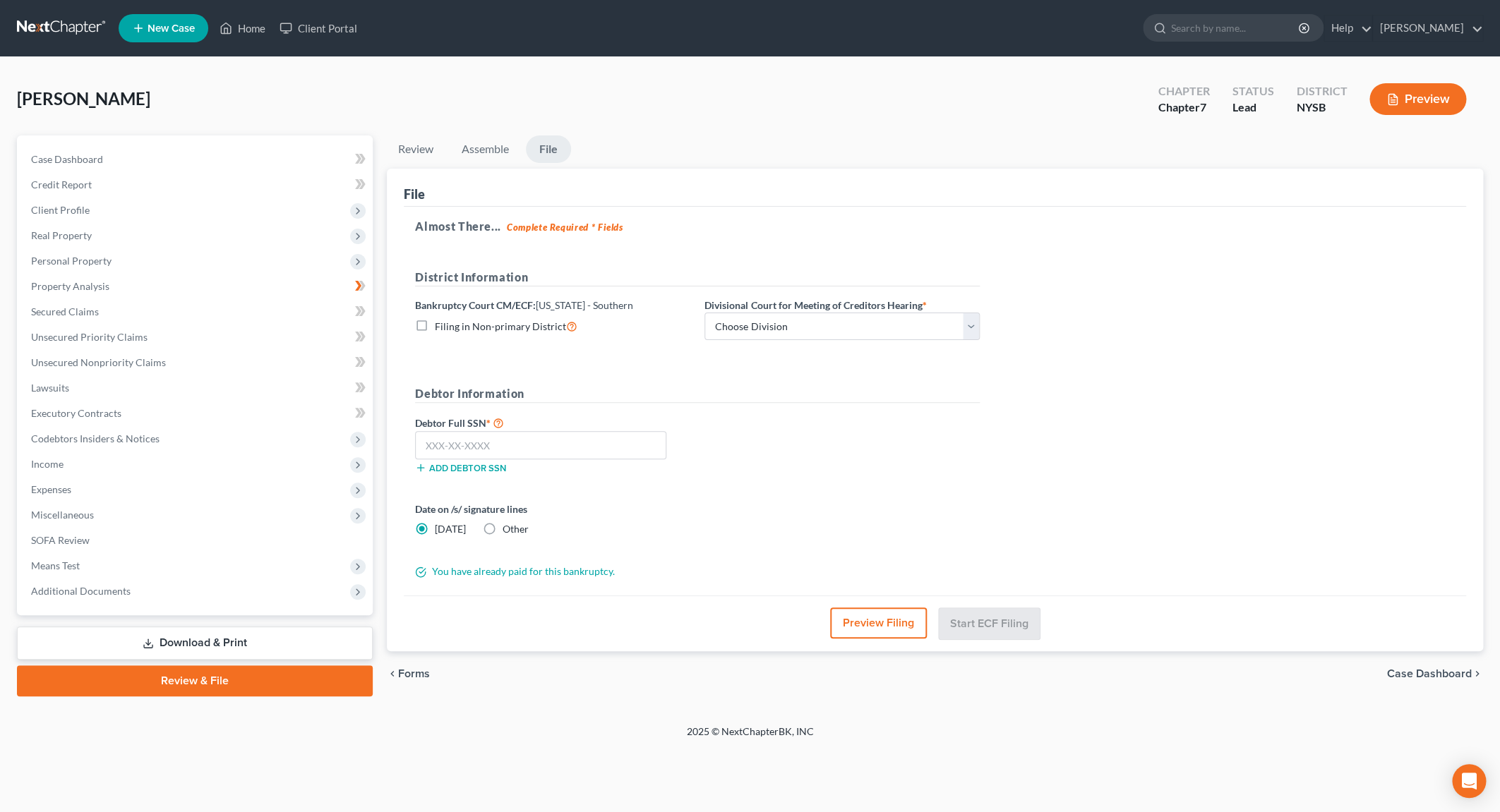
click at [503, 527] on label "Other" at bounding box center [515, 530] width 26 height 14
click at [508, 527] on input "Other" at bounding box center [513, 527] width 10 height 10
radio input "true"
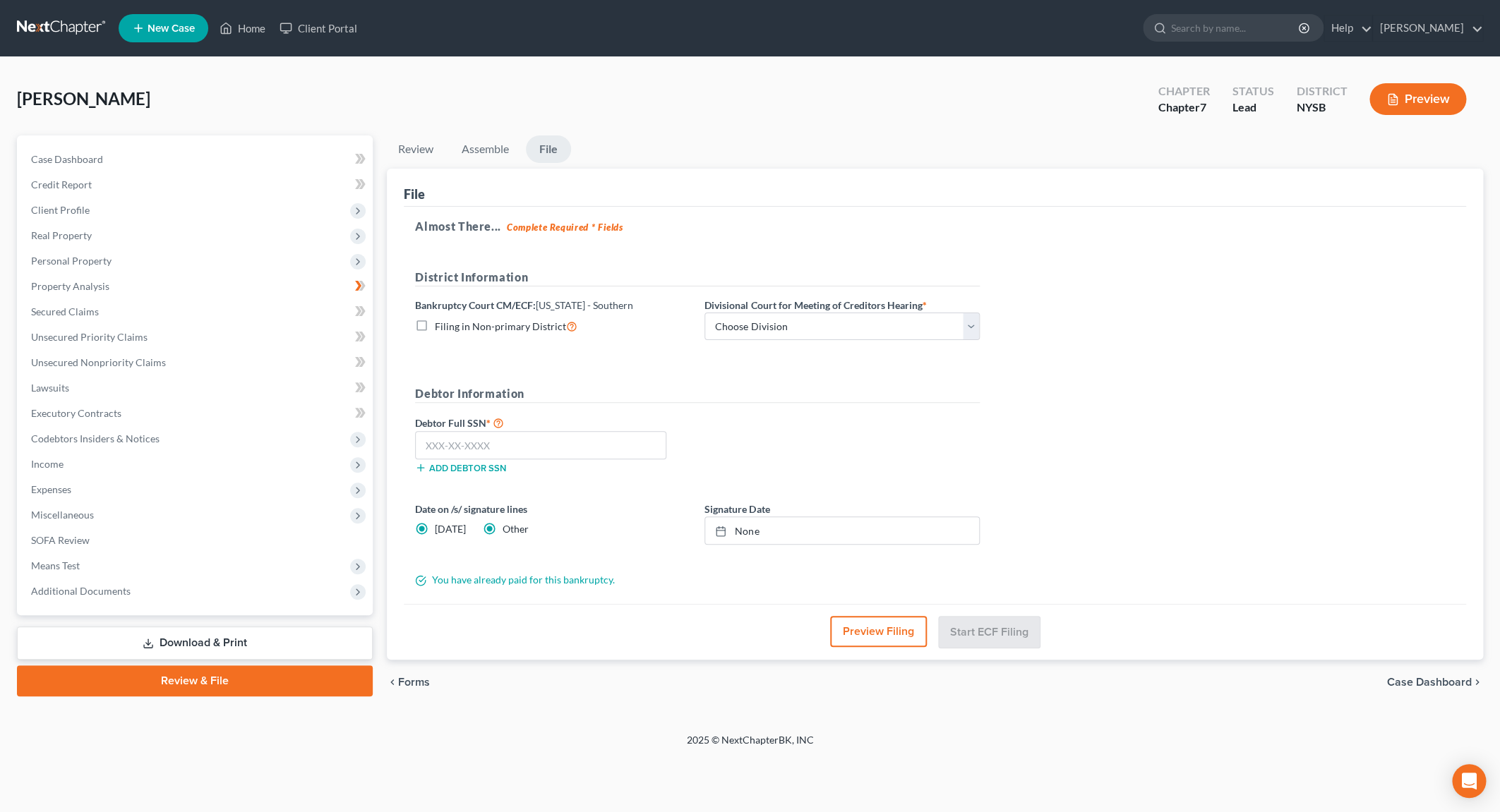
radio input "false"
type input "10/14/2025"
click at [760, 534] on link "None" at bounding box center [842, 530] width 274 height 27
select select "2"
click option "White Plains" at bounding box center [0, 0] width 0 height 0
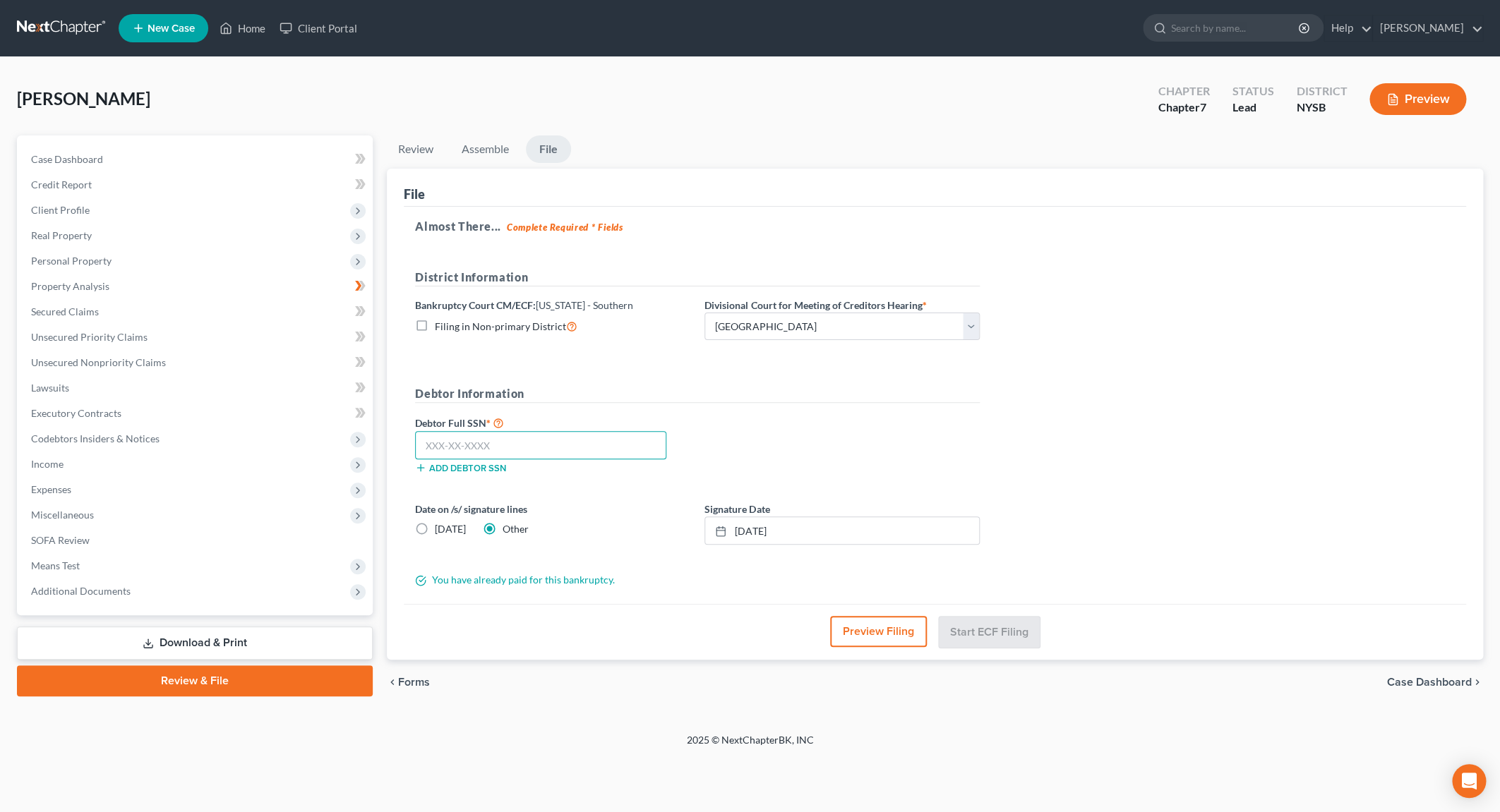
click at [554, 454] on input "text" at bounding box center [540, 445] width 251 height 28
type input "109-66-9563"
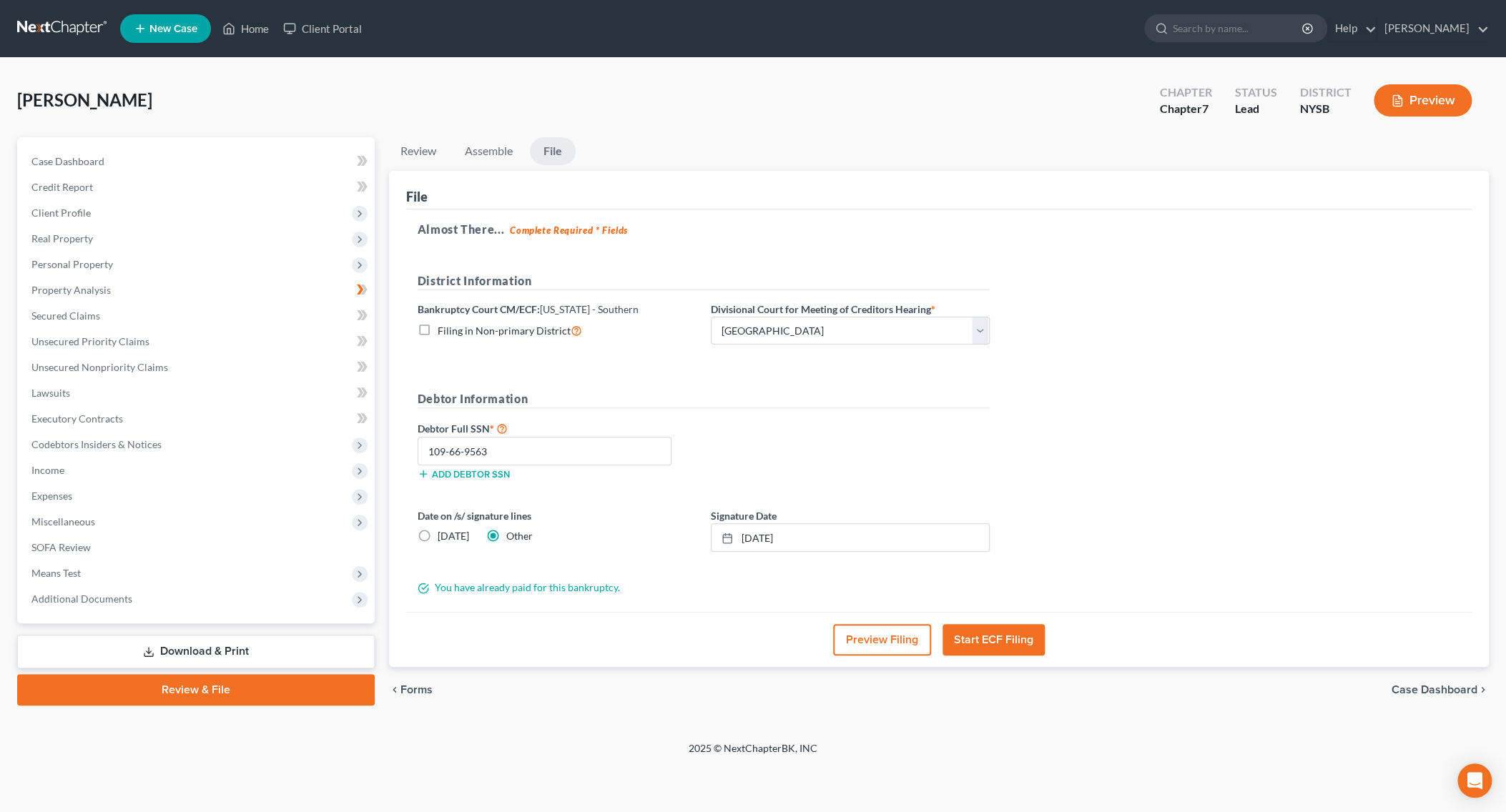
click at [1007, 635] on button "Start ECF Filing" at bounding box center [993, 639] width 103 height 32
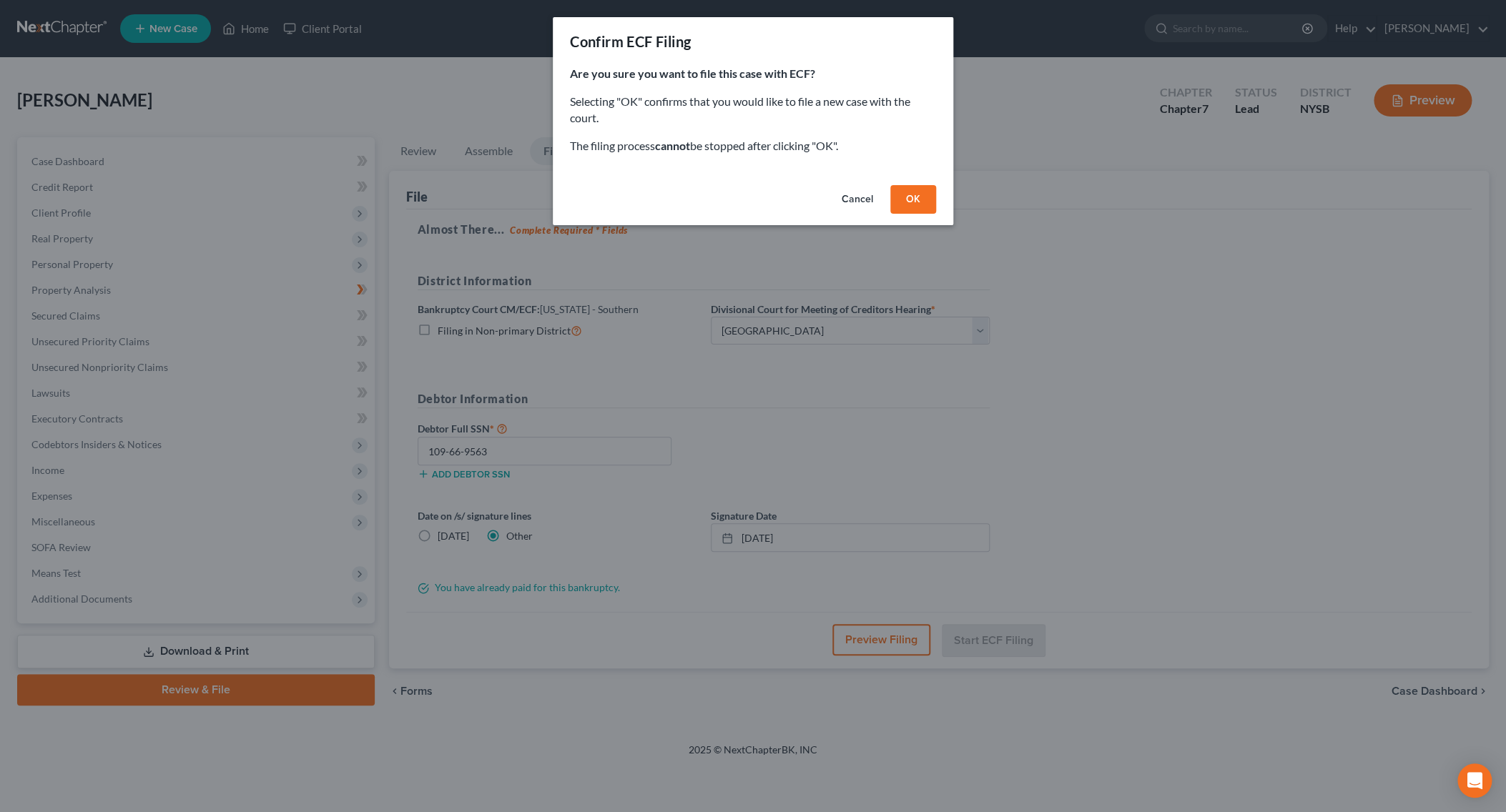
click at [894, 196] on button "OK" at bounding box center [913, 199] width 46 height 28
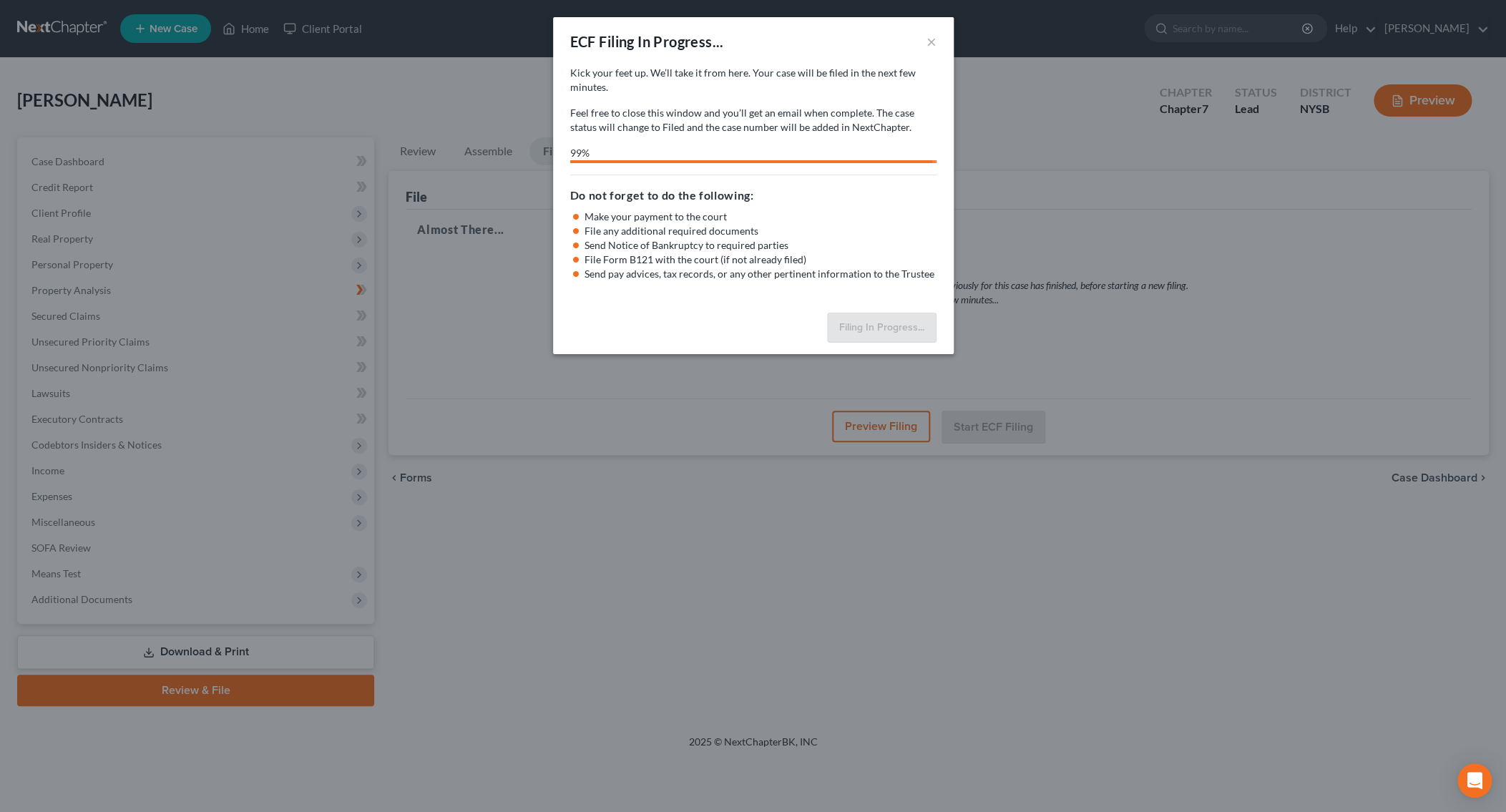
select select "2"
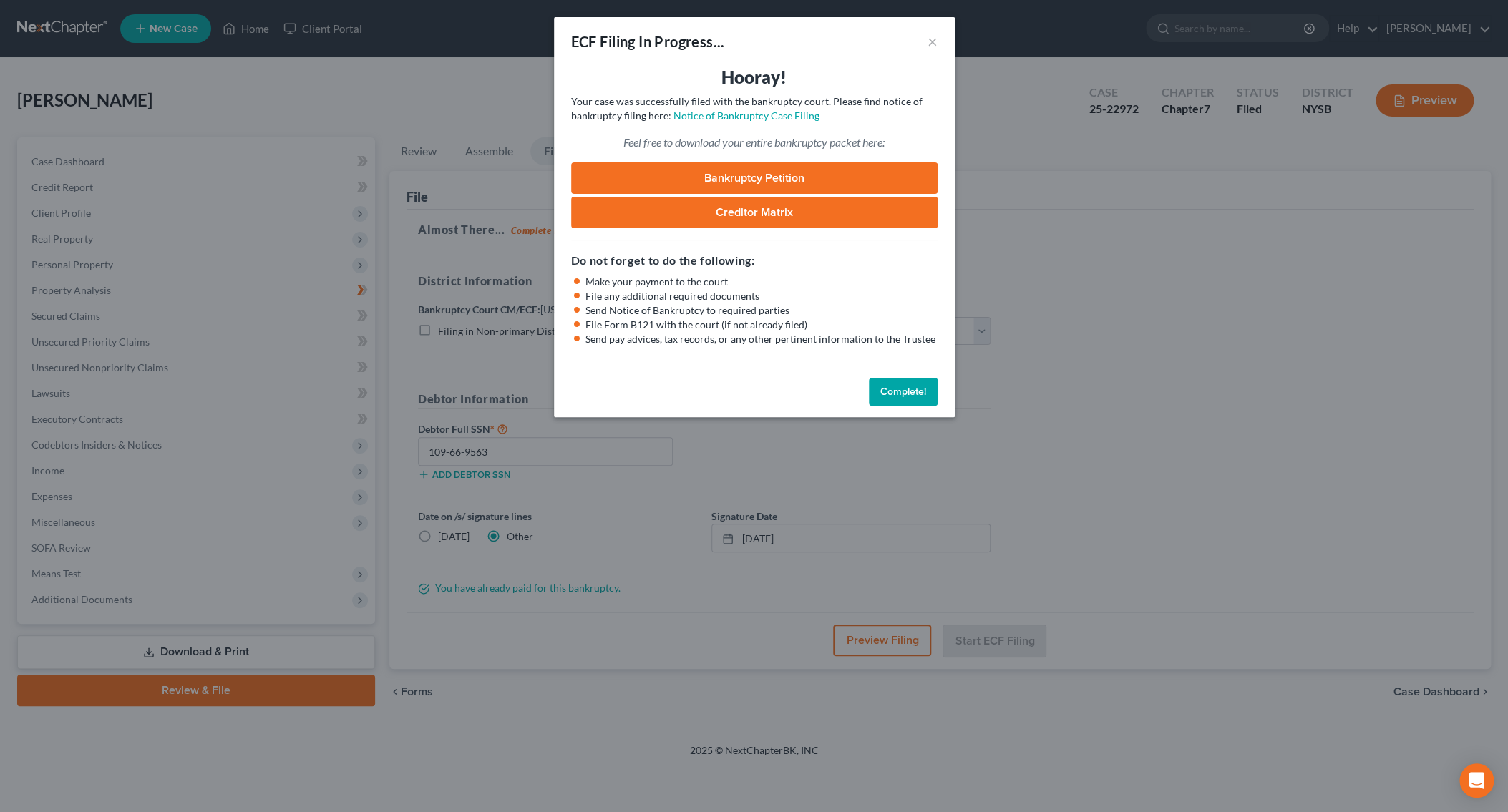
click at [915, 384] on button "Complete!" at bounding box center [903, 391] width 69 height 28
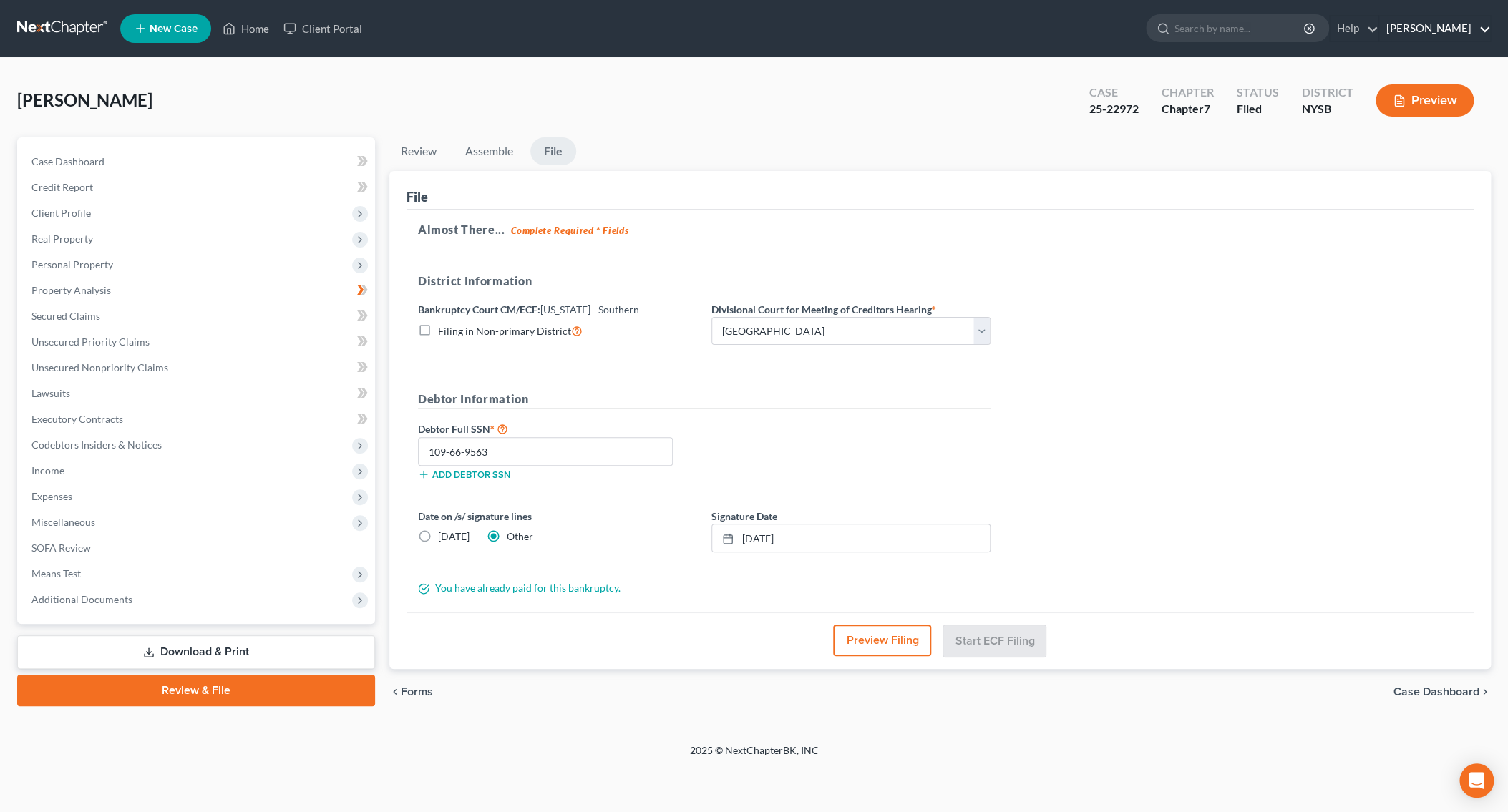
click at [1465, 33] on link "Daniel S. Alter" at bounding box center [1434, 28] width 111 height 26
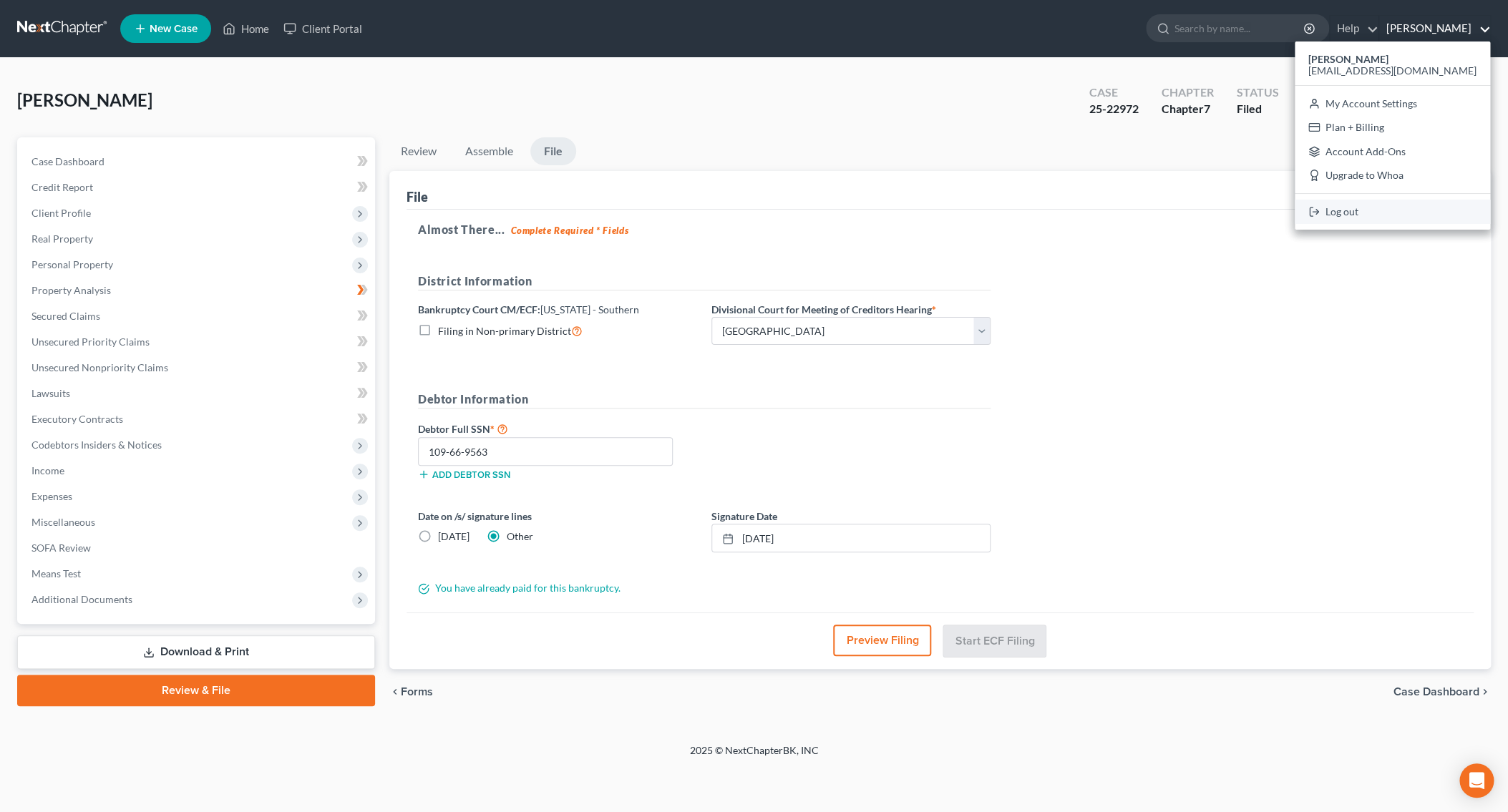
click at [1416, 213] on link "Log out" at bounding box center [1392, 212] width 196 height 24
click at [1416, 213] on div "Almost There... Complete Required * Fields District Information Bankruptcy Cour…" at bounding box center [939, 411] width 1067 height 403
